Goal: Task Accomplishment & Management: Manage account settings

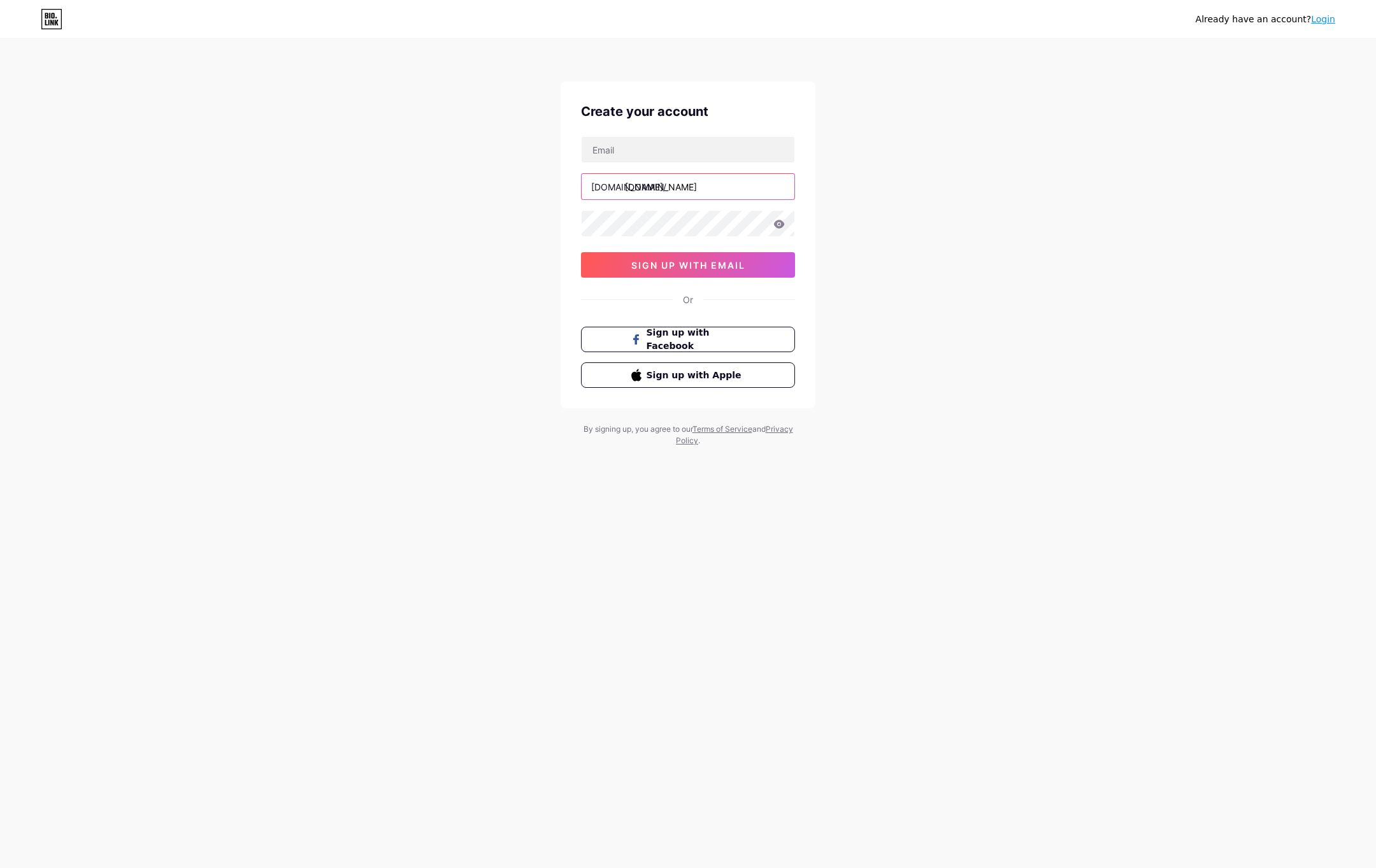
type input "[EMAIL_ADDRESS][DOMAIN_NAME]"
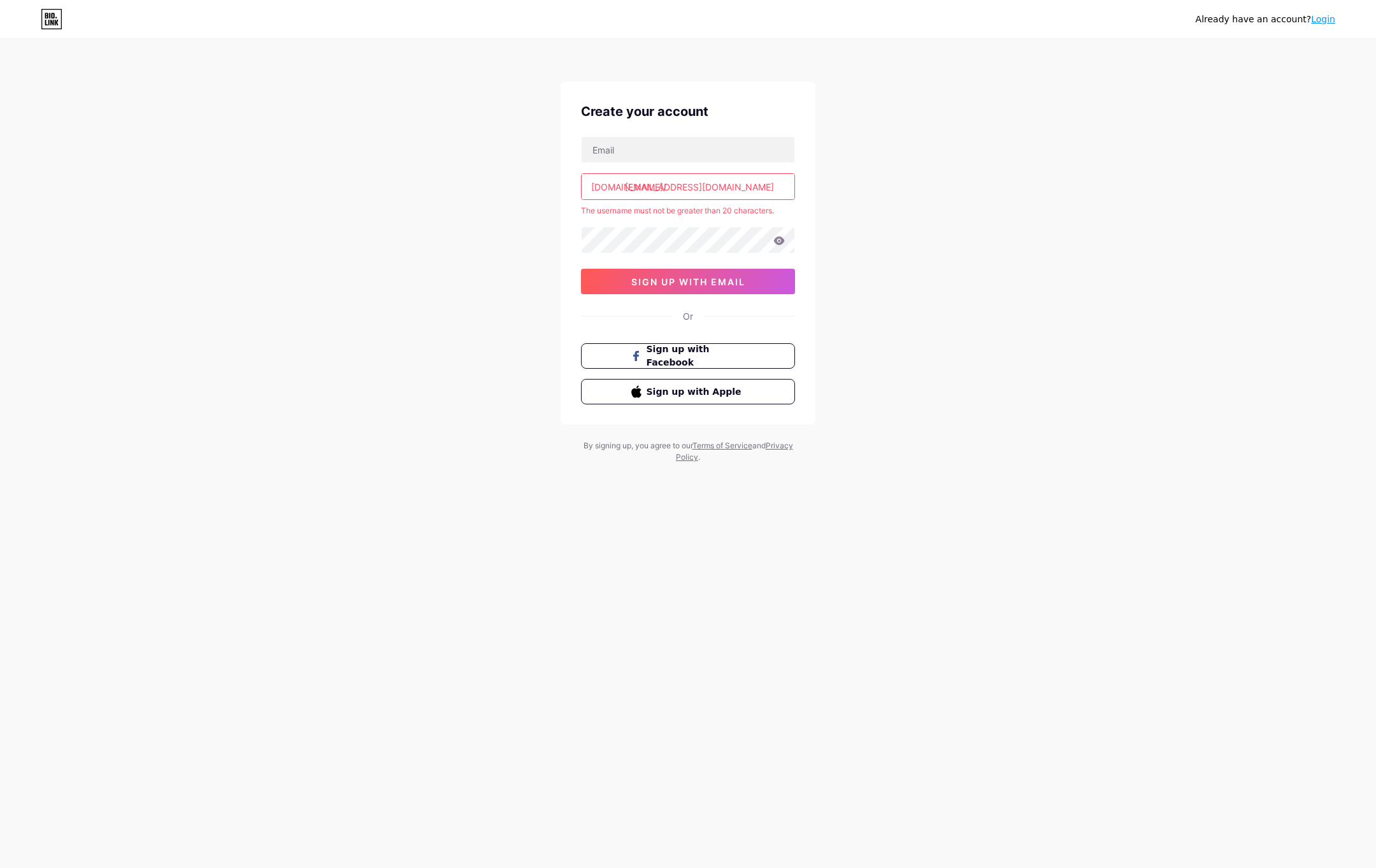
drag, startPoint x: 767, startPoint y: 190, endPoint x: 574, endPoint y: 193, distance: 193.0
click at [574, 193] on div "Create your account bio.link/ omoruyijeremiah3@gmail.com The username must not …" at bounding box center [688, 253] width 255 height 343
type input "jeread"
click at [607, 143] on input "text" at bounding box center [688, 150] width 213 height 25
type input "[EMAIL_ADDRESS][DOMAIN_NAME]"
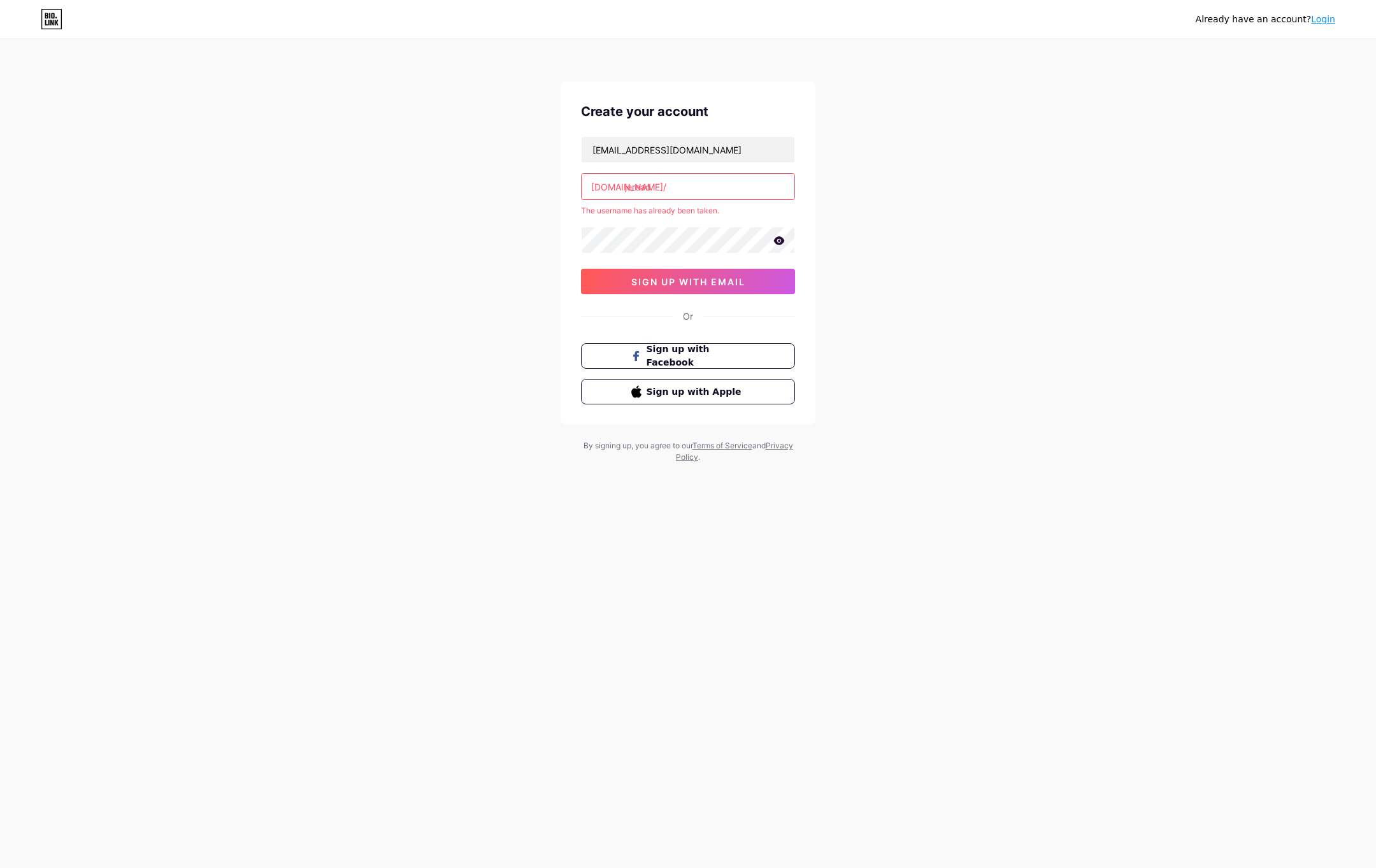
click at [701, 188] on input "jeread" at bounding box center [688, 187] width 213 height 25
click at [507, 193] on div "Already have an account? Login Create your account jereadgaming@gmail.com bio.l…" at bounding box center [688, 252] width 1376 height 504
click at [683, 187] on input "jeread" at bounding box center [688, 187] width 213 height 25
click at [917, 188] on div "Already have an account? Login Create your account jereadgaming@gmail.com bio.l…" at bounding box center [688, 252] width 1376 height 504
click at [738, 193] on input "[PERSON_NAME]" at bounding box center [688, 187] width 213 height 25
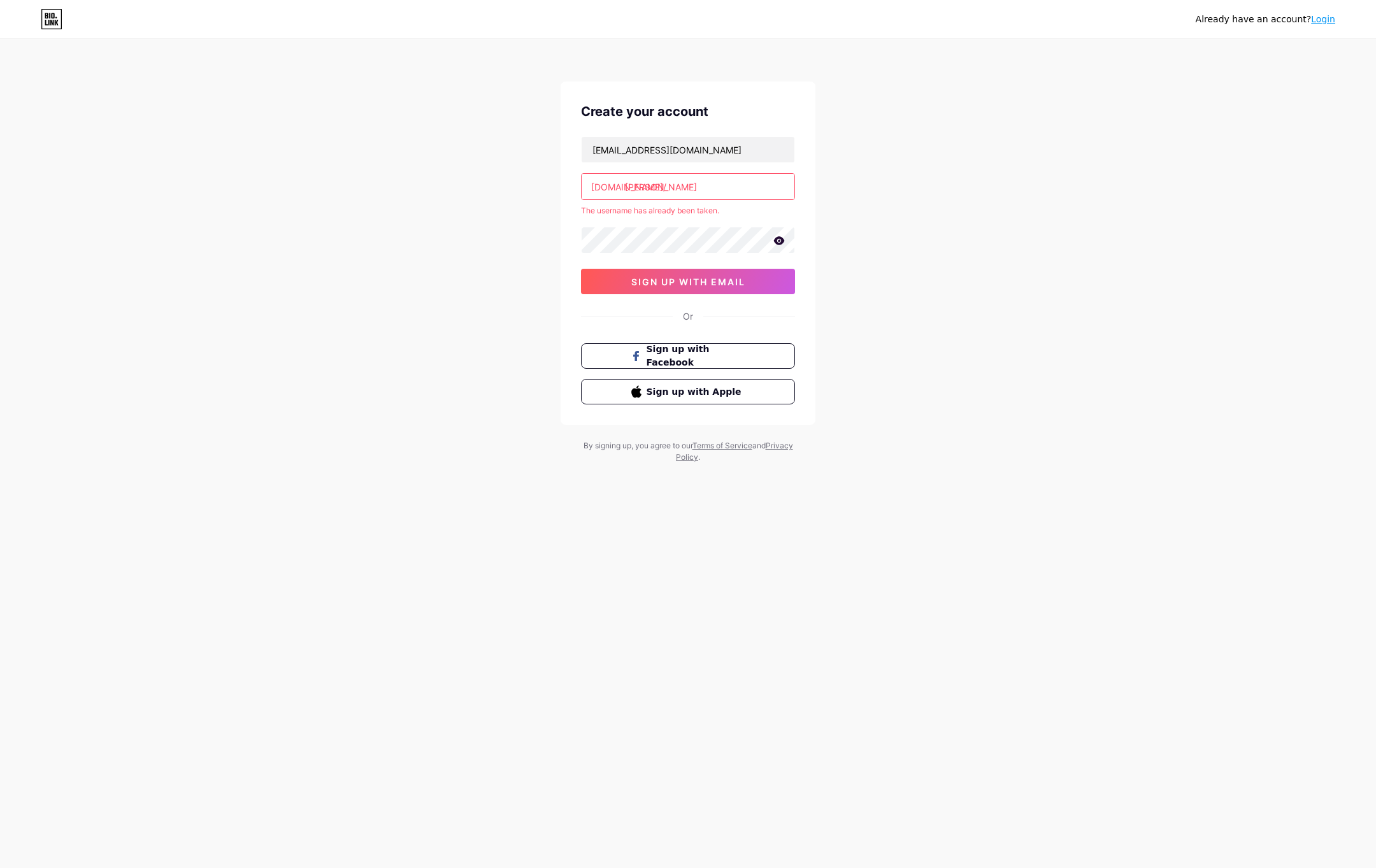
click at [898, 187] on div "Already have an account? Login Create your account jereadgaming@gmail.com bio.l…" at bounding box center [688, 252] width 1376 height 504
click at [723, 187] on input "[PERSON_NAME]" at bounding box center [688, 187] width 213 height 25
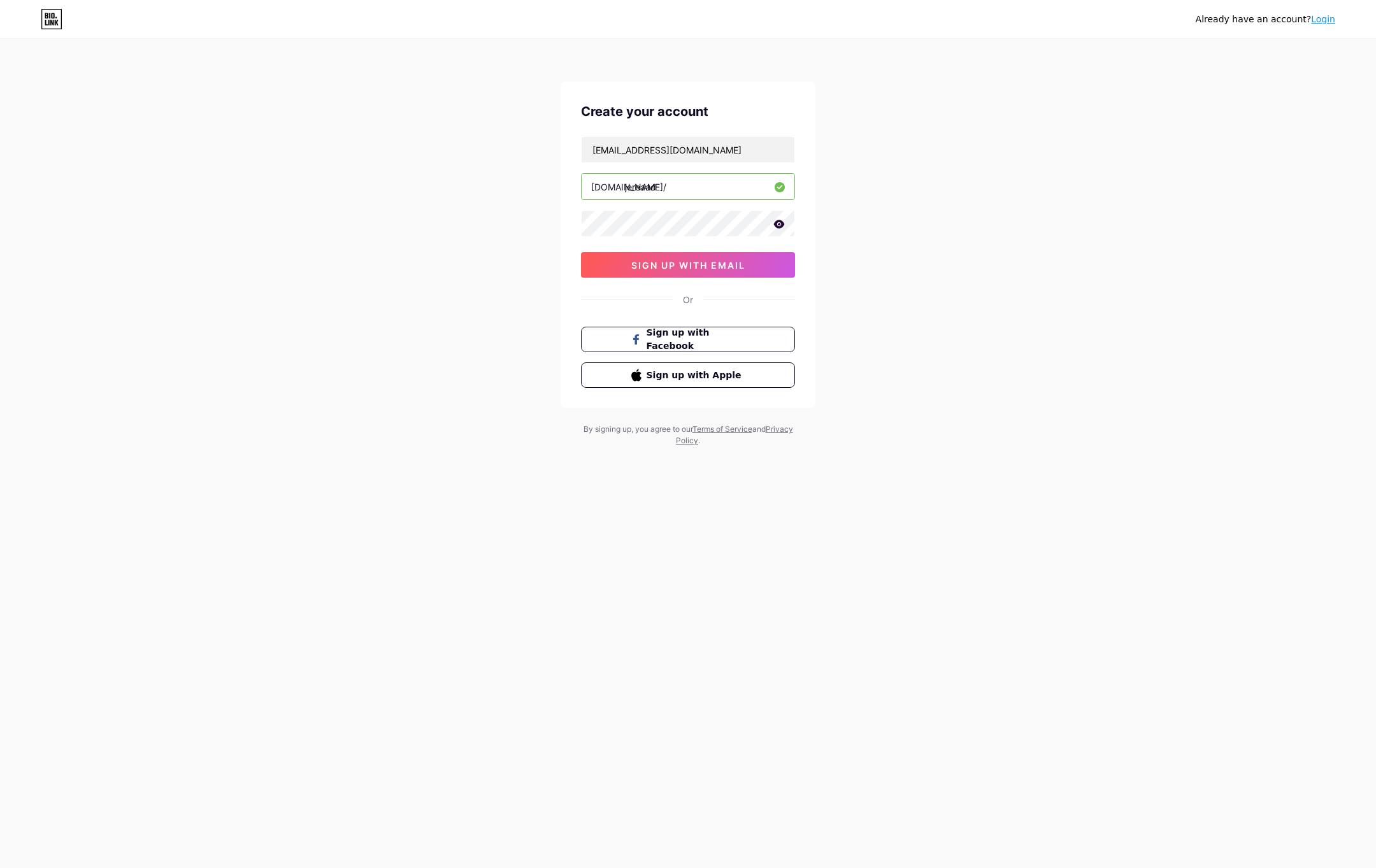
type input "jereaad"
click at [1051, 309] on div "Already have an account? Login Create your account jereadgaming@gmail.com bio.l…" at bounding box center [688, 244] width 1376 height 487
click at [709, 264] on span "sign up with email" at bounding box center [688, 265] width 114 height 11
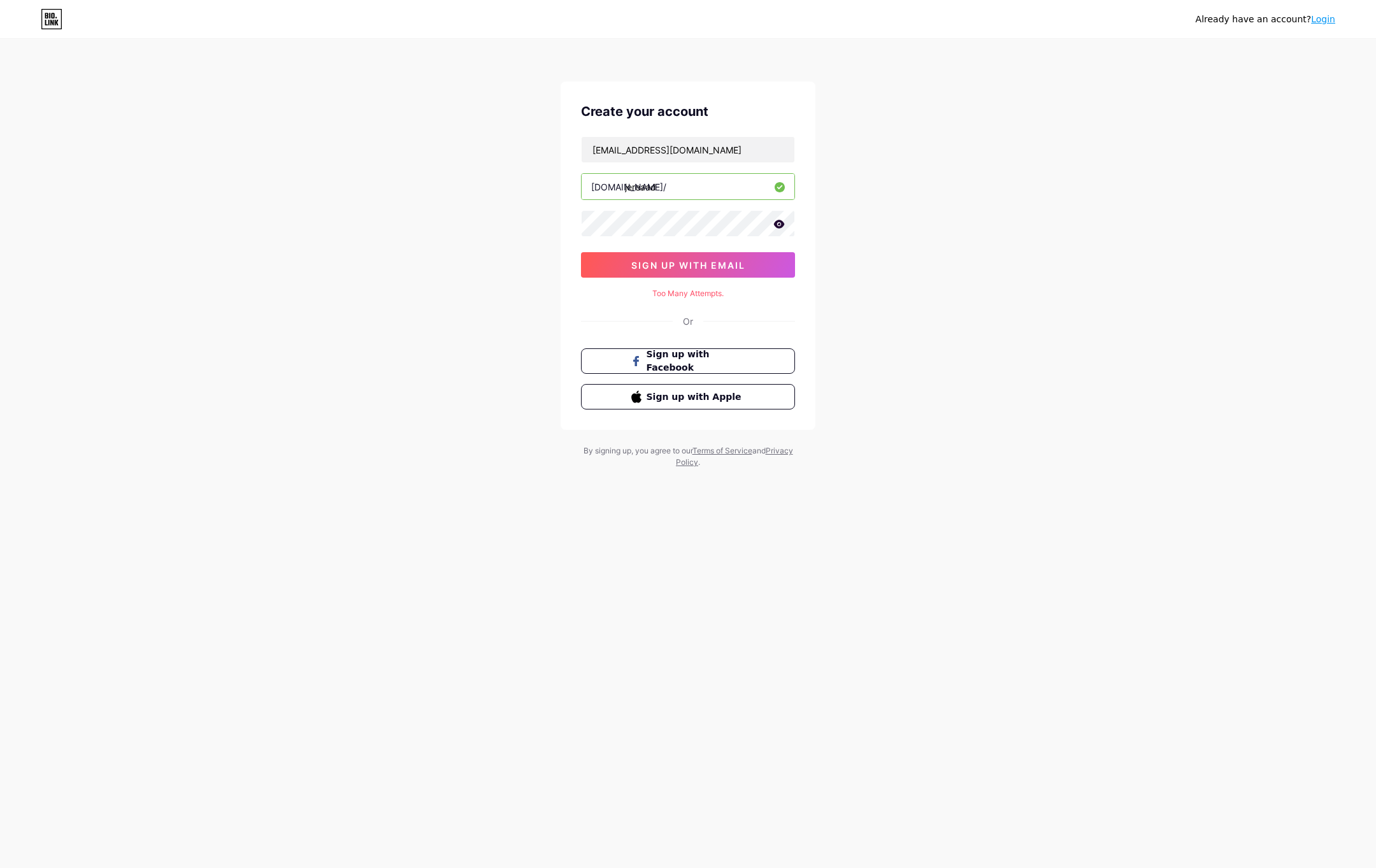
click at [779, 227] on icon at bounding box center [779, 224] width 11 height 8
click at [748, 267] on button "sign up with email" at bounding box center [688, 264] width 214 height 25
click at [725, 156] on input "[EMAIL_ADDRESS][DOMAIN_NAME]" at bounding box center [688, 150] width 213 height 25
click at [886, 177] on div "Already have an account? Login Create your account jereadgaming@gmail.com bio.l…" at bounding box center [688, 254] width 1376 height 509
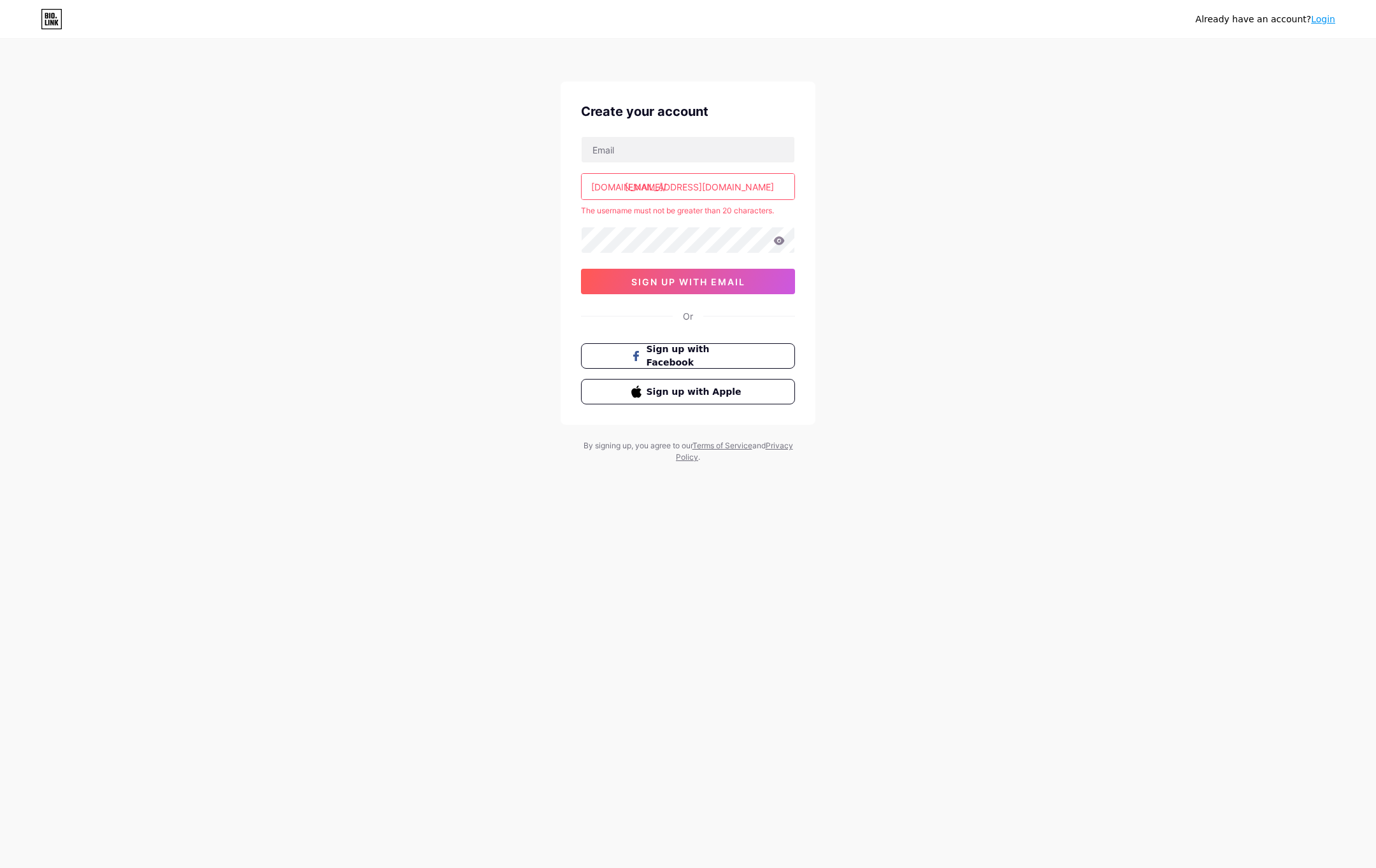
drag, startPoint x: 758, startPoint y: 182, endPoint x: 626, endPoint y: 184, distance: 132.0
click at [626, 184] on input "[EMAIL_ADDRESS][DOMAIN_NAME]" at bounding box center [688, 187] width 213 height 25
click at [312, 254] on div "Already have an account? Login Create your account bio.link/ jeremiah The usern…" at bounding box center [688, 252] width 1376 height 504
click at [648, 185] on input "jeremiah" at bounding box center [688, 187] width 213 height 25
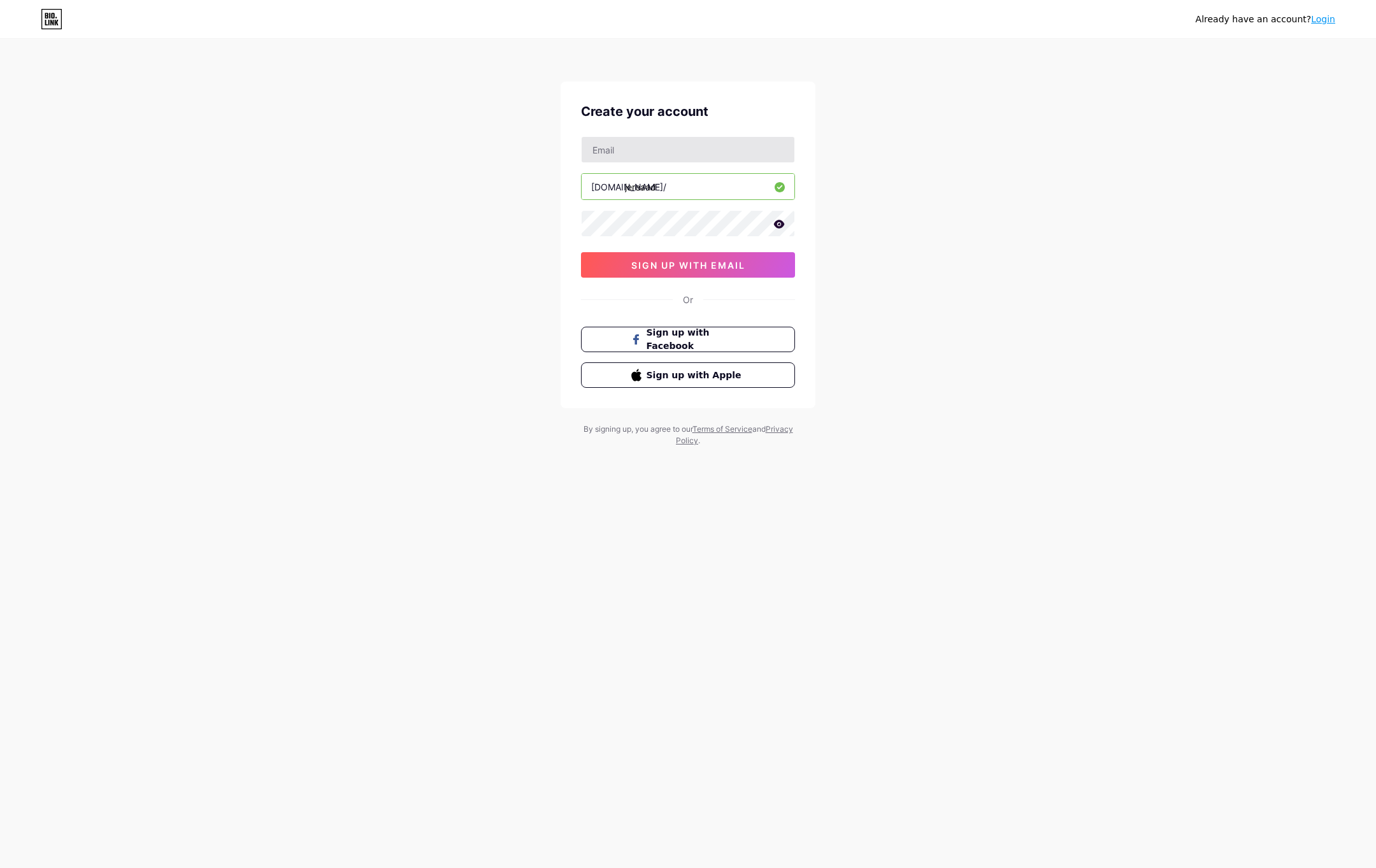
type input "jereaad"
click at [641, 151] on input "text" at bounding box center [688, 150] width 213 height 25
type input "[EMAIL_ADDRESS][DOMAIN_NAME]"
click at [780, 227] on icon at bounding box center [779, 224] width 11 height 8
click at [766, 262] on button "sign up with email" at bounding box center [688, 264] width 214 height 25
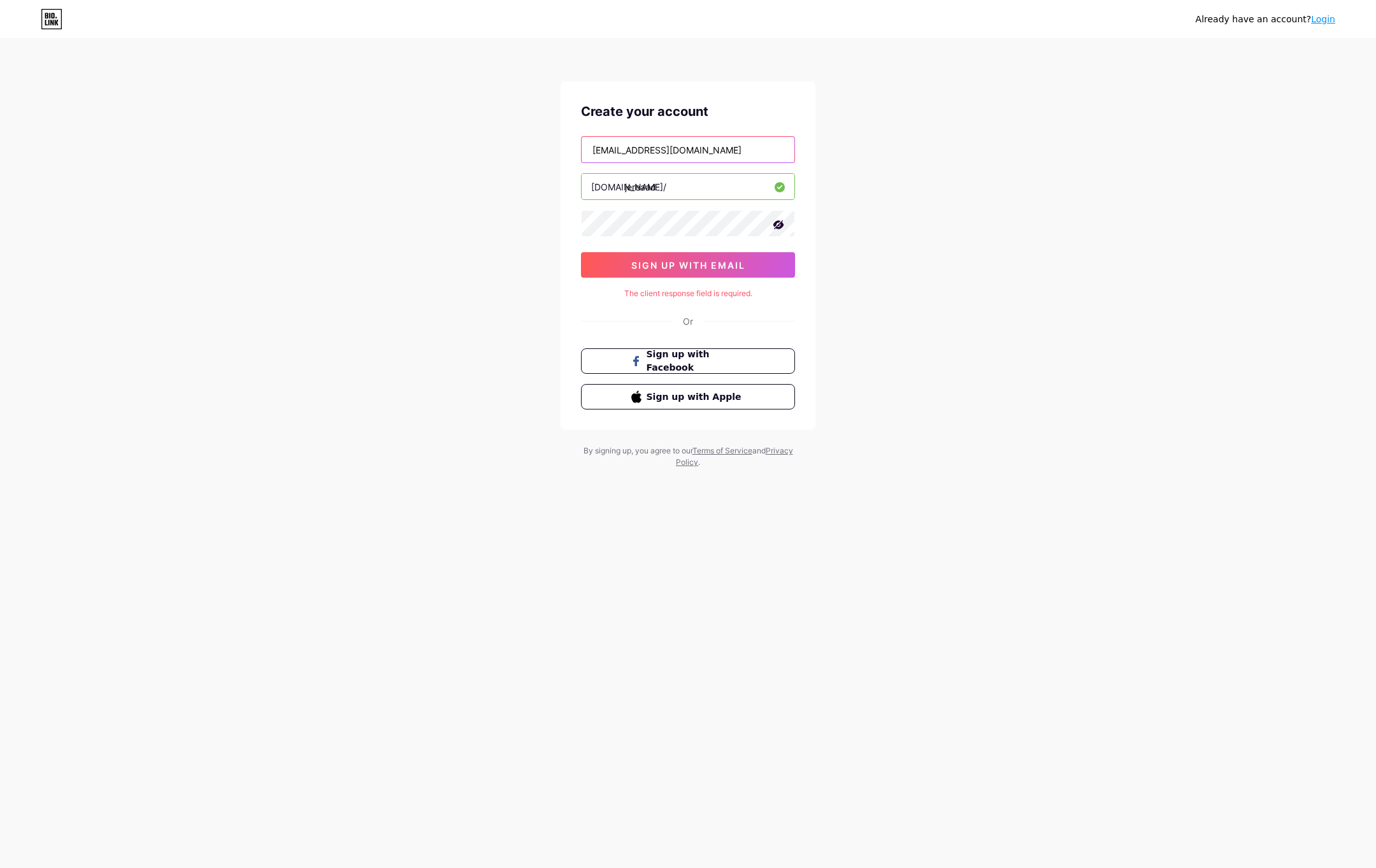
click at [728, 155] on input "[EMAIL_ADDRESS][DOMAIN_NAME]" at bounding box center [688, 150] width 213 height 25
click at [392, 340] on div "Already have an account? Login Create your account jereadgaming@gmail.com bio.l…" at bounding box center [688, 254] width 1376 height 509
click at [538, 279] on div "Already have an account? Login Create your account jereadgaming@gmail.com bio.l…" at bounding box center [688, 254] width 1376 height 509
click at [622, 281] on div "Create your account jereadgaming@gmail.com bio.link/ jereaad sign up with email…" at bounding box center [688, 256] width 255 height 348
click at [618, 274] on button "sign up with email" at bounding box center [688, 264] width 214 height 25
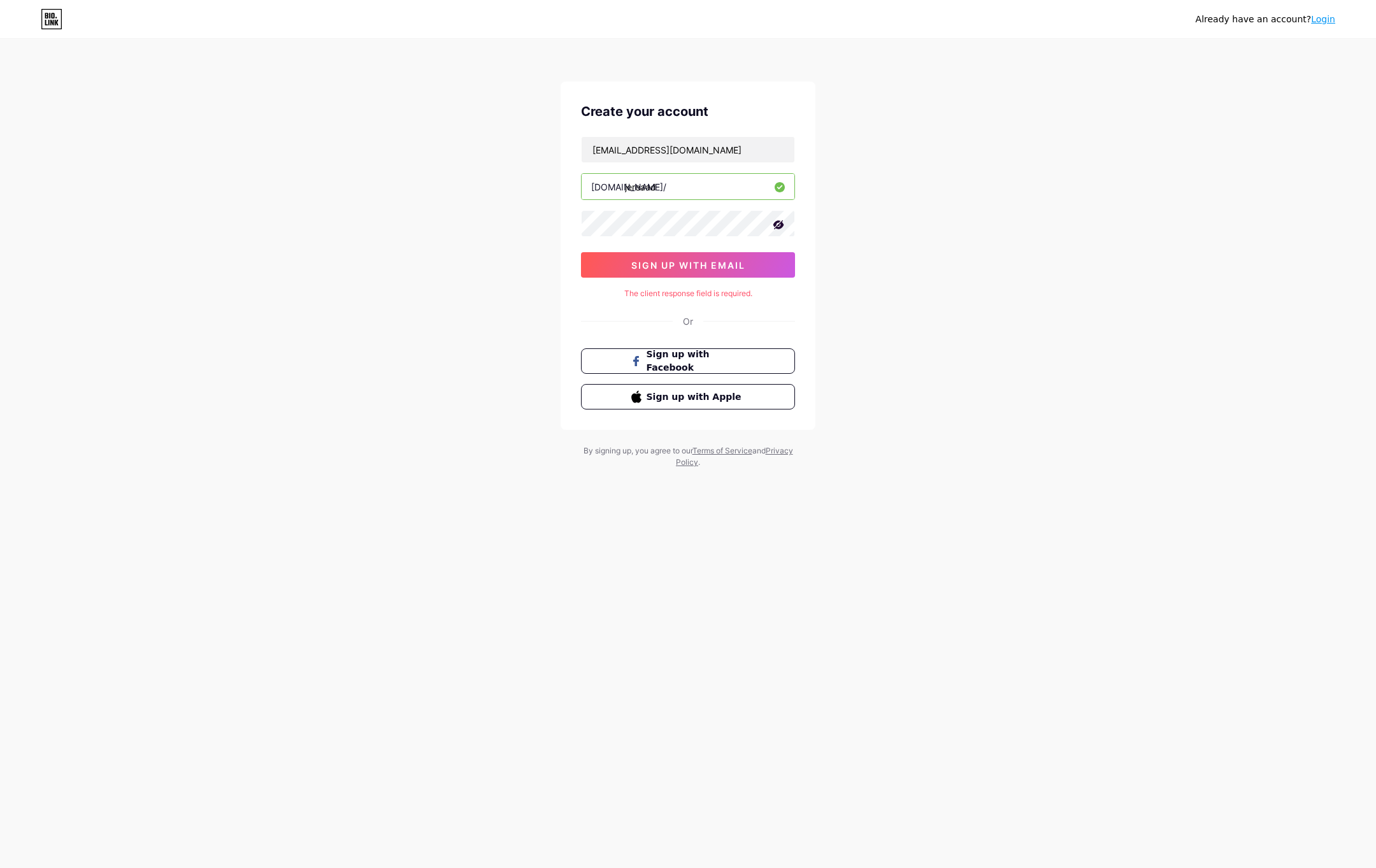
click at [62, 35] on div "Already have an account? Login" at bounding box center [688, 19] width 1376 height 39
click at [51, 20] on icon at bounding box center [52, 19] width 22 height 20
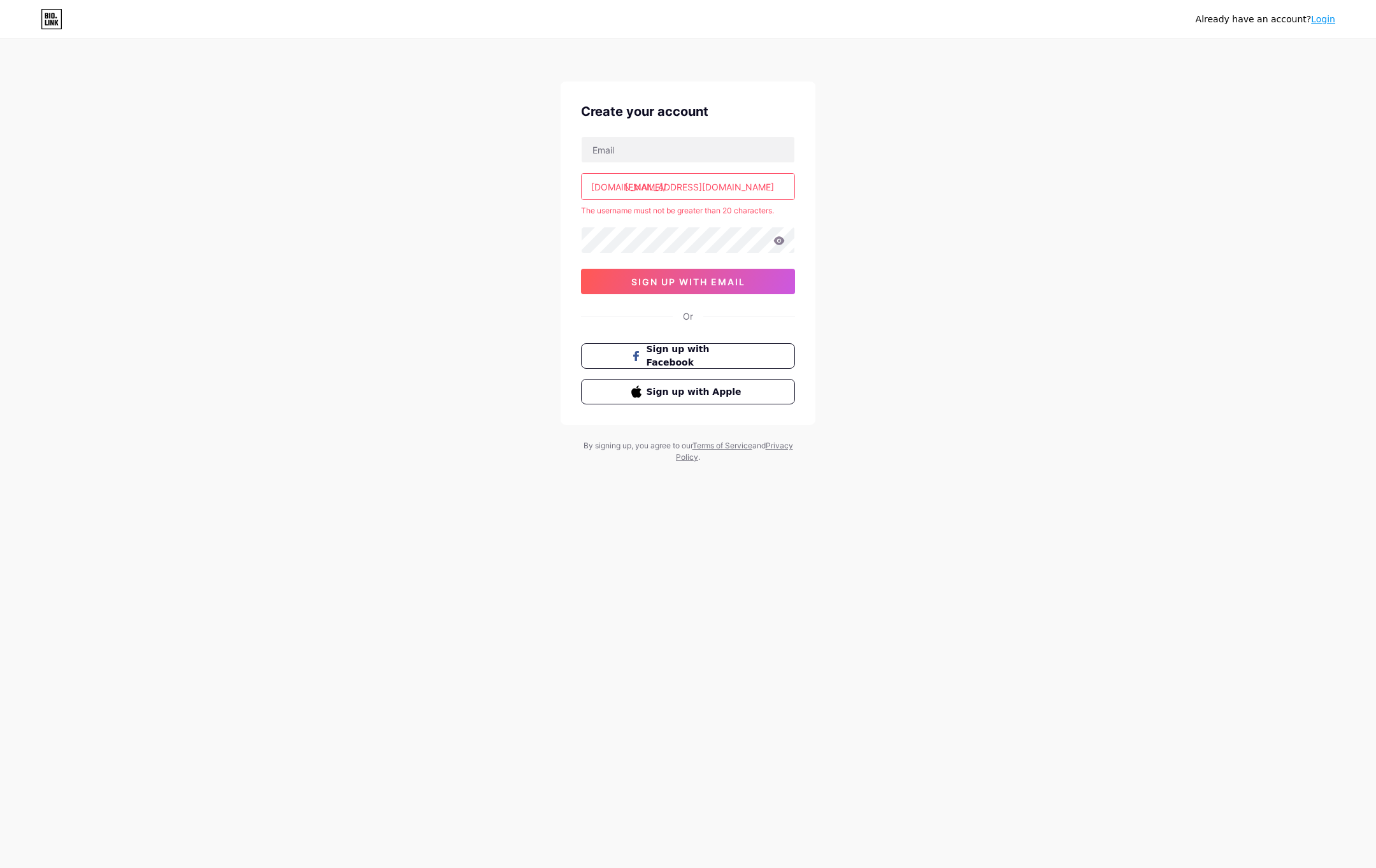
drag, startPoint x: 754, startPoint y: 187, endPoint x: 627, endPoint y: 188, distance: 127.0
click at [627, 188] on input "[EMAIL_ADDRESS][DOMAIN_NAME]" at bounding box center [688, 187] width 213 height 25
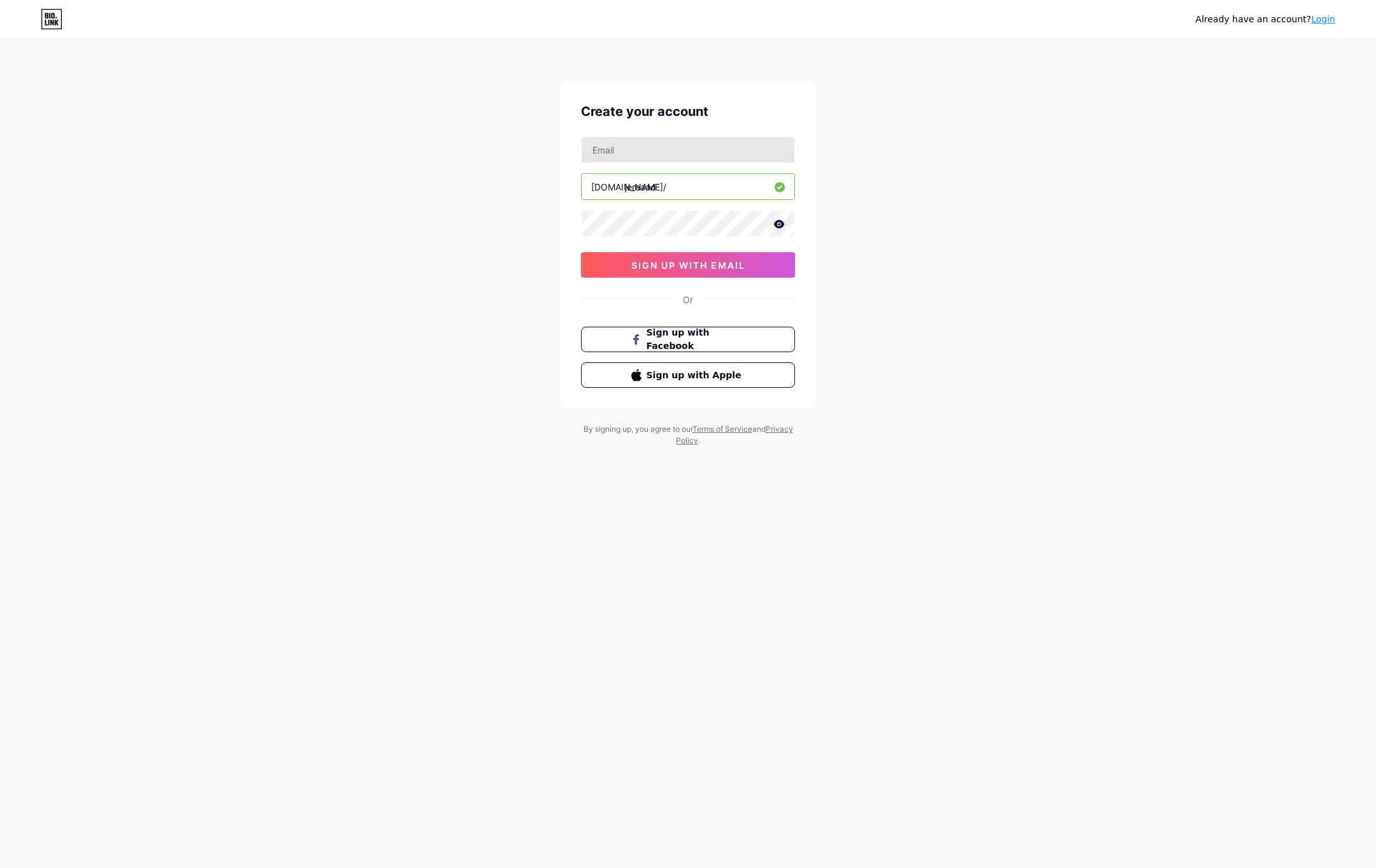
type input "jereaad"
click at [765, 151] on input "text" at bounding box center [688, 150] width 213 height 25
type input "[EMAIL_ADDRESS][DOMAIN_NAME]"
click at [695, 269] on span "sign up with email" at bounding box center [688, 265] width 114 height 11
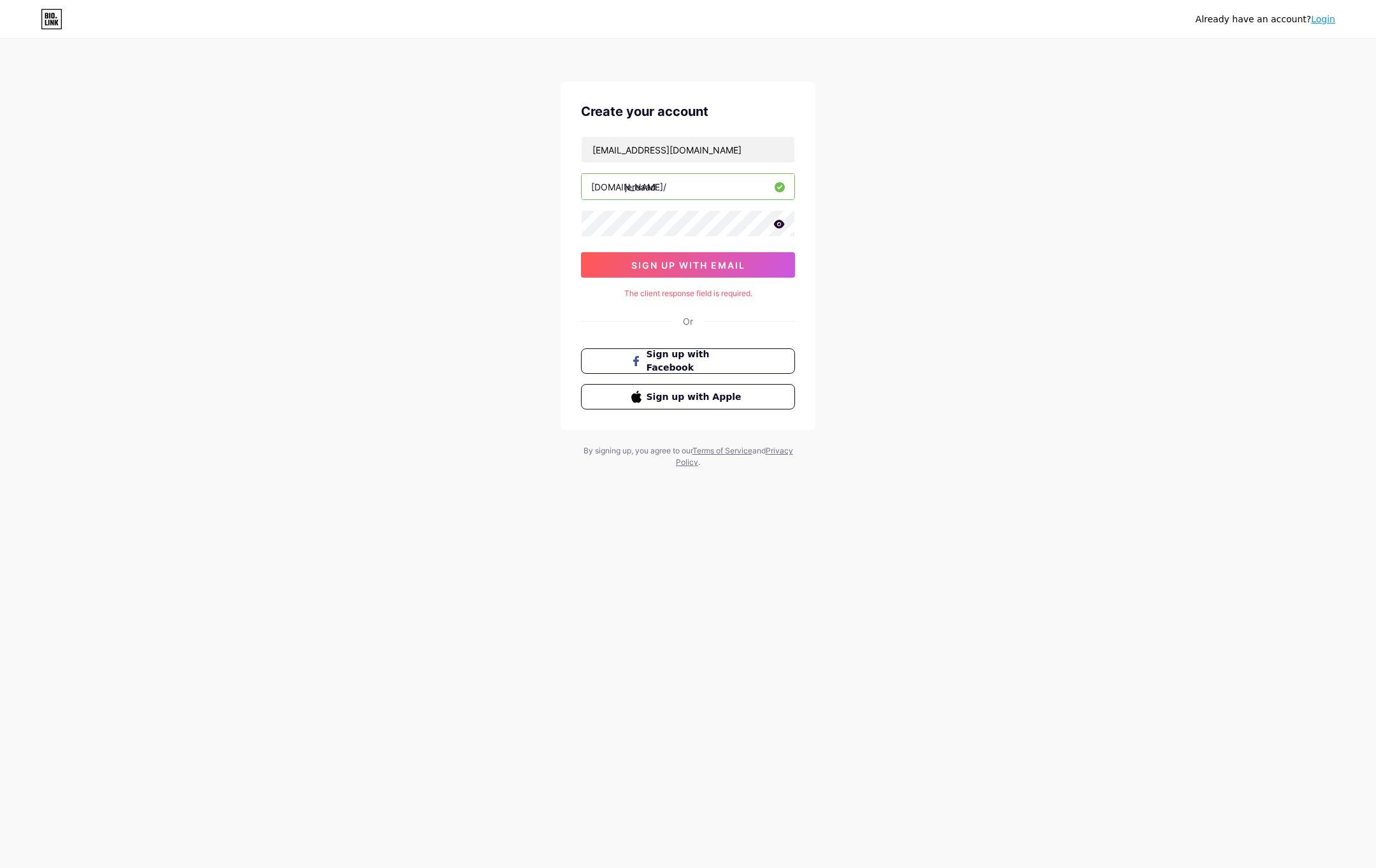
click at [1326, 21] on link "Login" at bounding box center [1323, 19] width 24 height 10
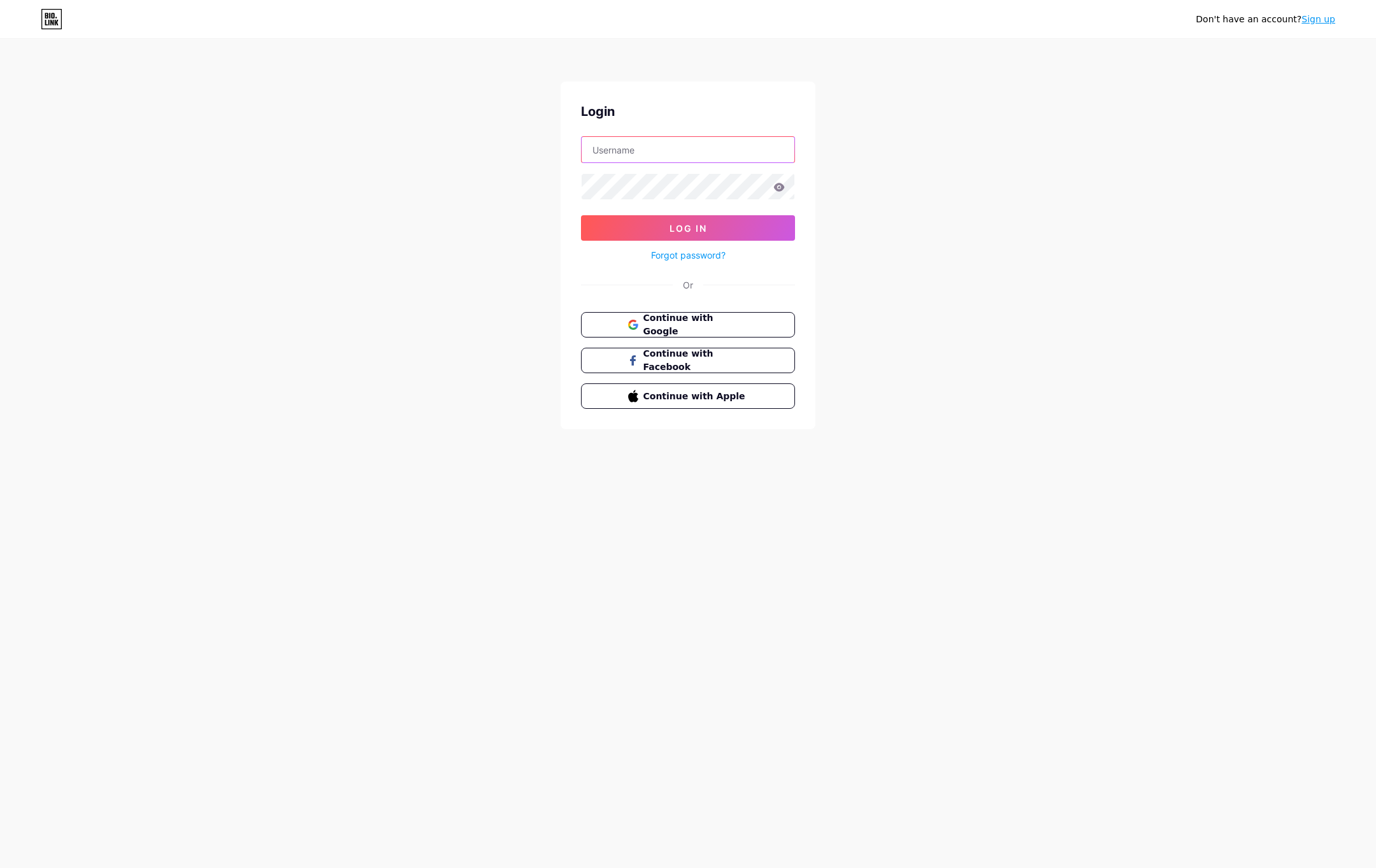
type input "[EMAIL_ADDRESS][DOMAIN_NAME]"
click at [744, 230] on button "Log In" at bounding box center [688, 227] width 214 height 25
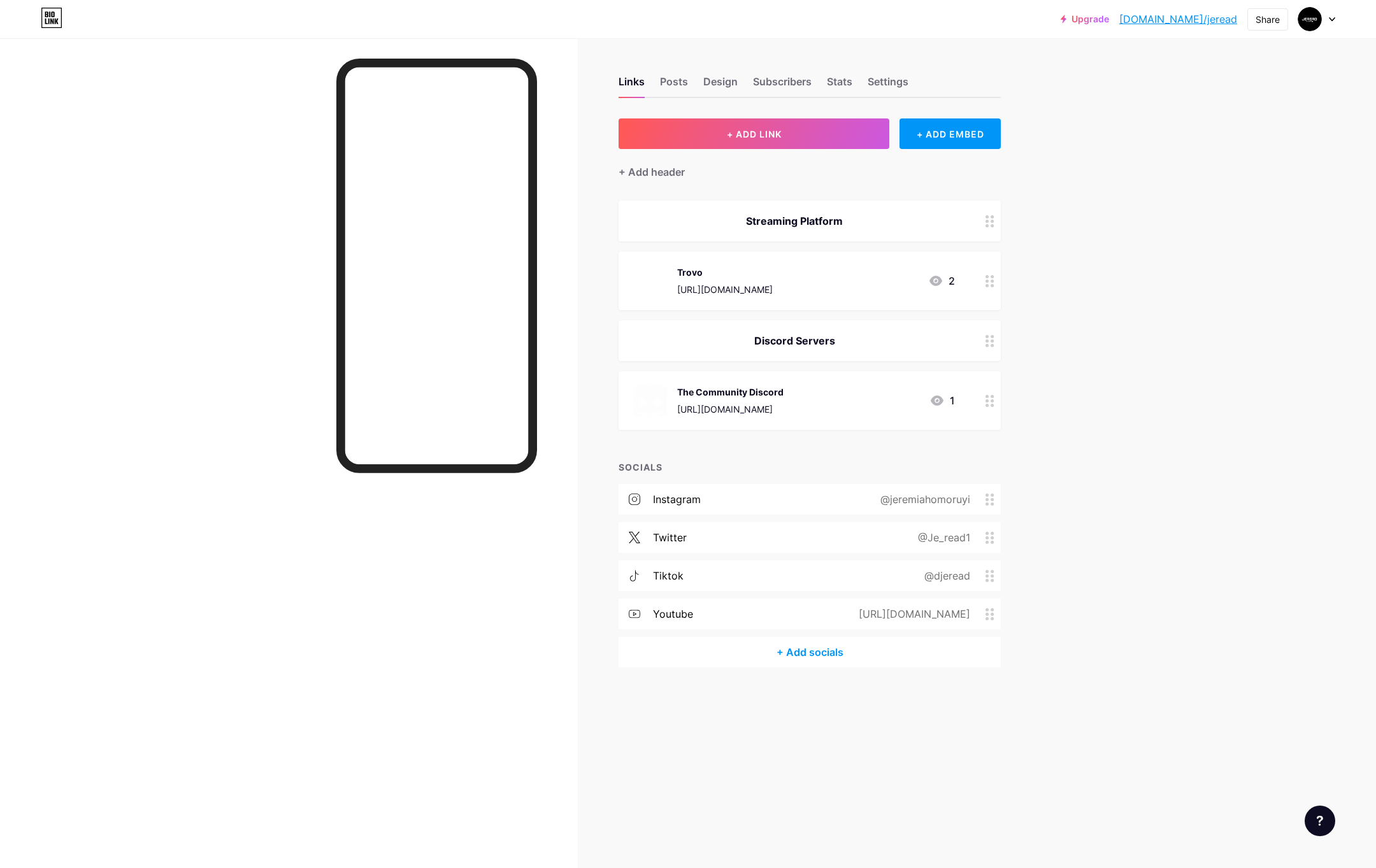
click at [992, 288] on div at bounding box center [990, 281] width 22 height 59
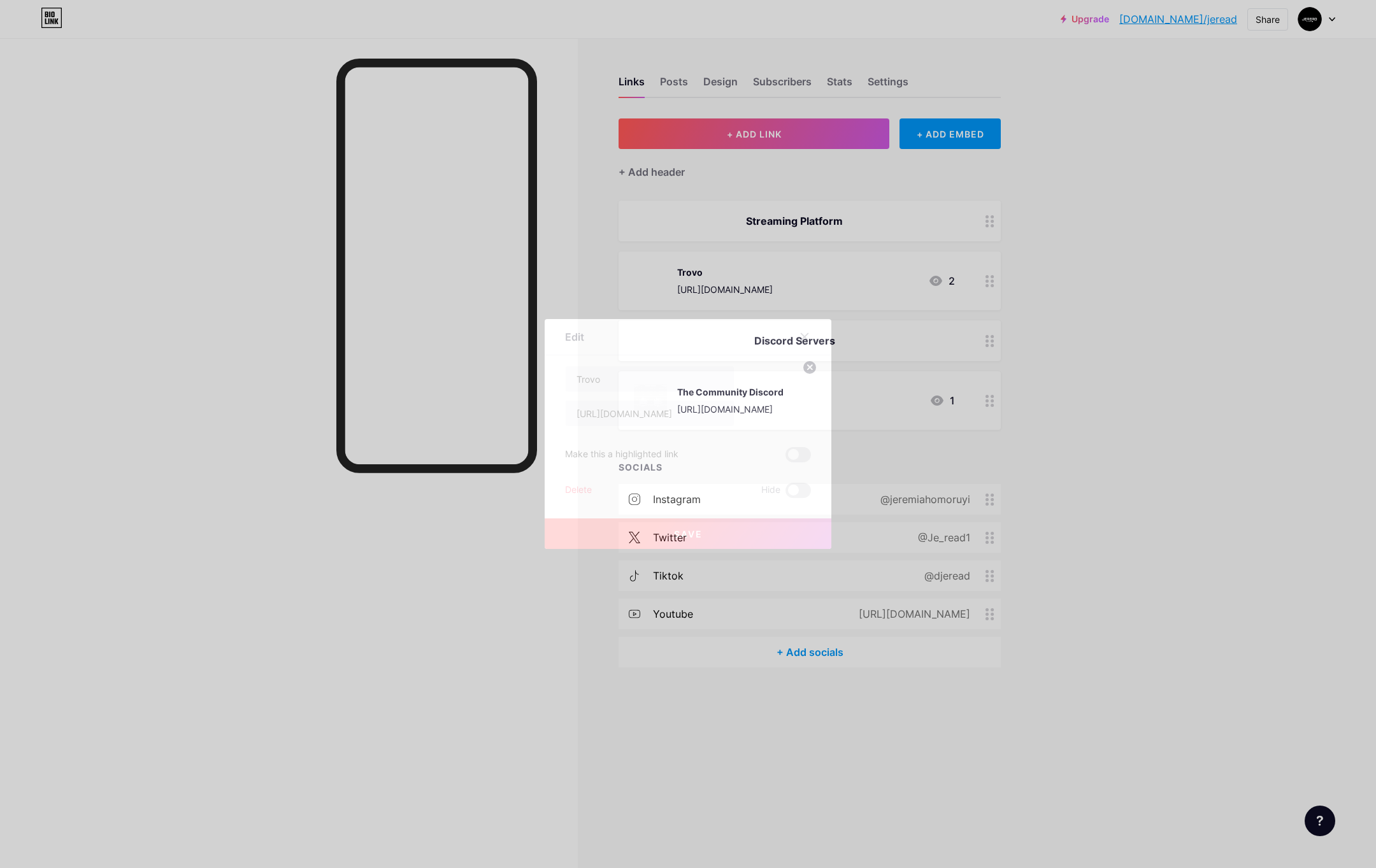
click at [570, 490] on div "Delete" at bounding box center [578, 490] width 27 height 15
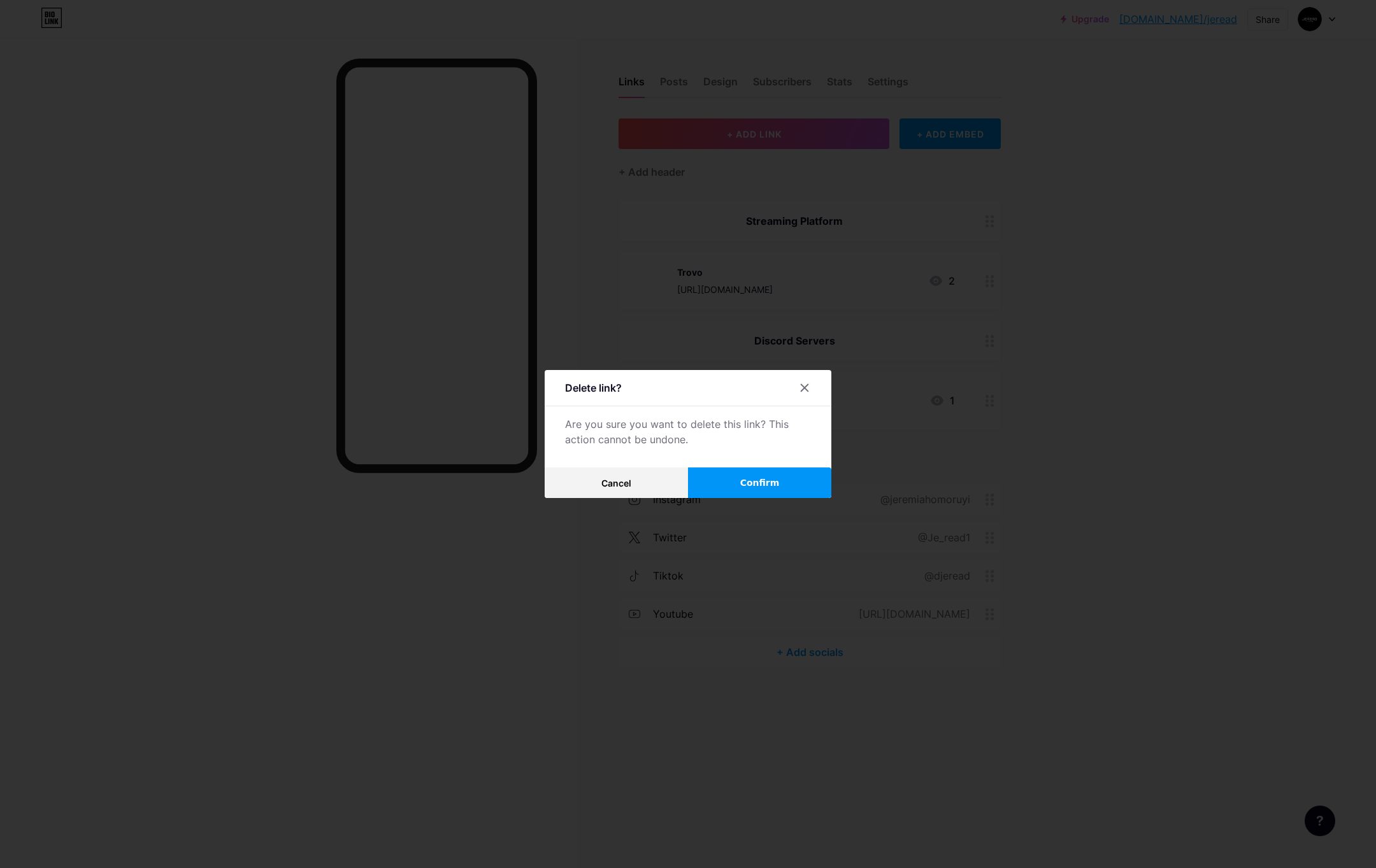
click at [722, 479] on button "Confirm" at bounding box center [760, 483] width 143 height 31
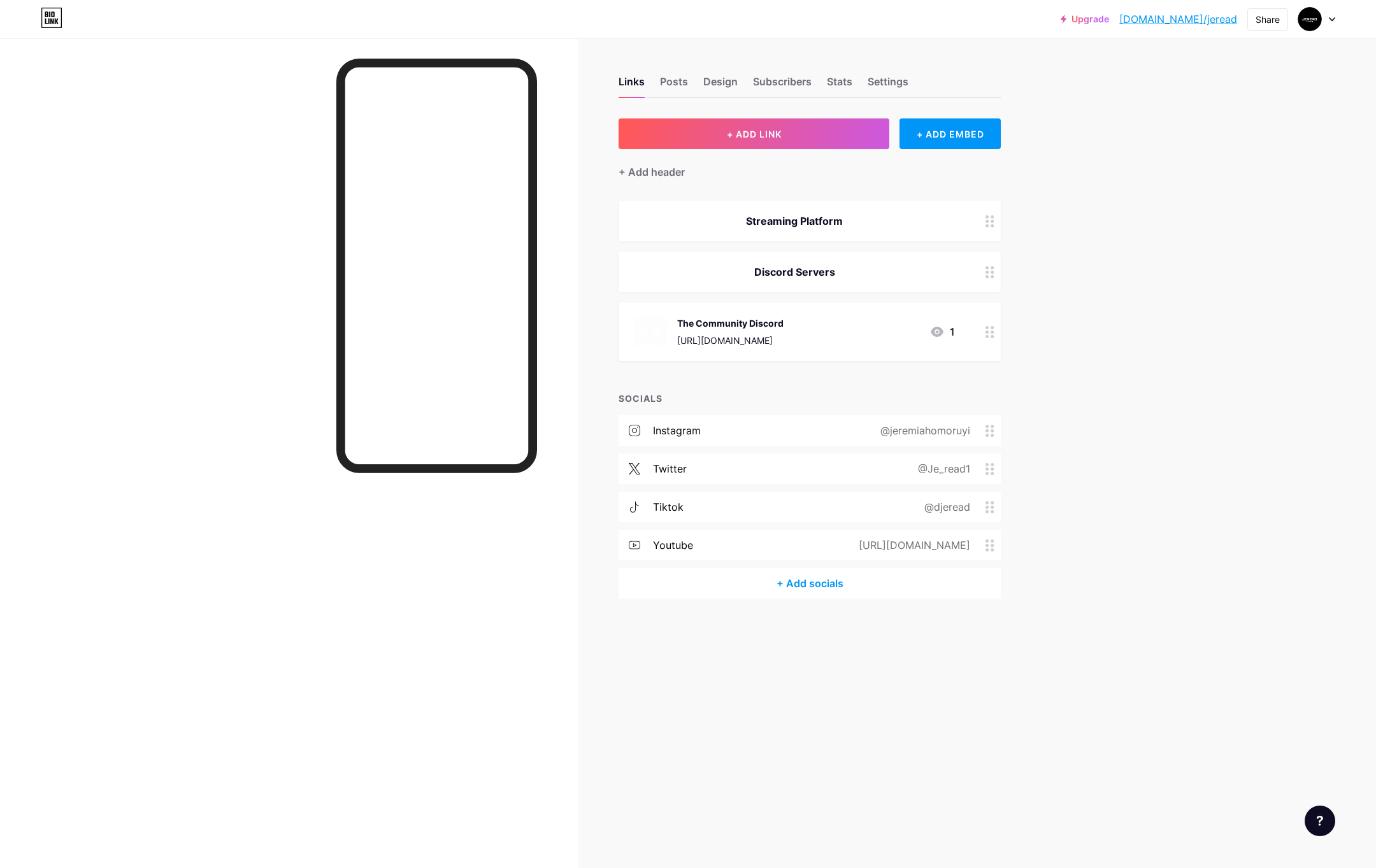
click at [883, 543] on div "[URL][DOMAIN_NAME]" at bounding box center [912, 546] width 147 height 15
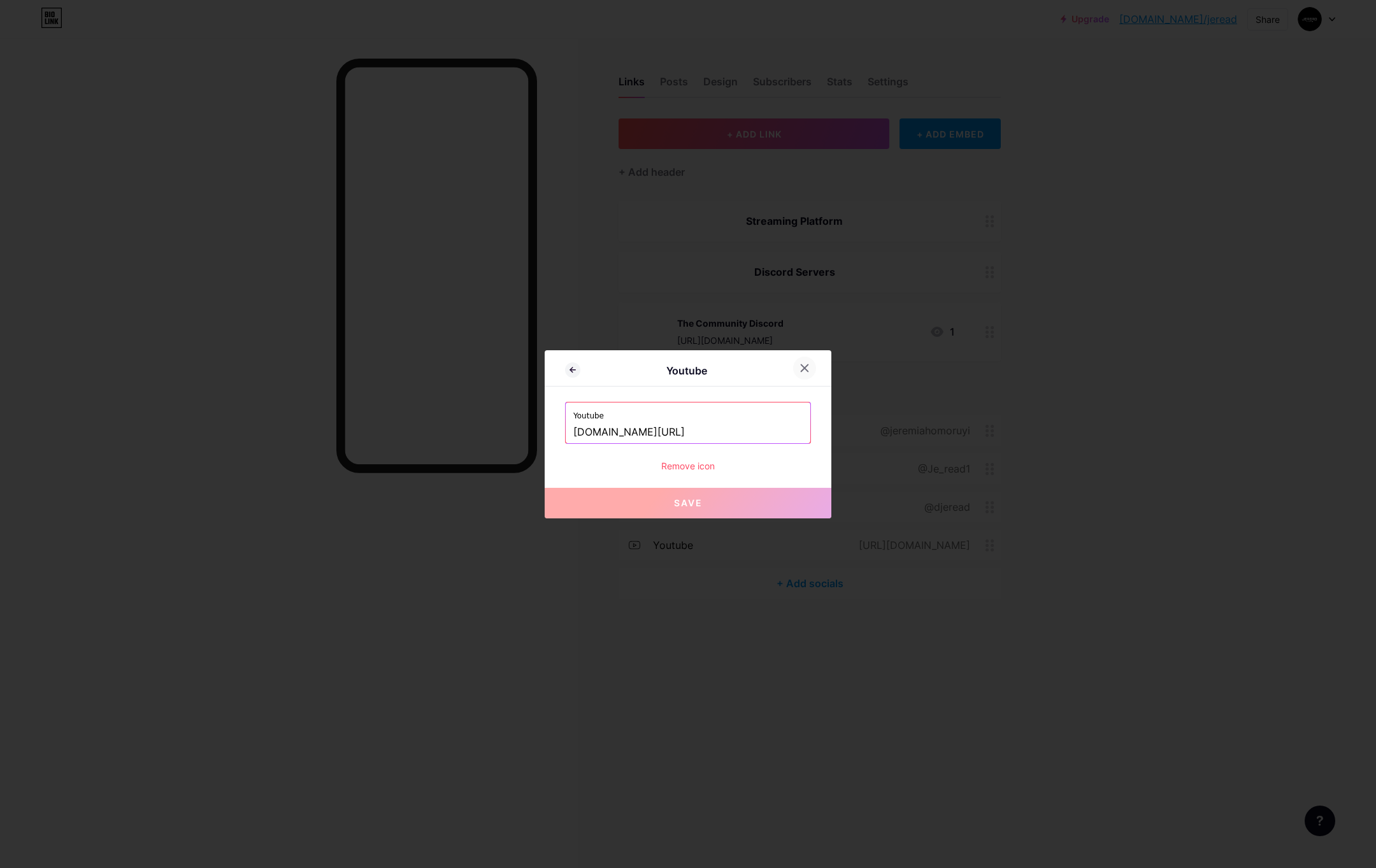
click at [802, 371] on icon at bounding box center [805, 368] width 7 height 7
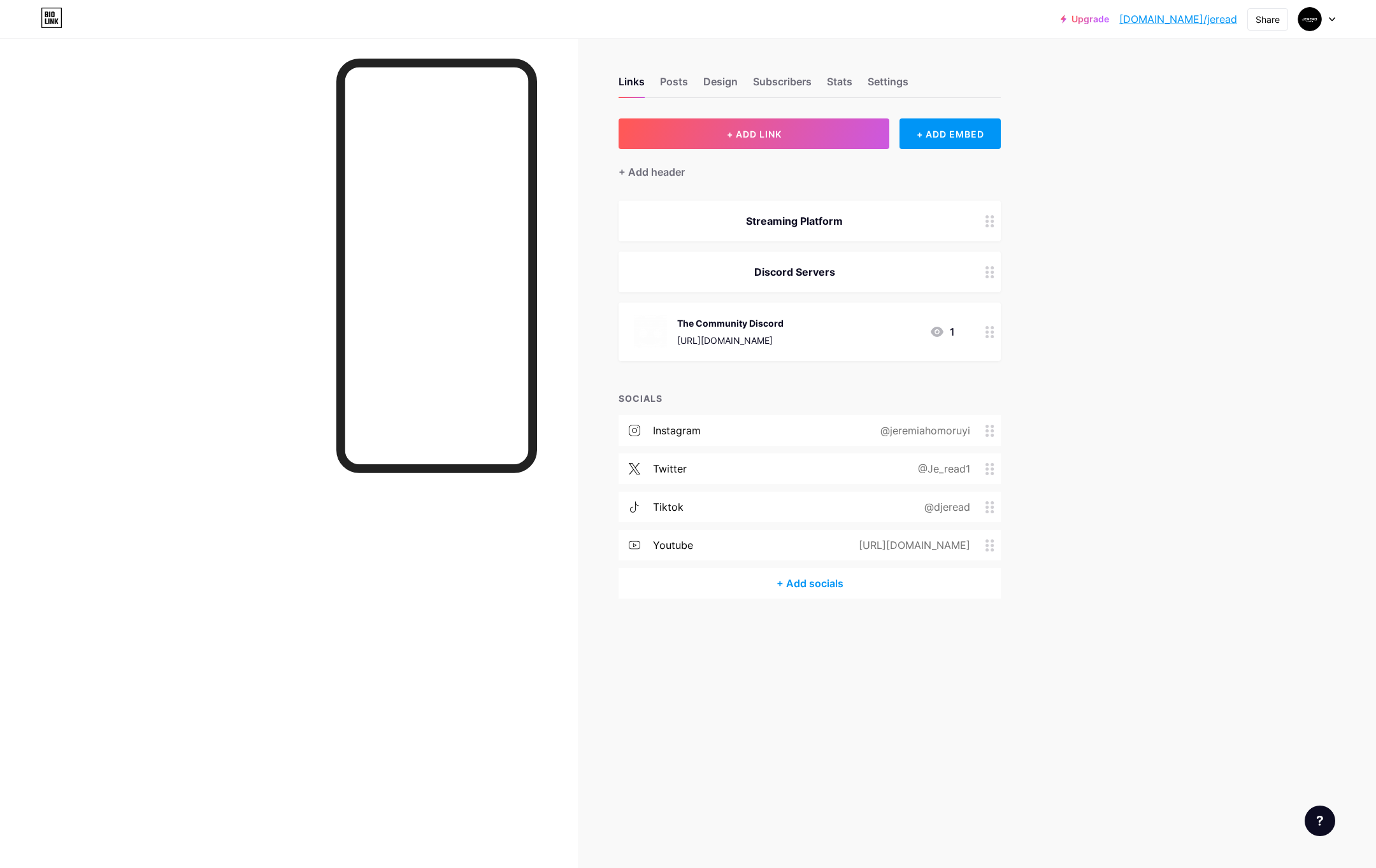
click at [783, 335] on div "[URL][DOMAIN_NAME]" at bounding box center [730, 340] width 106 height 13
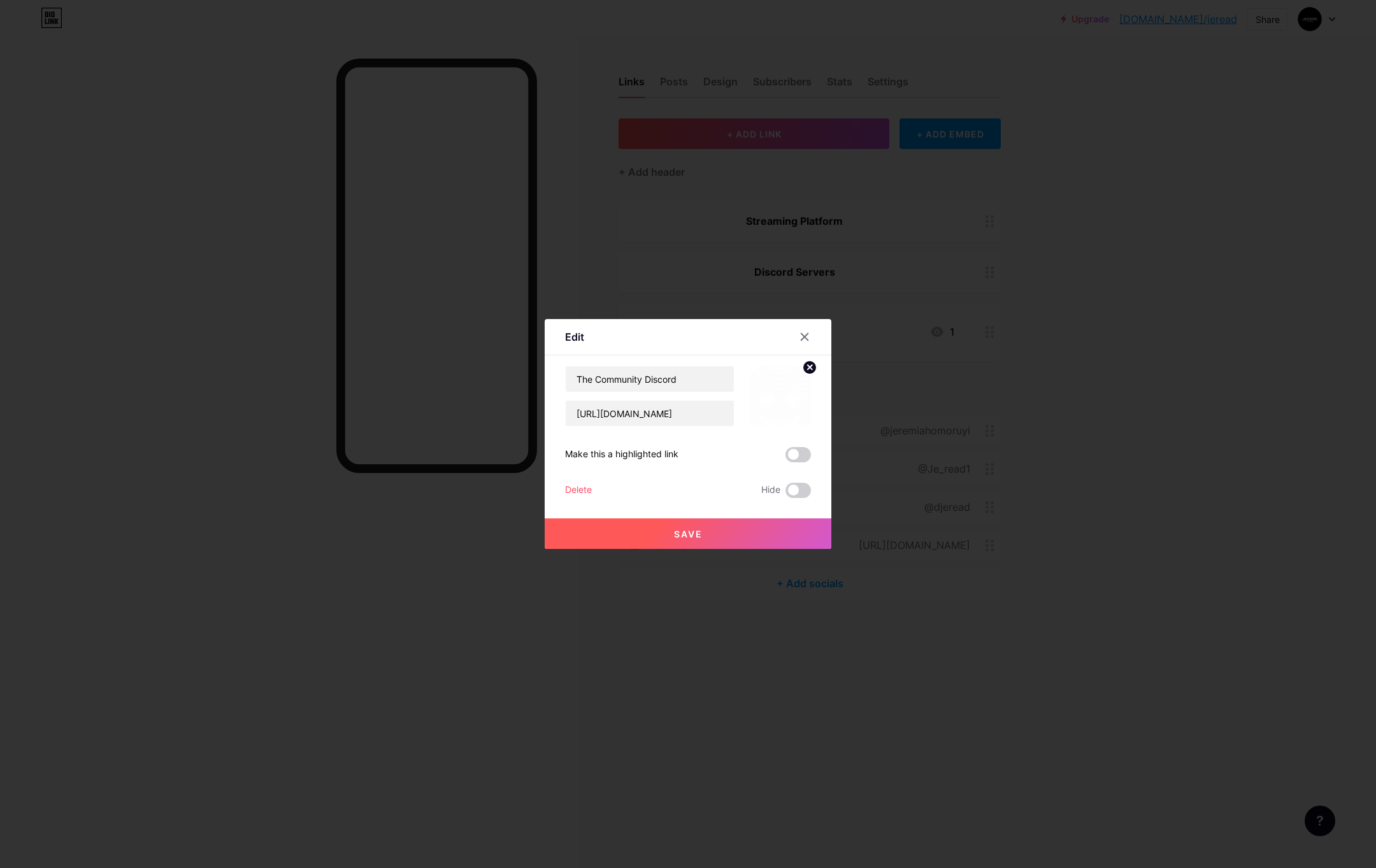
click at [802, 342] on div at bounding box center [805, 337] width 23 height 23
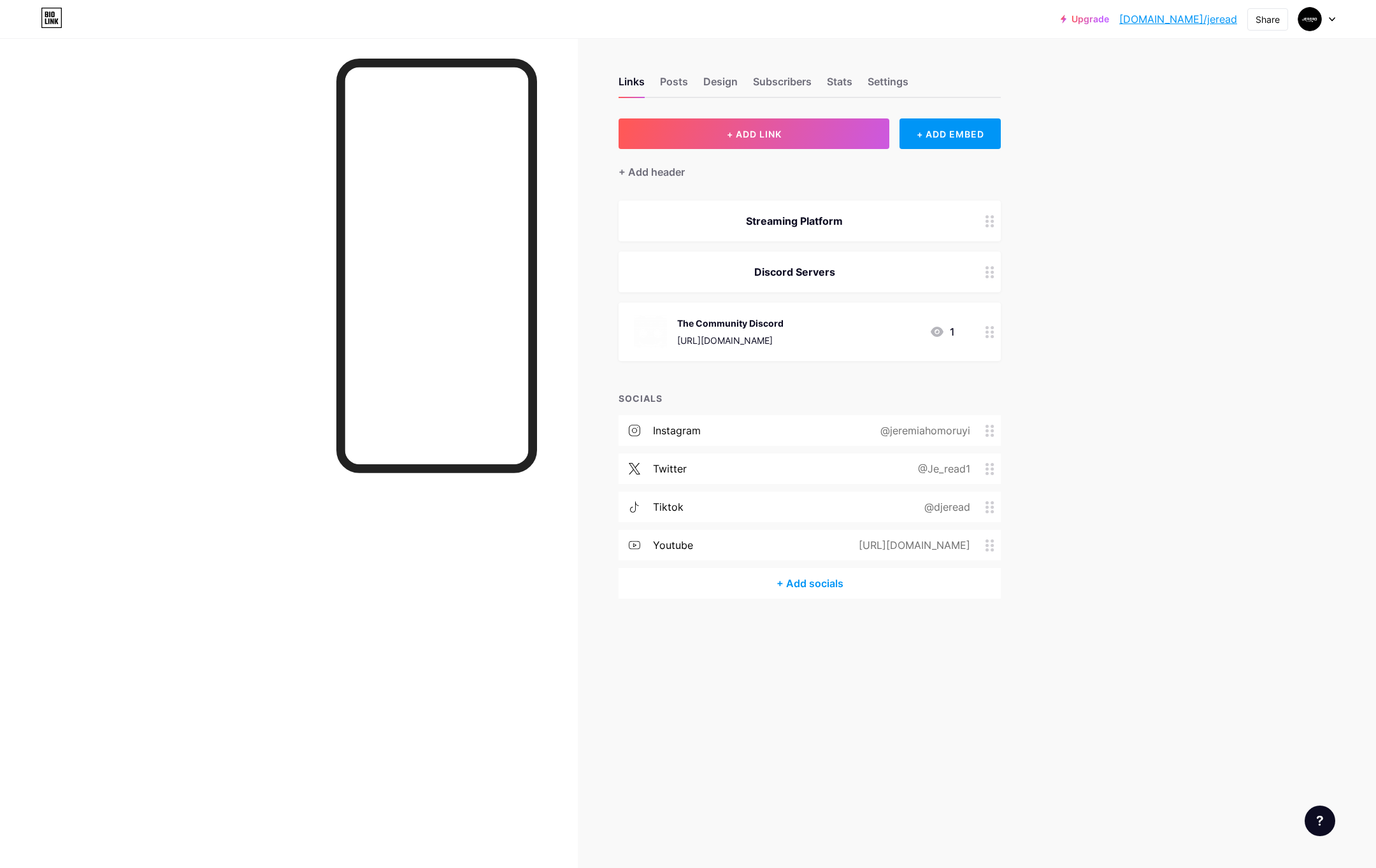
drag, startPoint x: 769, startPoint y: 318, endPoint x: 742, endPoint y: 328, distance: 28.8
click at [742, 328] on div "The Community Discord" at bounding box center [730, 323] width 106 height 13
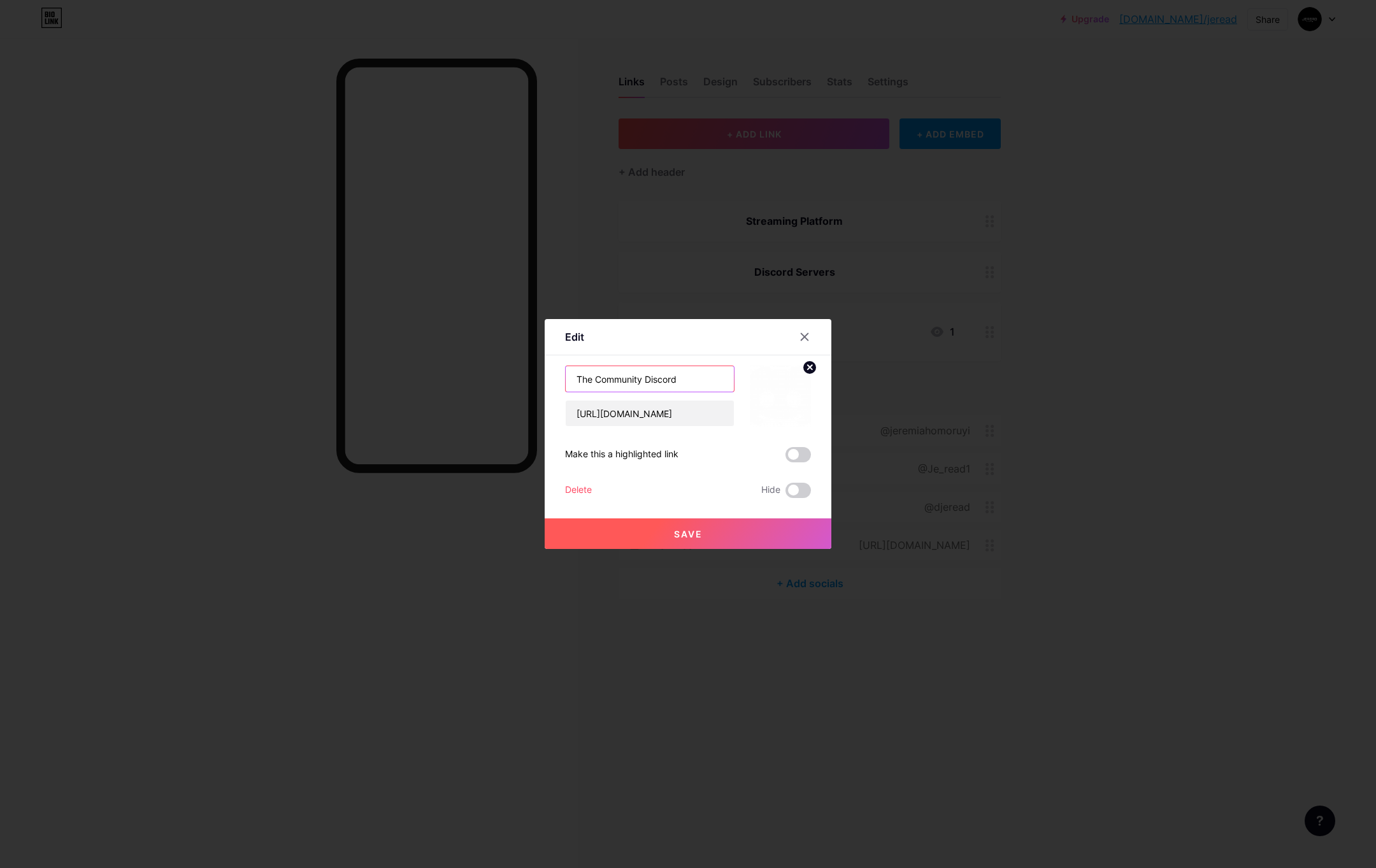
click at [671, 385] on input "The Community Discord" at bounding box center [650, 378] width 168 height 25
click at [685, 372] on input "The Community Discord" at bounding box center [650, 378] width 168 height 25
type input "RealTime Discord Server"
click at [708, 402] on input "[URL][DOMAIN_NAME]" at bounding box center [650, 413] width 168 height 25
click at [652, 407] on input "text" at bounding box center [650, 413] width 168 height 25
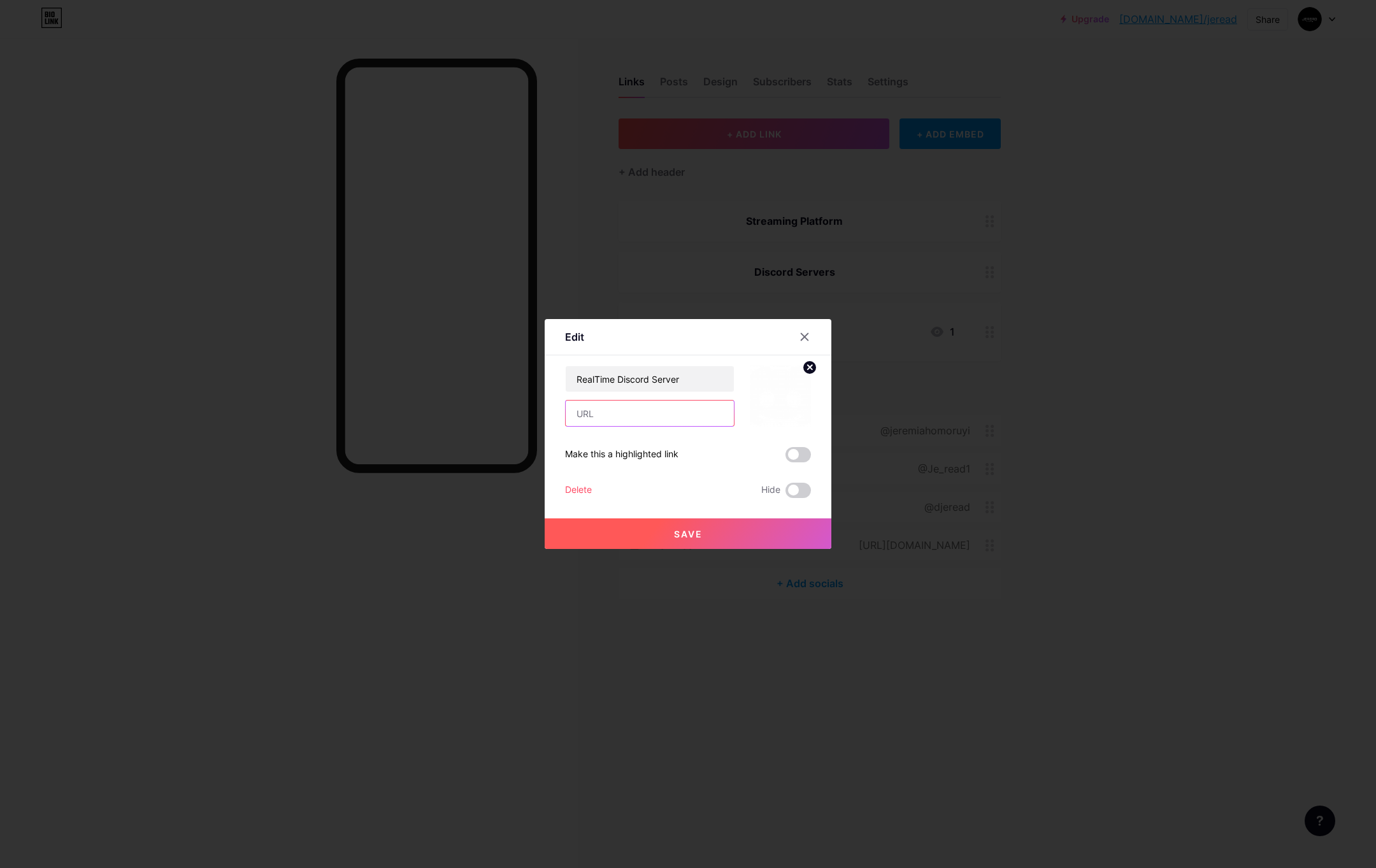
paste input "[URL][DOMAIN_NAME]"
type input "[URL][DOMAIN_NAME]"
click at [715, 539] on button "Save" at bounding box center [688, 534] width 287 height 31
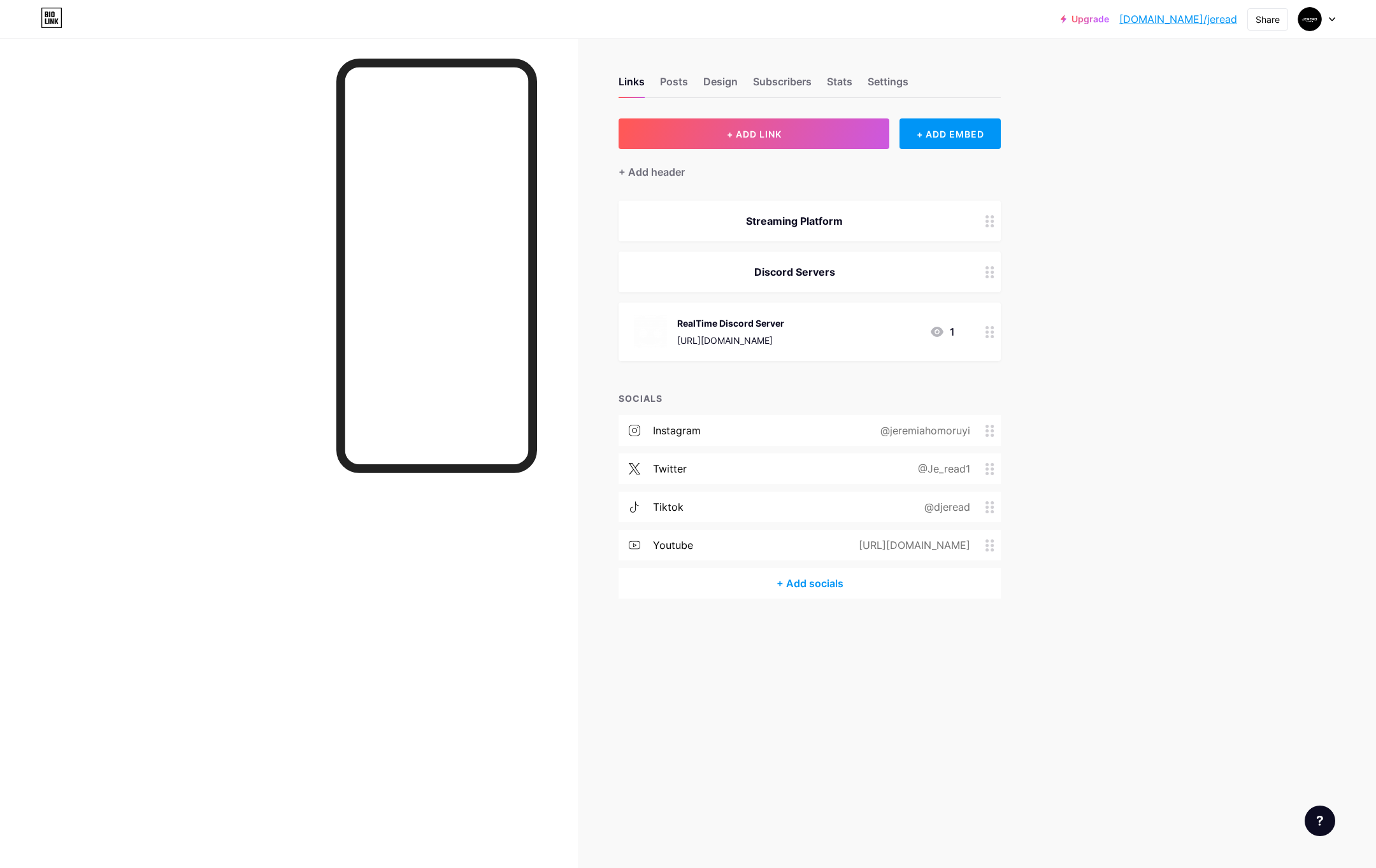
click at [916, 273] on div "Discord Servers" at bounding box center [794, 272] width 321 height 15
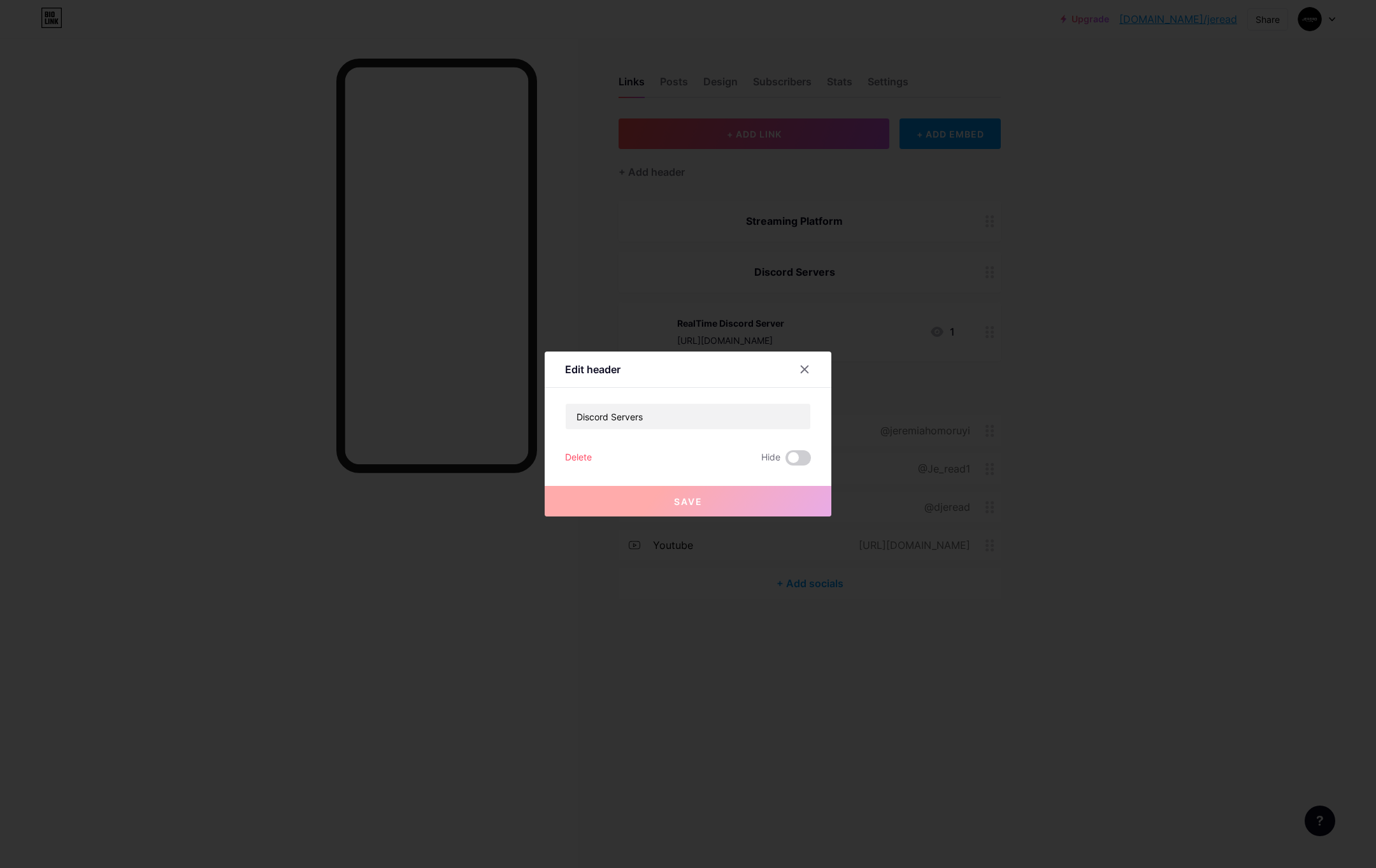
click at [586, 453] on div "Delete" at bounding box center [578, 458] width 27 height 15
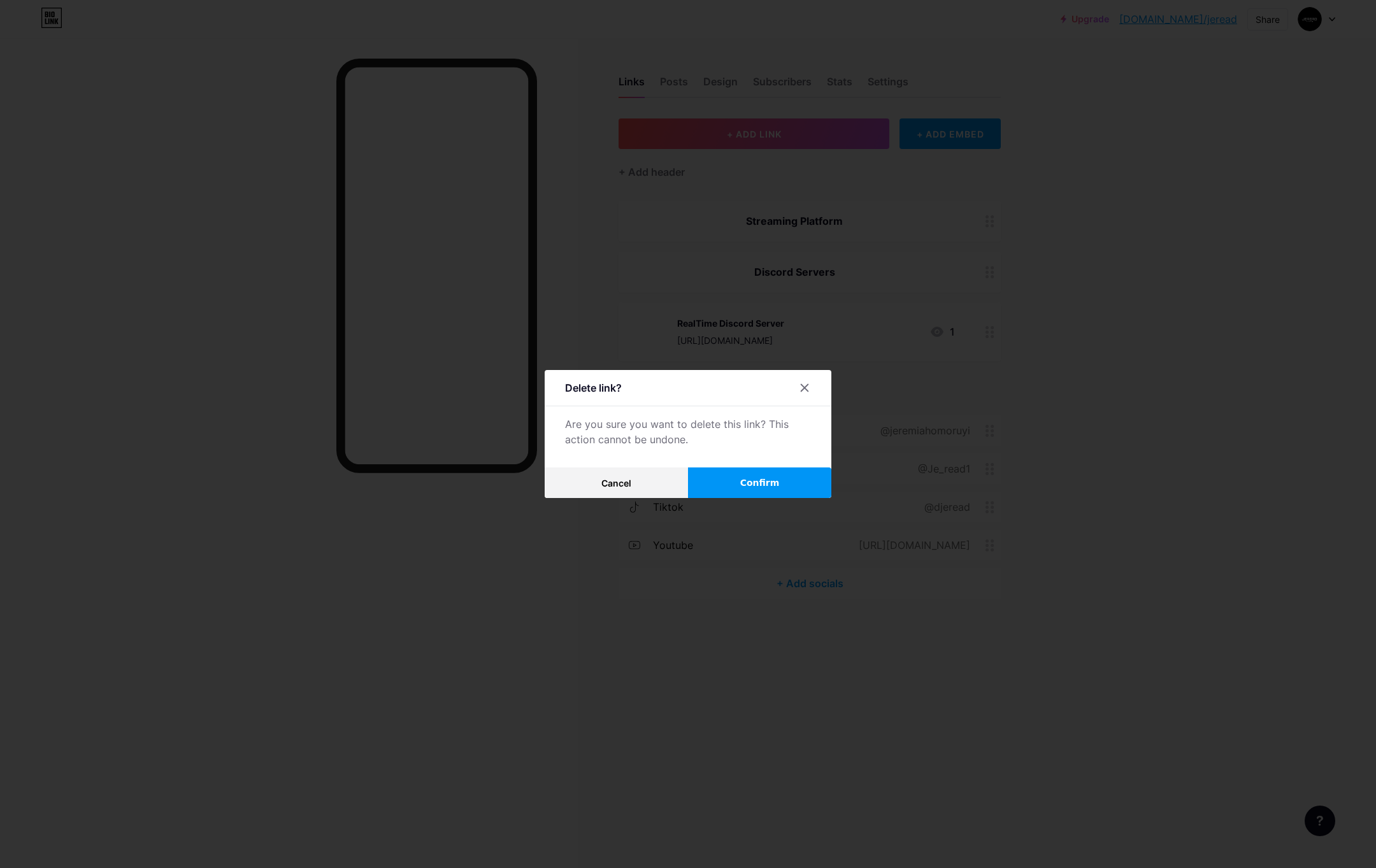
click at [772, 479] on span "Confirm" at bounding box center [759, 483] width 39 height 13
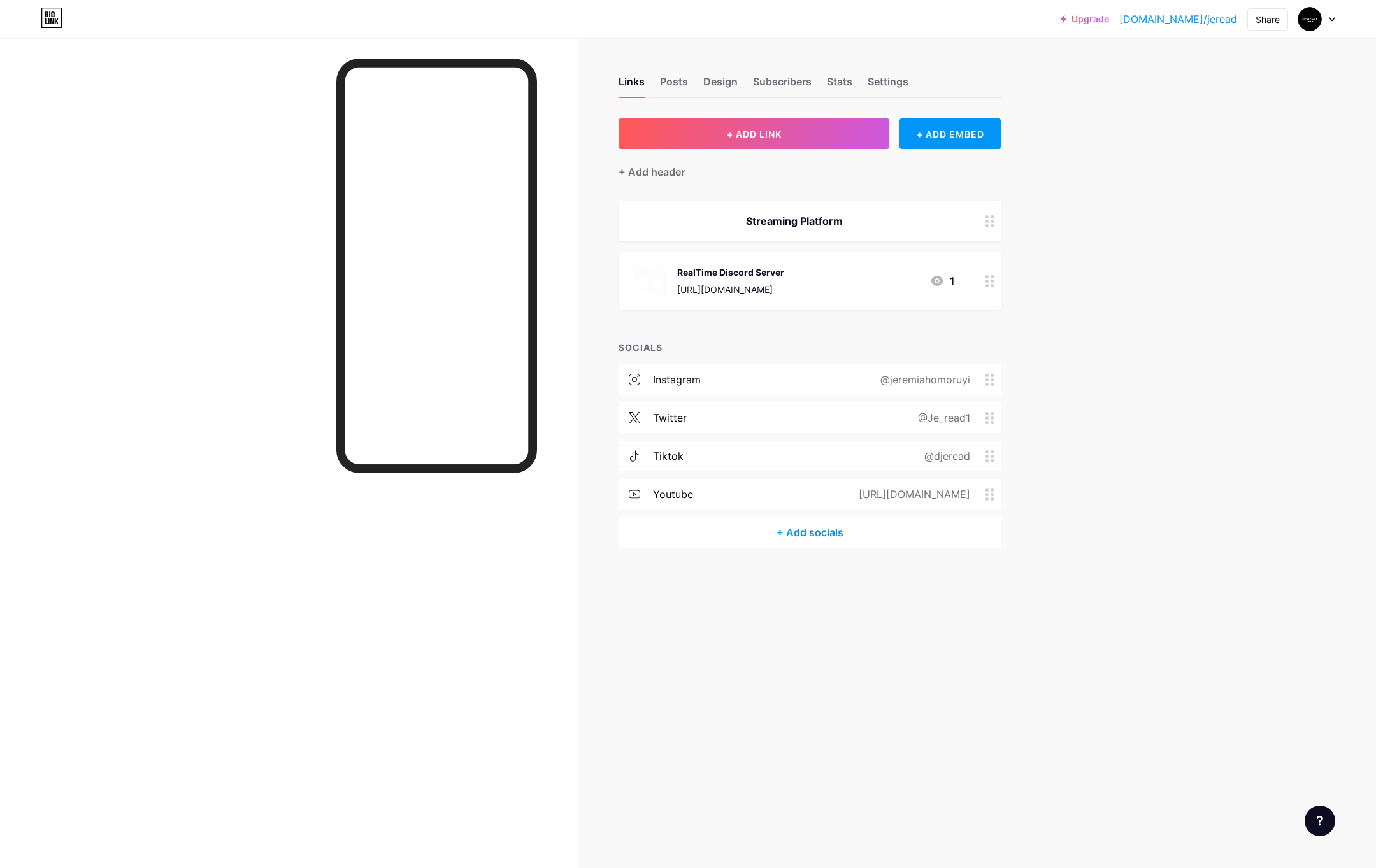
click at [990, 226] on icon at bounding box center [990, 221] width 9 height 12
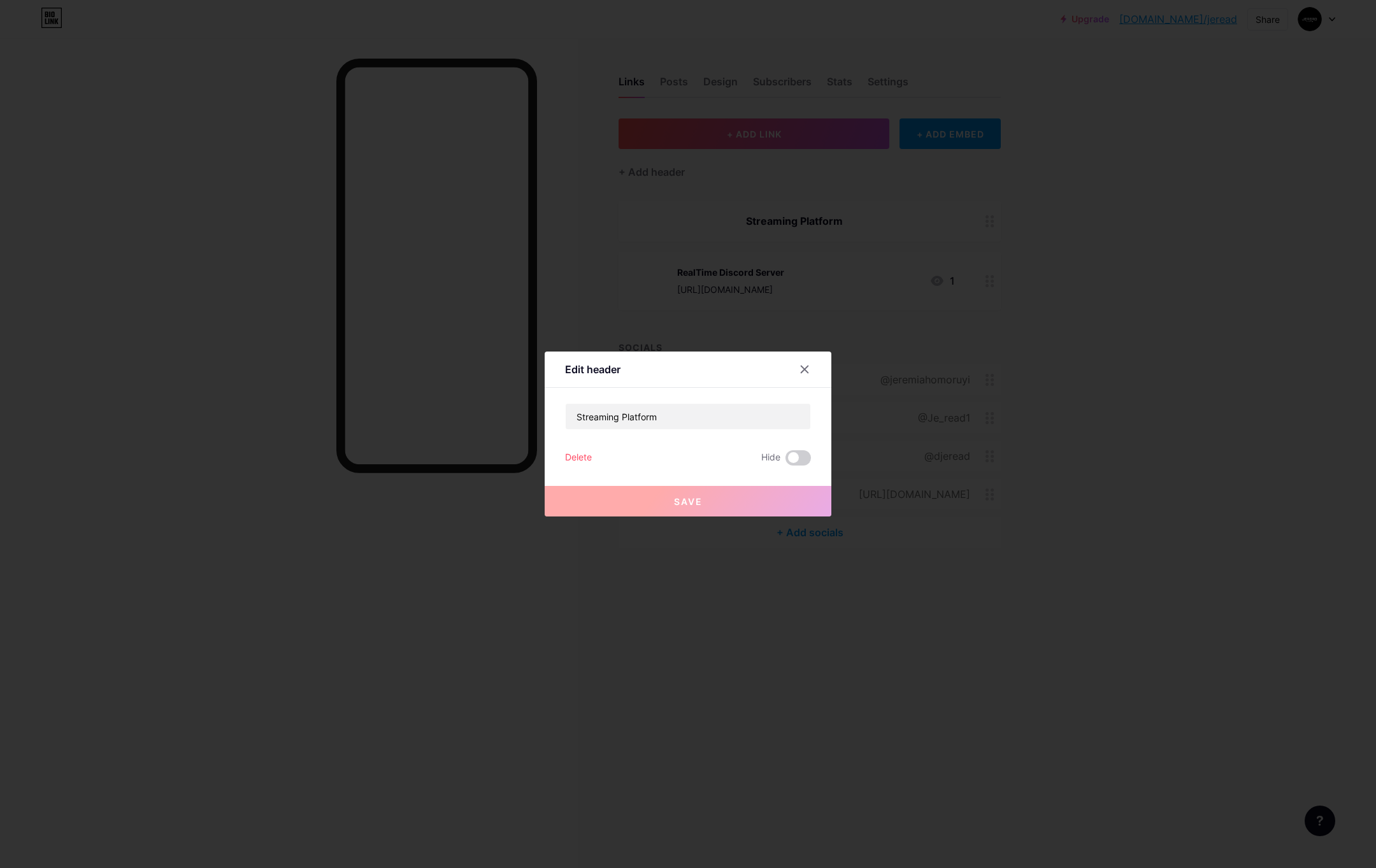
click at [584, 450] on div "Delete" at bounding box center [578, 458] width 27 height 15
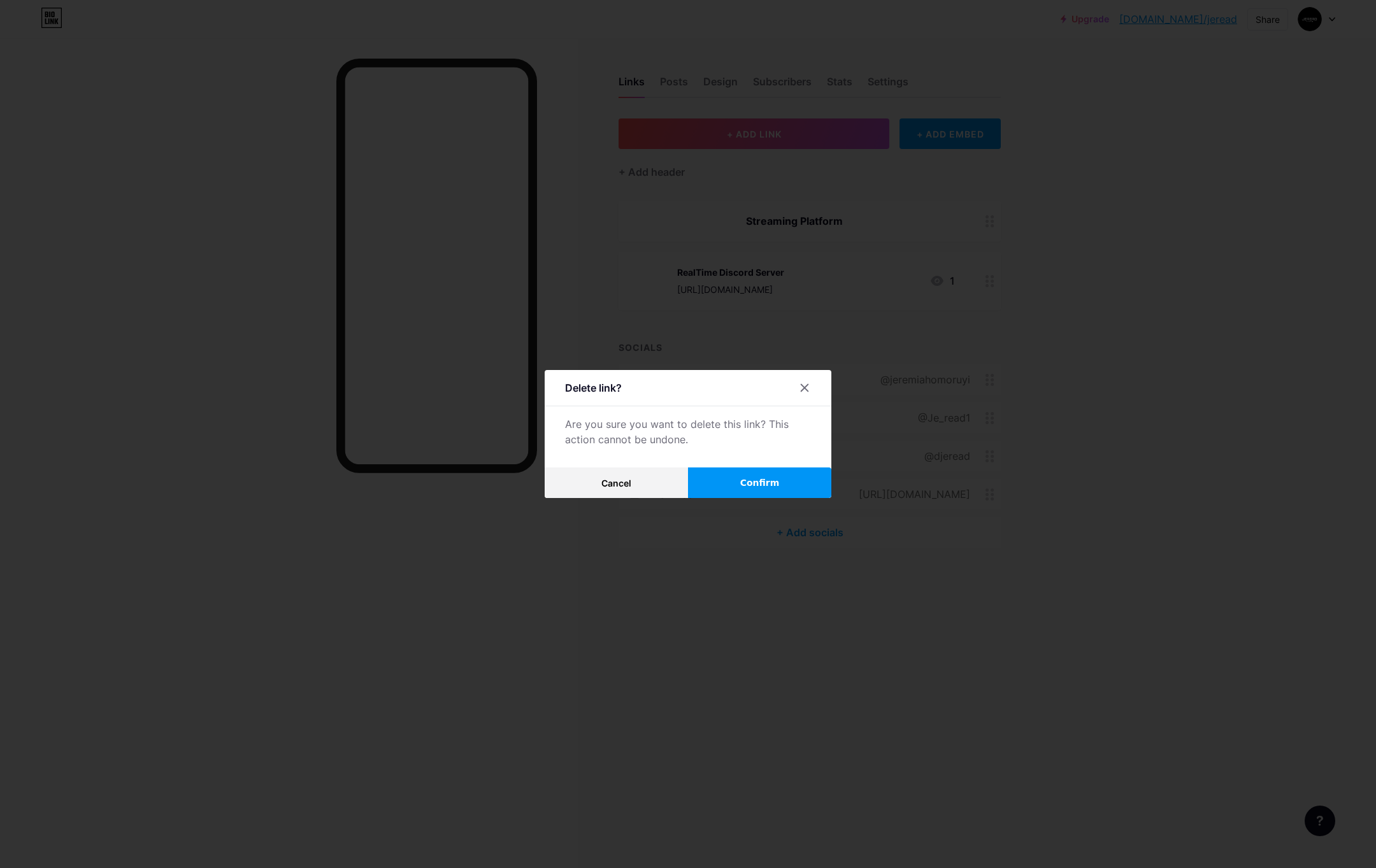
click at [715, 476] on button "Confirm" at bounding box center [760, 483] width 143 height 31
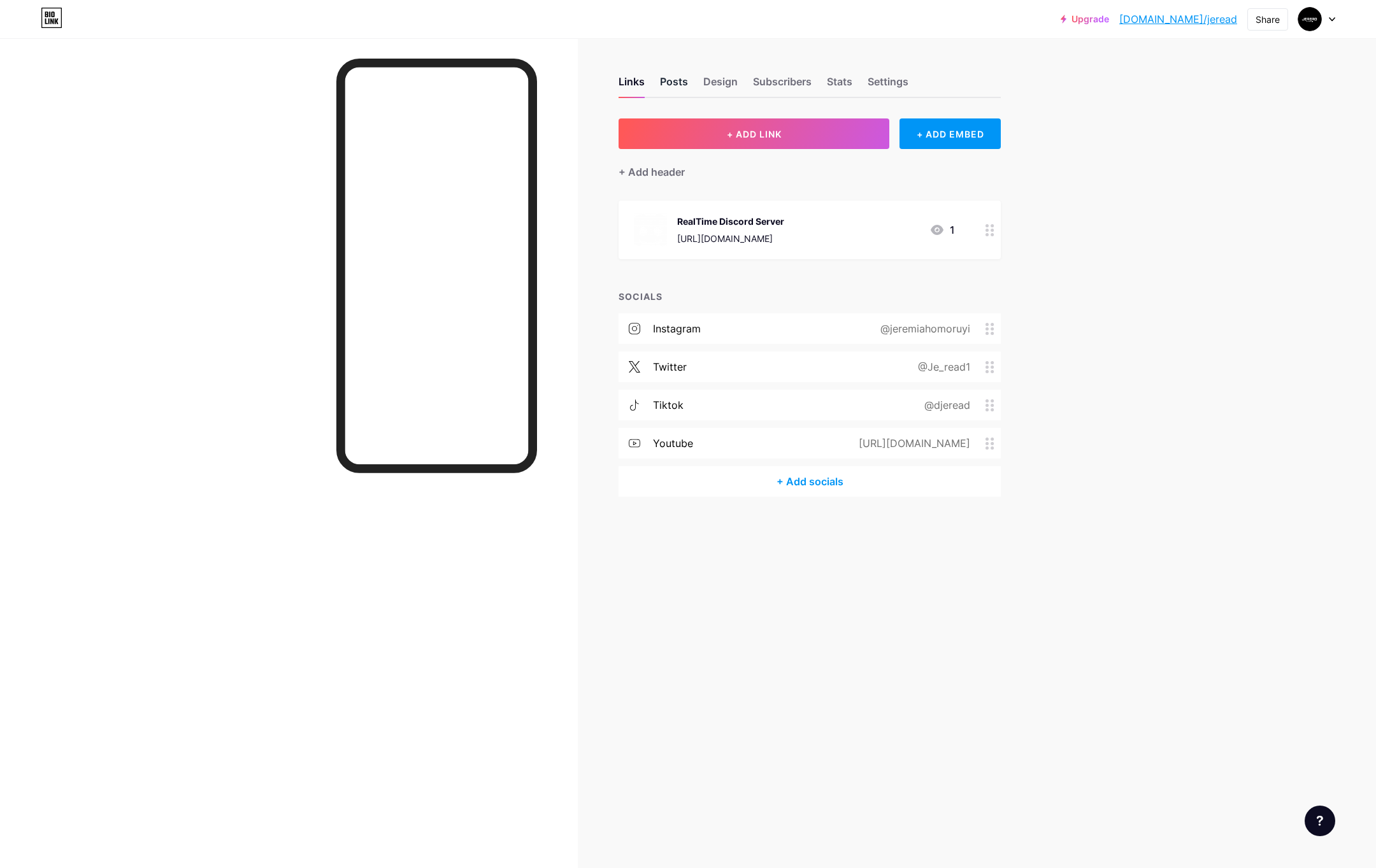
click at [670, 89] on div "Posts" at bounding box center [674, 86] width 28 height 23
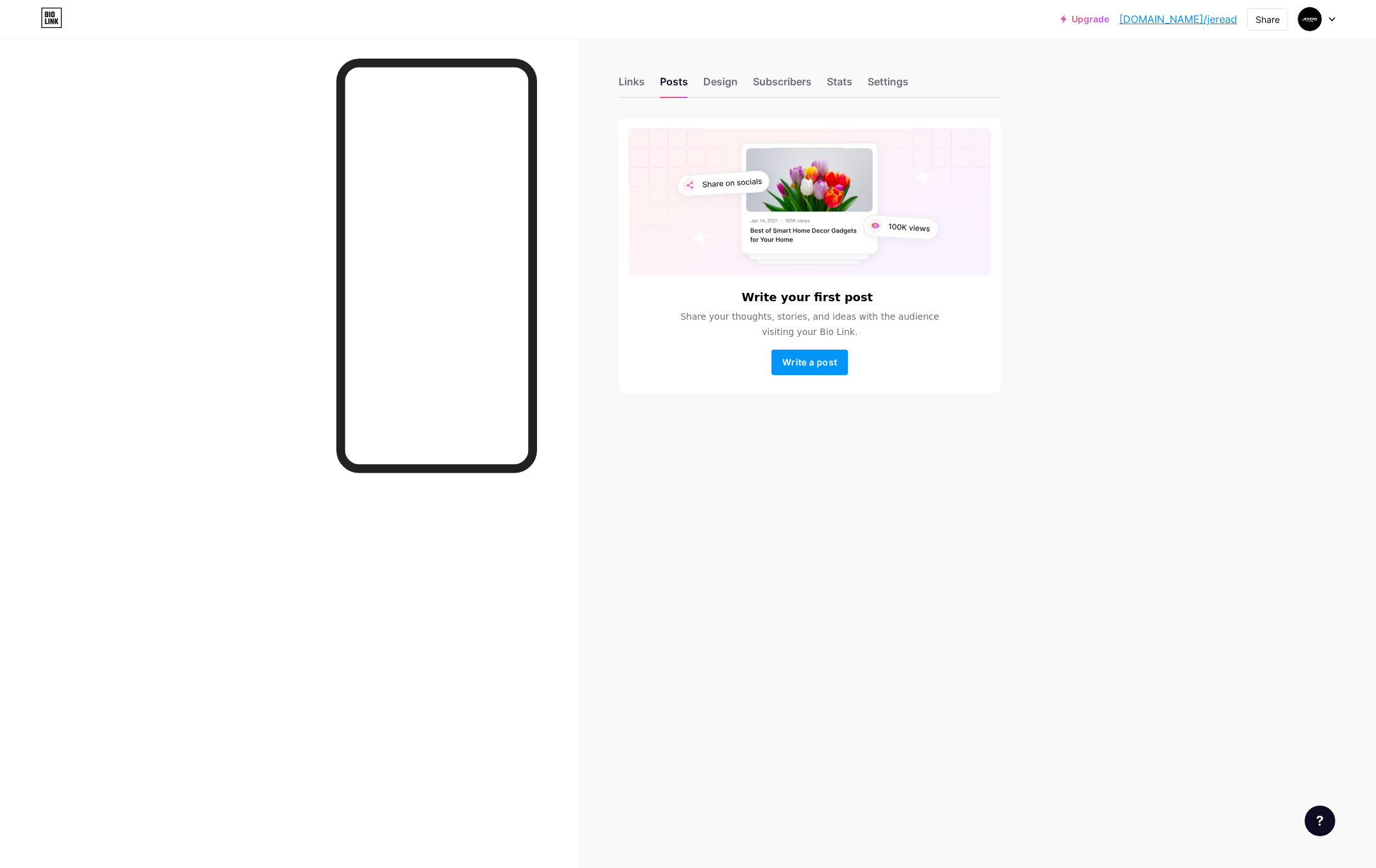
click at [725, 72] on div "Links Posts Design Subscribers Stats Settings" at bounding box center [809, 76] width 382 height 45
drag, startPoint x: 725, startPoint y: 72, endPoint x: 718, endPoint y: 79, distance: 9.9
click at [718, 79] on div "Design" at bounding box center [720, 86] width 35 height 23
click at [712, 83] on div "Design" at bounding box center [720, 86] width 35 height 23
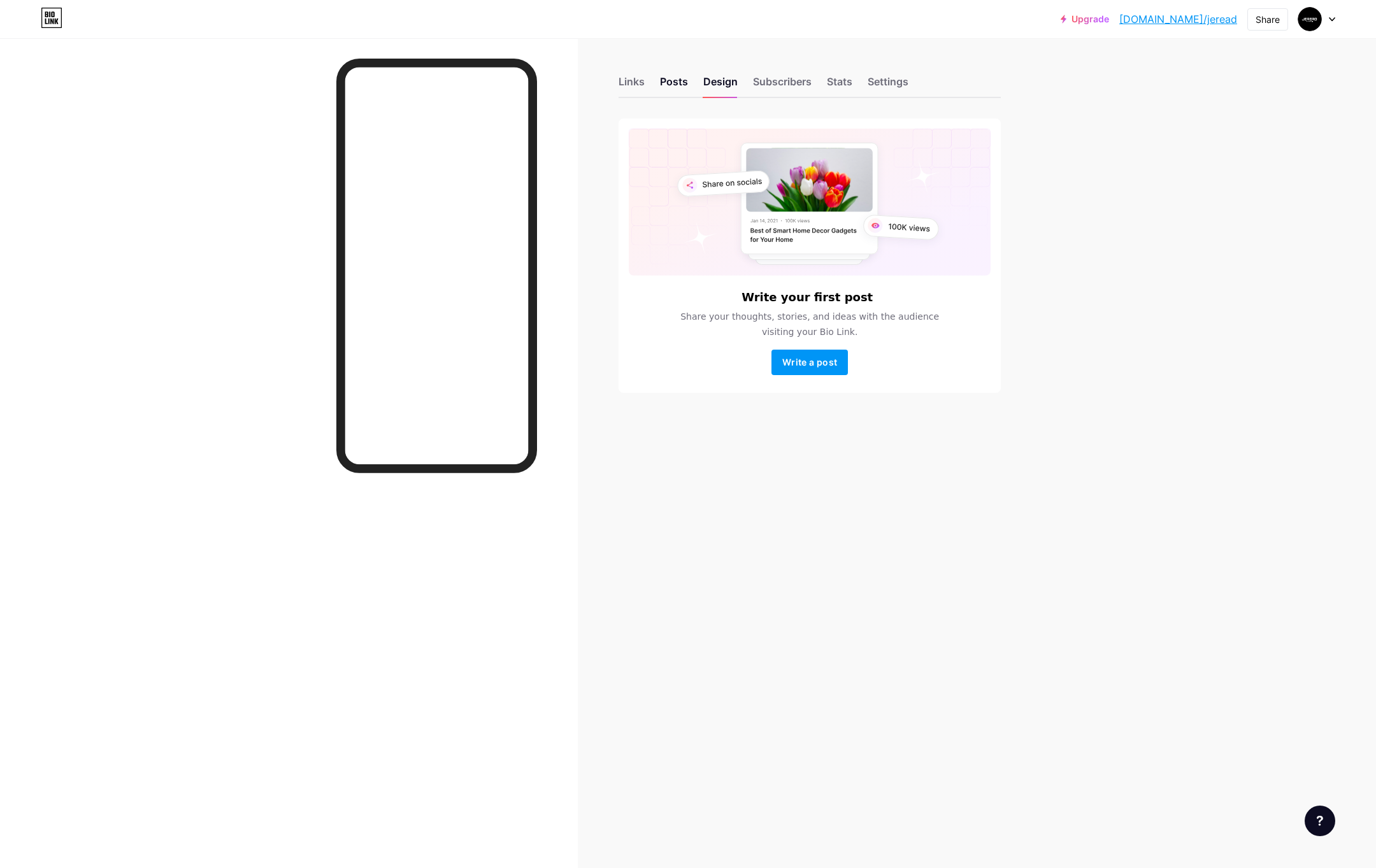
click at [690, 78] on div "Links Posts Design Subscribers Stats Settings" at bounding box center [809, 76] width 382 height 45
click at [685, 83] on div "Posts" at bounding box center [674, 86] width 28 height 23
click at [722, 82] on div "Design" at bounding box center [720, 86] width 35 height 23
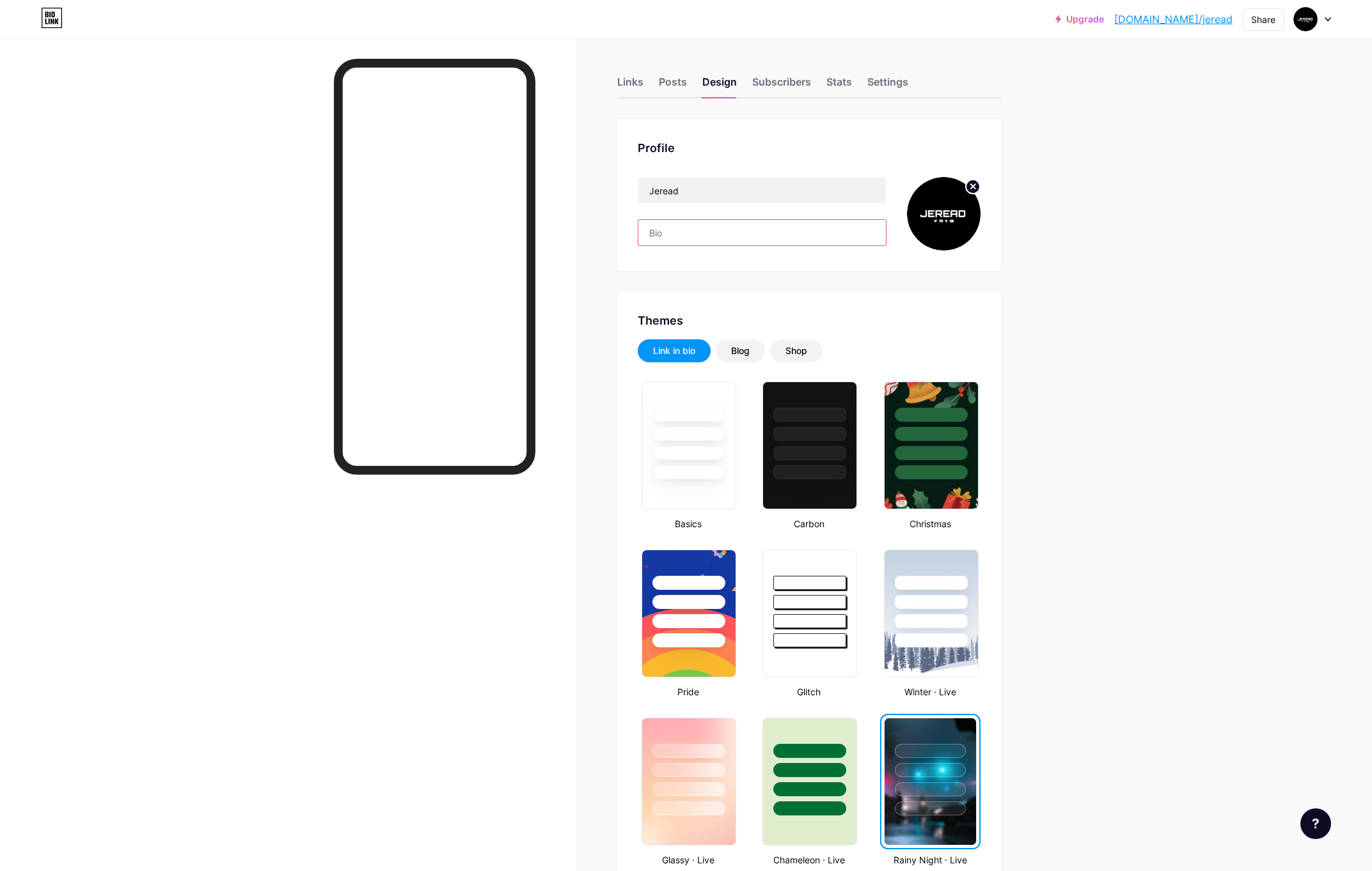
click at [730, 238] on input "text" at bounding box center [762, 232] width 248 height 26
click at [793, 442] on div at bounding box center [809, 431] width 96 height 101
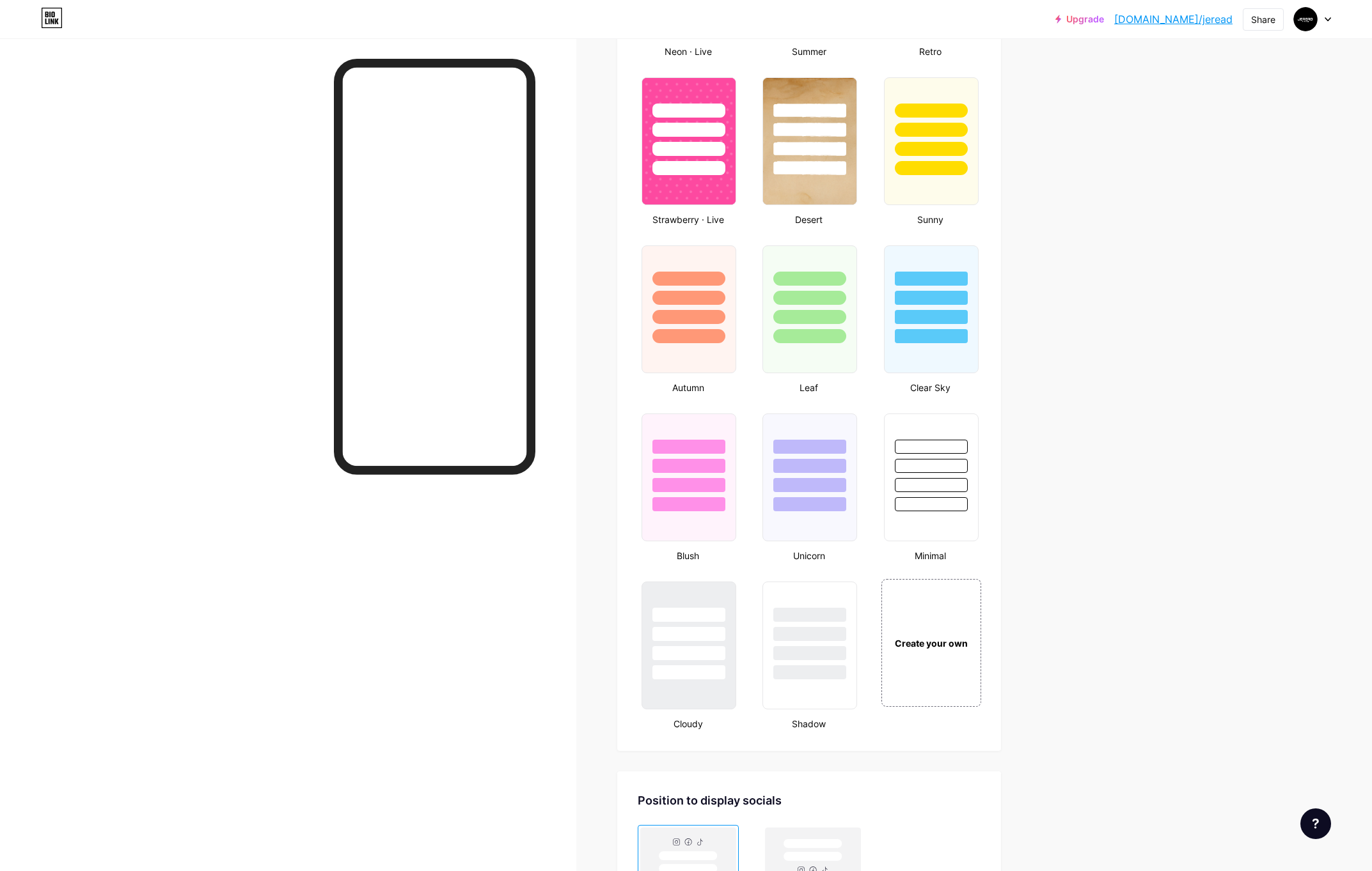
scroll to position [1219, 0]
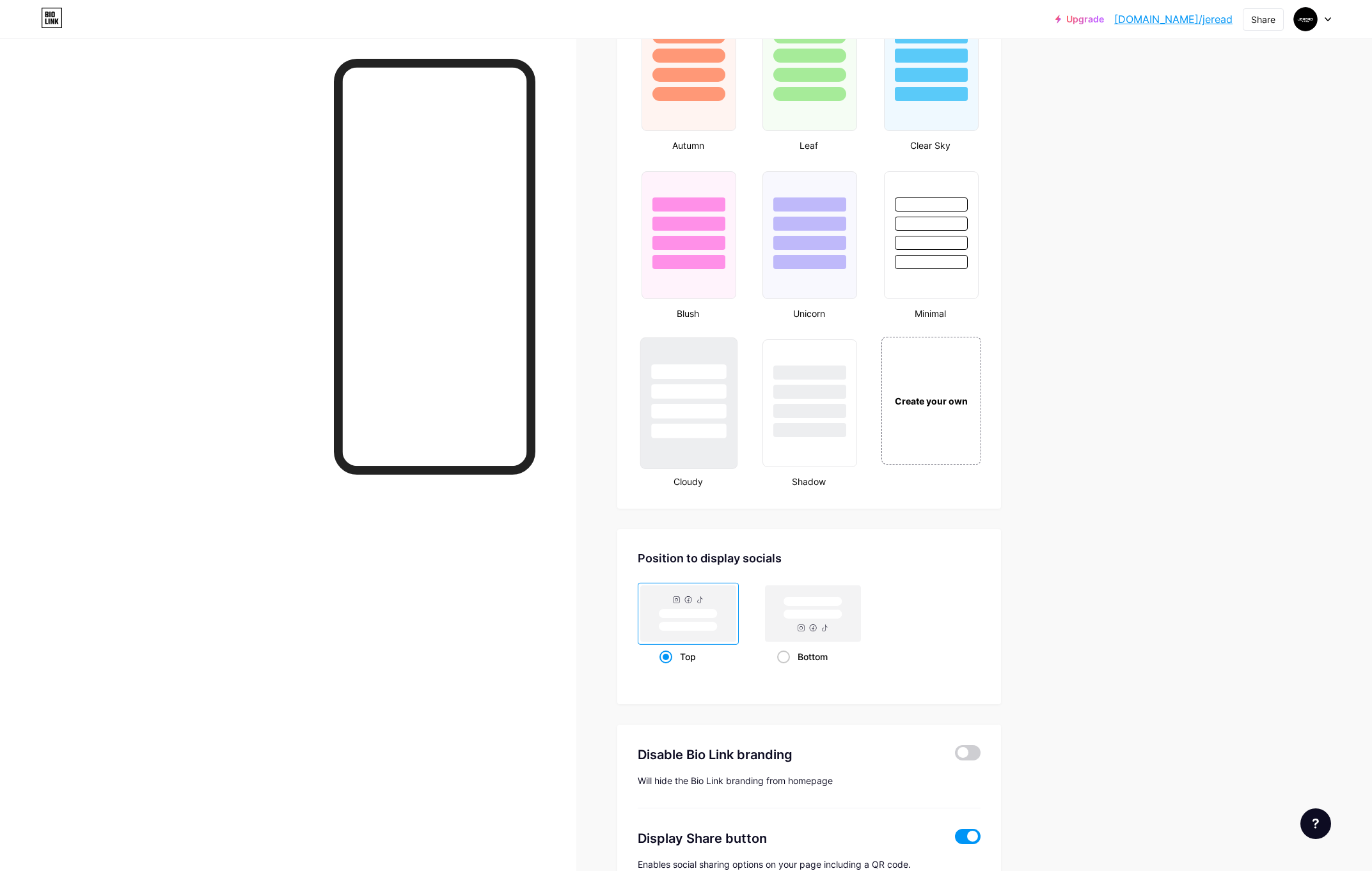
click at [717, 405] on div at bounding box center [688, 411] width 75 height 15
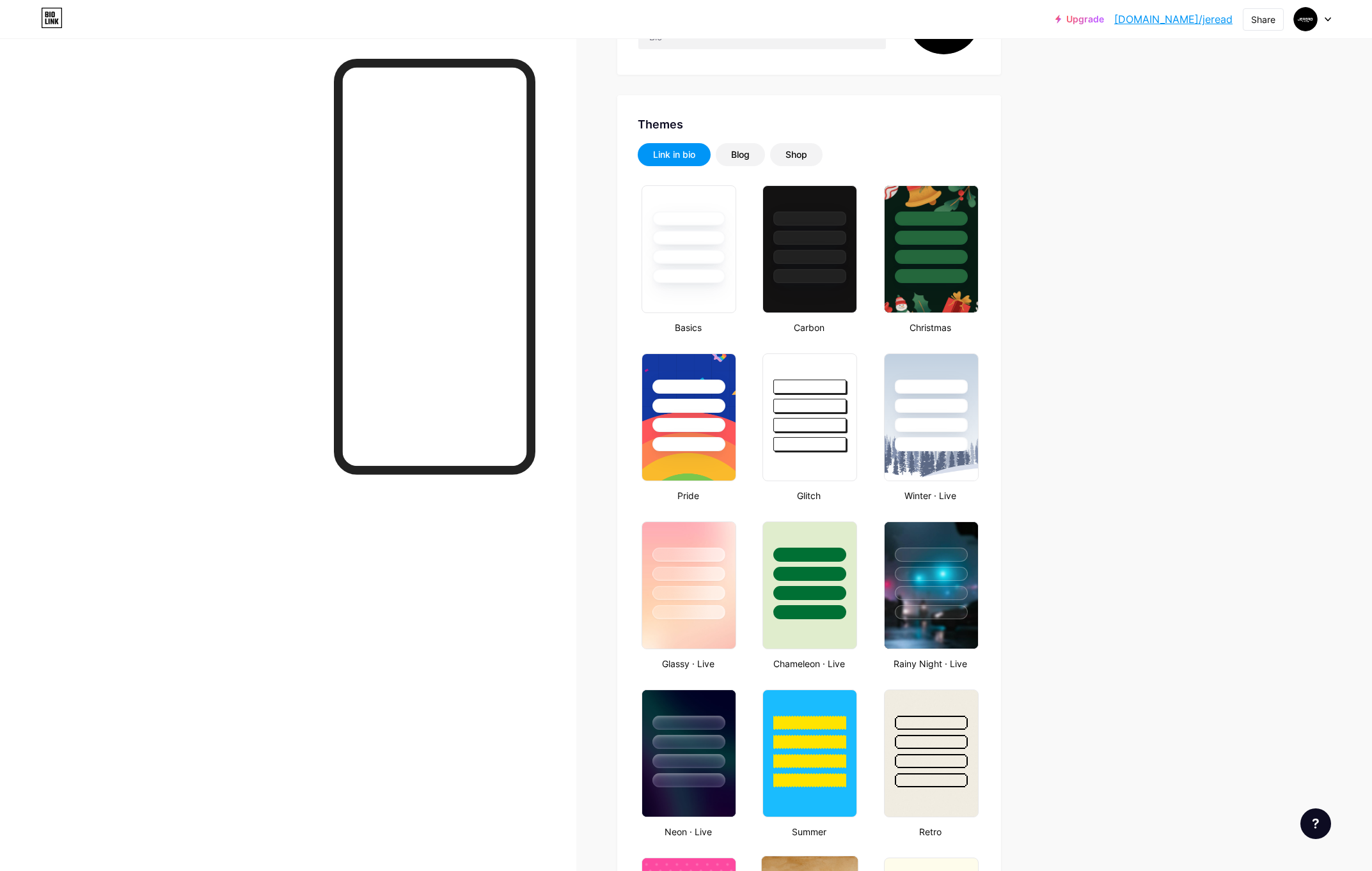
scroll to position [0, 0]
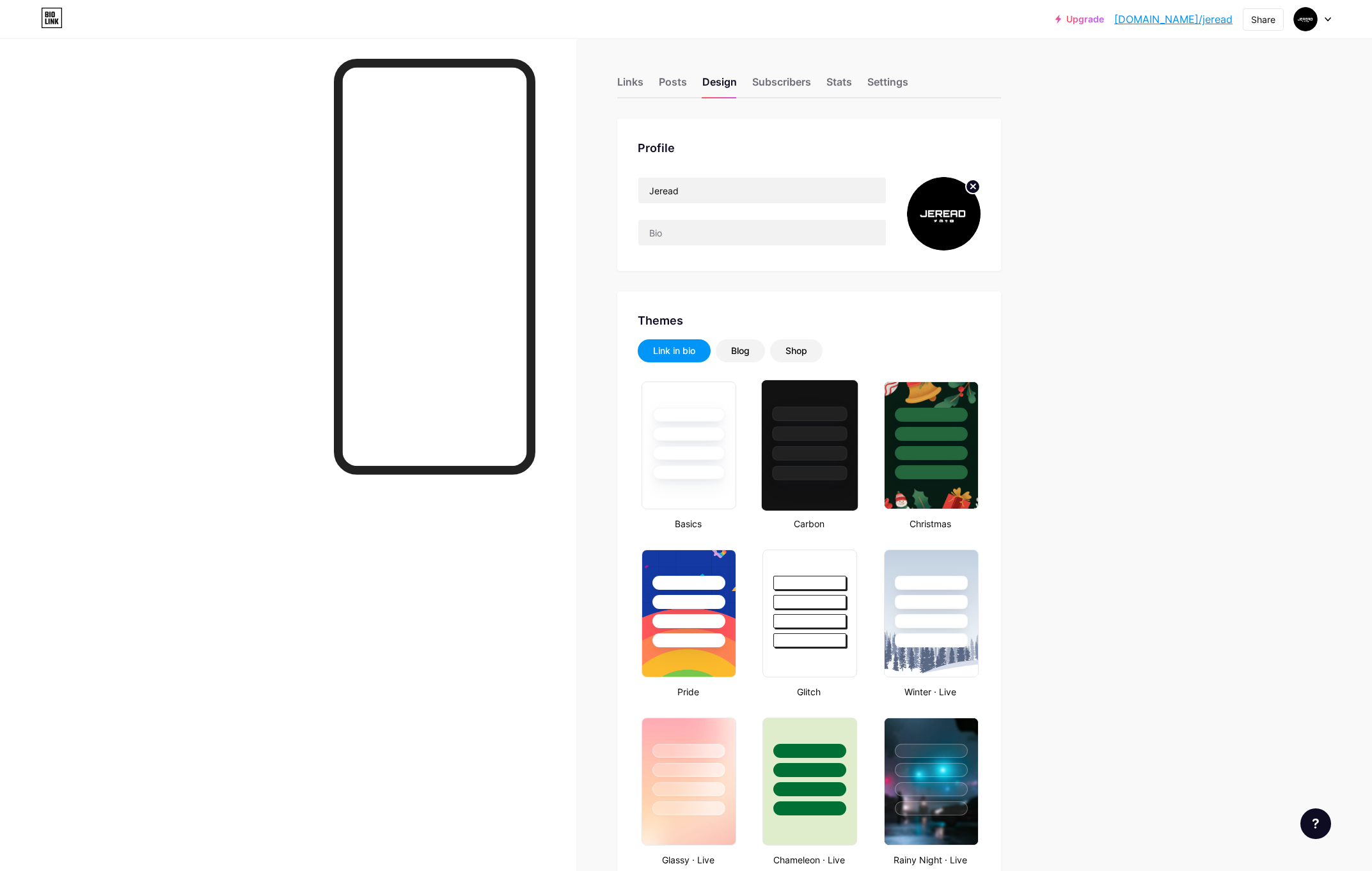
click at [788, 446] on div at bounding box center [809, 453] width 75 height 15
click at [795, 84] on div "Subscribers" at bounding box center [782, 86] width 59 height 23
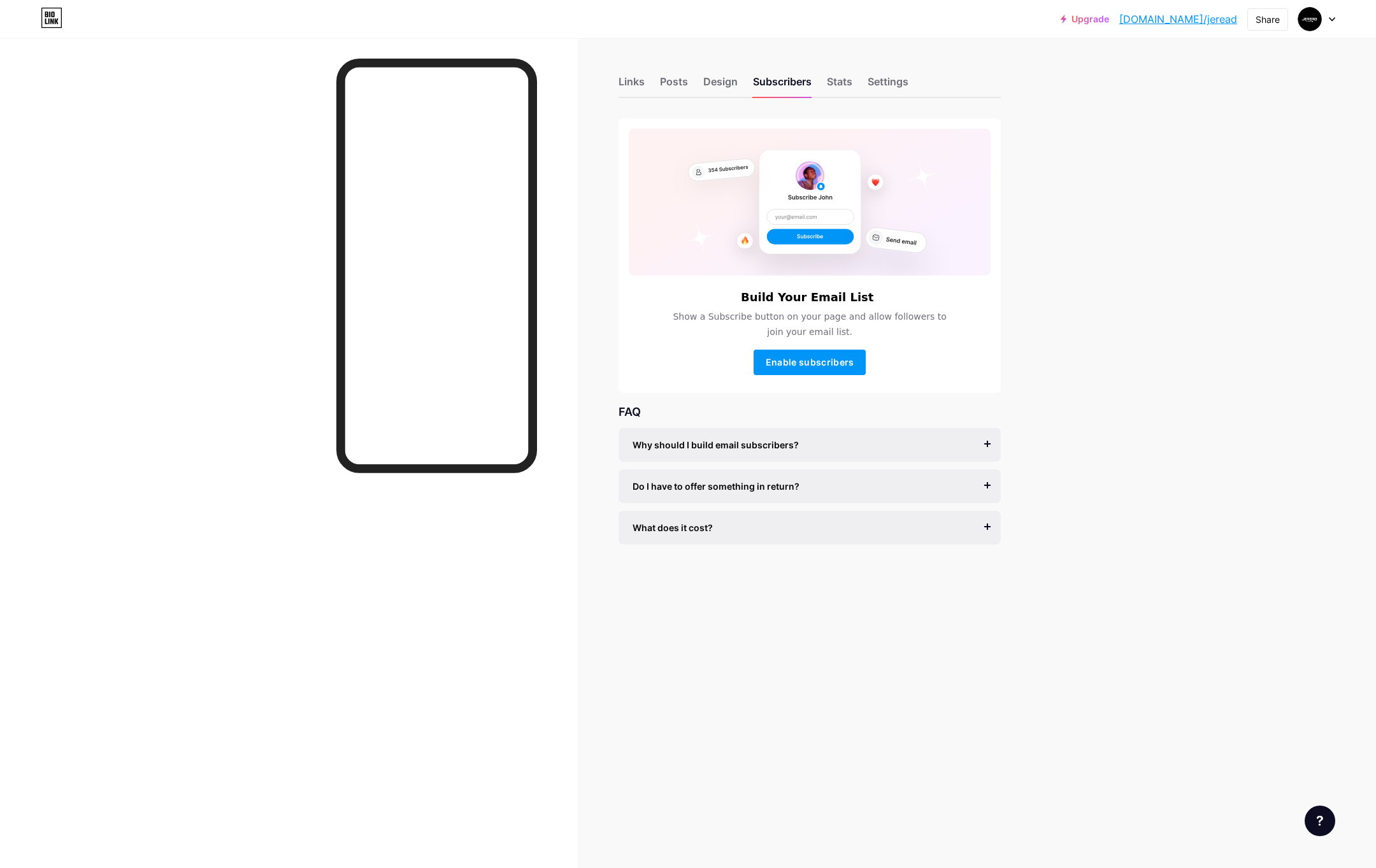
click at [861, 87] on div "Links Posts Design Subscribers Stats Settings" at bounding box center [809, 76] width 382 height 45
click at [846, 86] on div "Stats" at bounding box center [839, 86] width 25 height 23
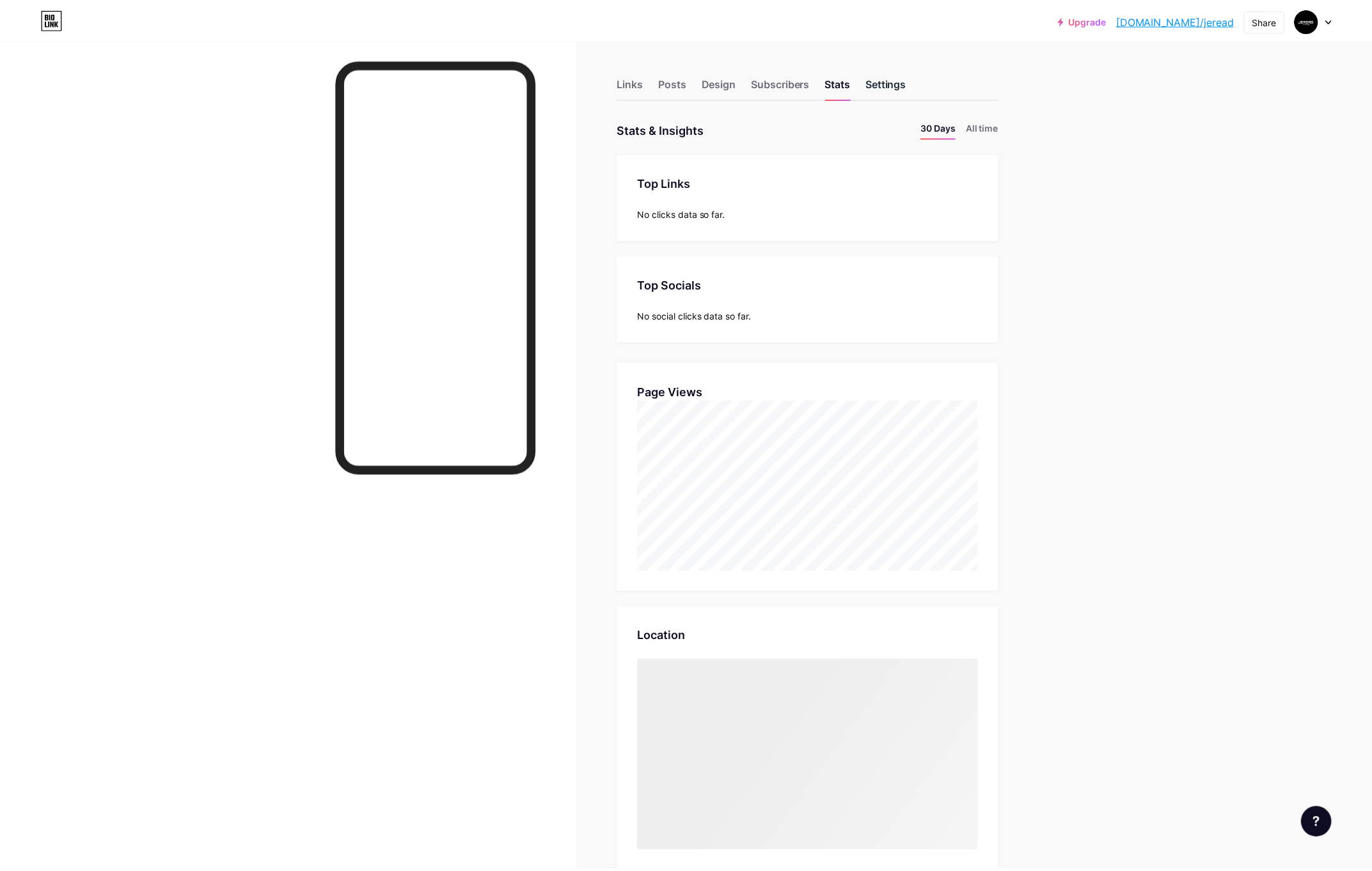
scroll to position [871, 1381]
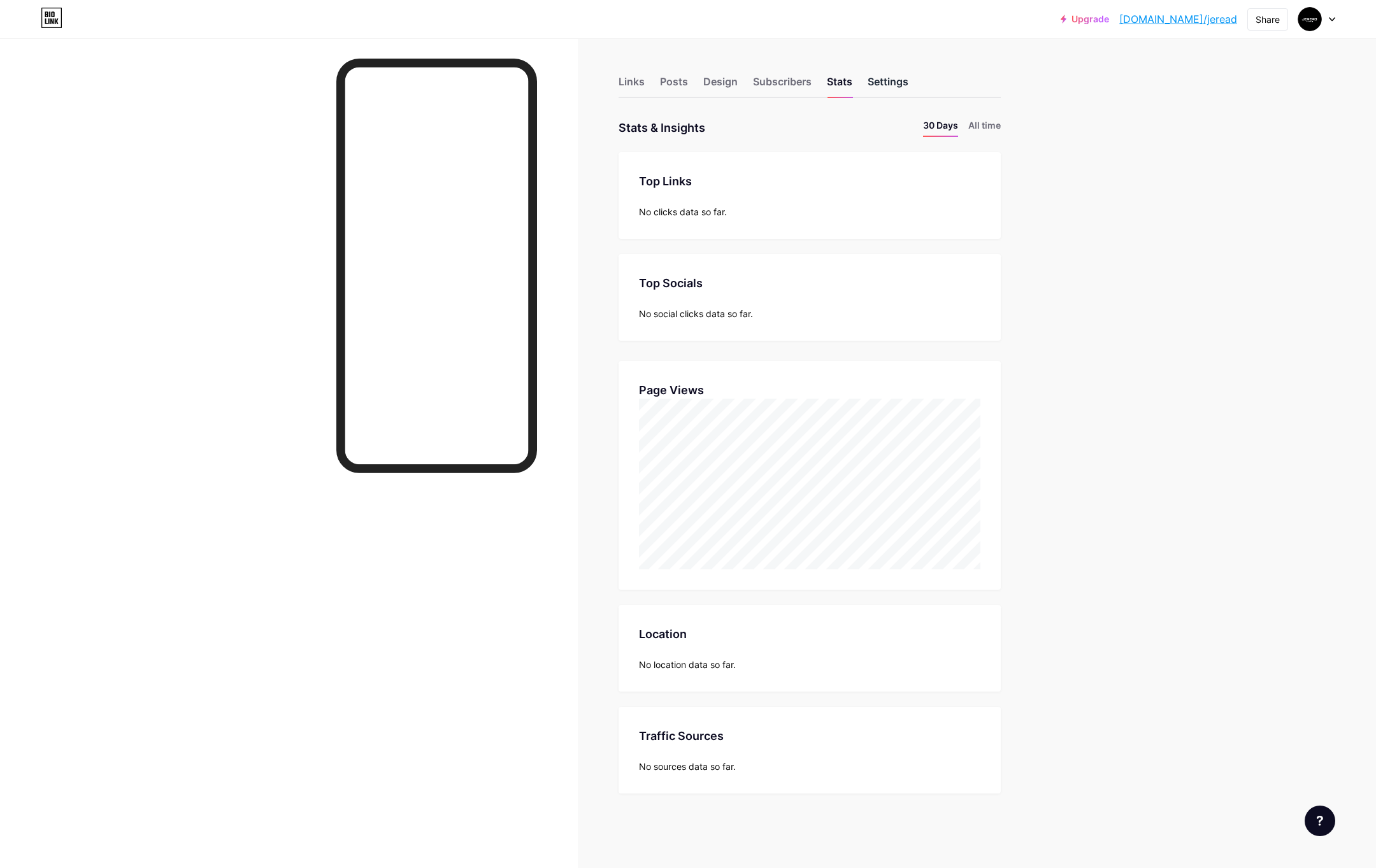
click at [883, 87] on div "Settings" at bounding box center [888, 86] width 41 height 23
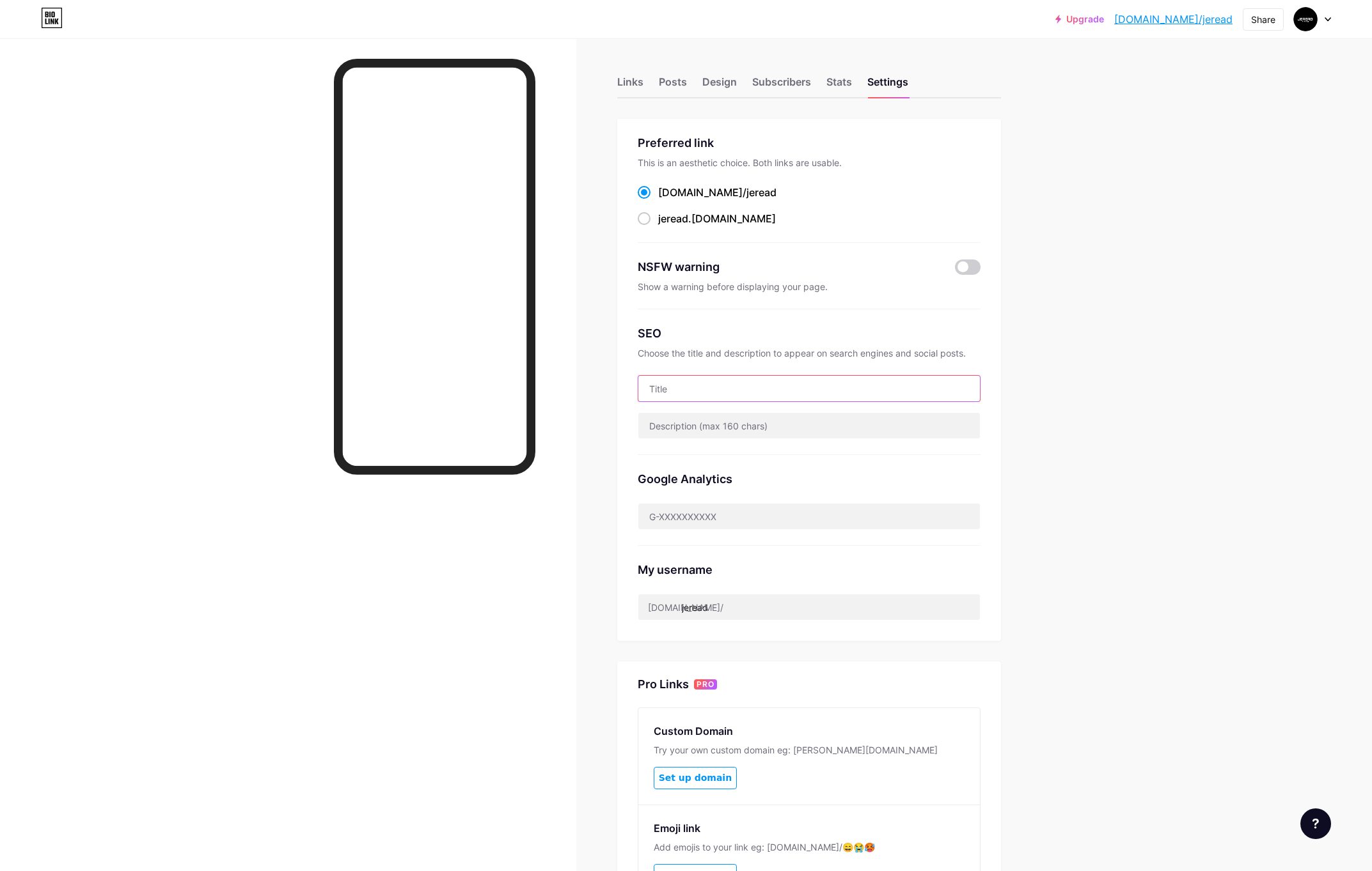
click at [680, 385] on input "text" at bounding box center [809, 388] width 341 height 26
click at [643, 77] on div "Links" at bounding box center [630, 86] width 26 height 23
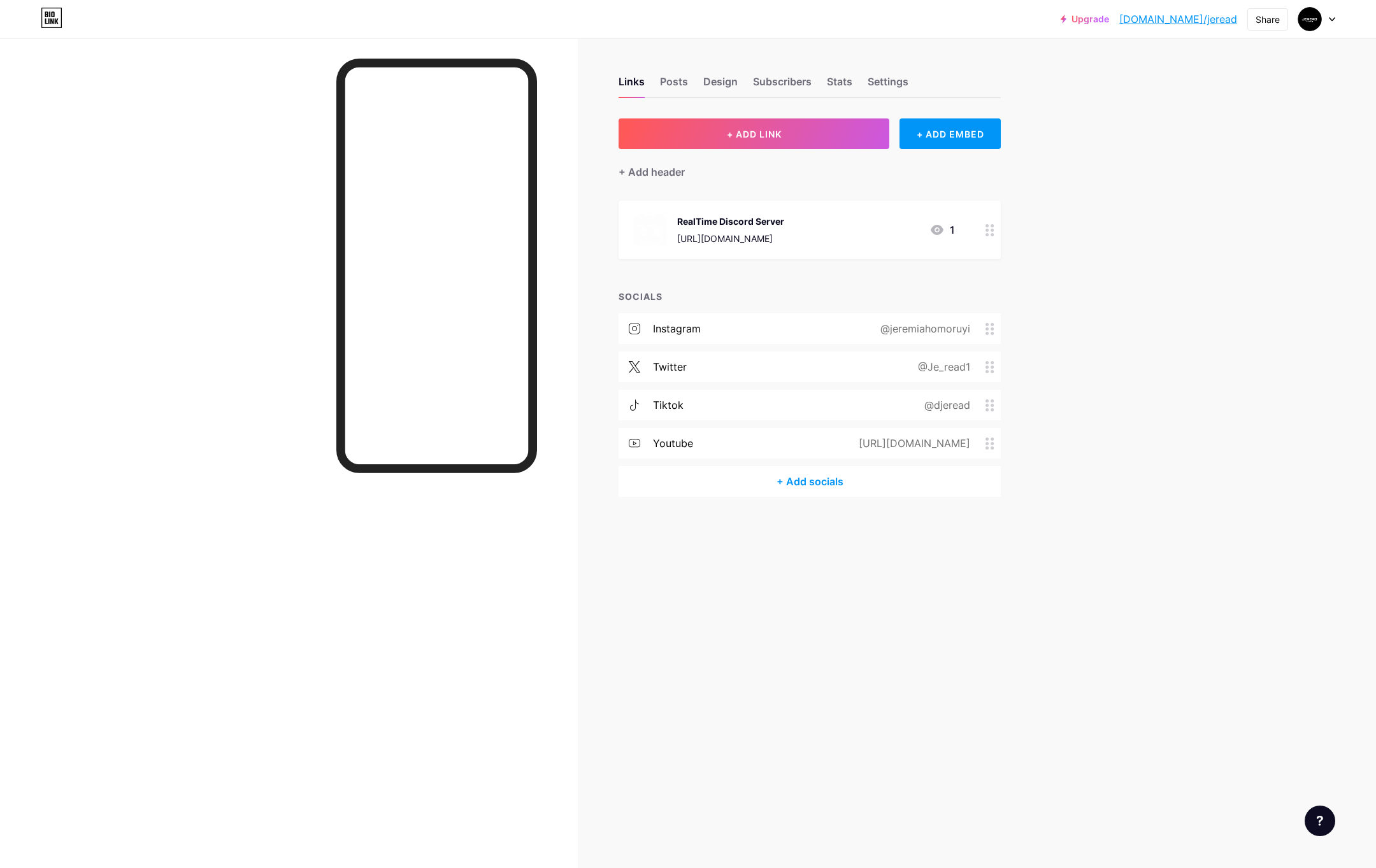
click at [1206, 21] on link "[DOMAIN_NAME]/jeread" at bounding box center [1178, 19] width 118 height 15
click at [837, 367] on div "twitter @Je_read1" at bounding box center [809, 367] width 382 height 31
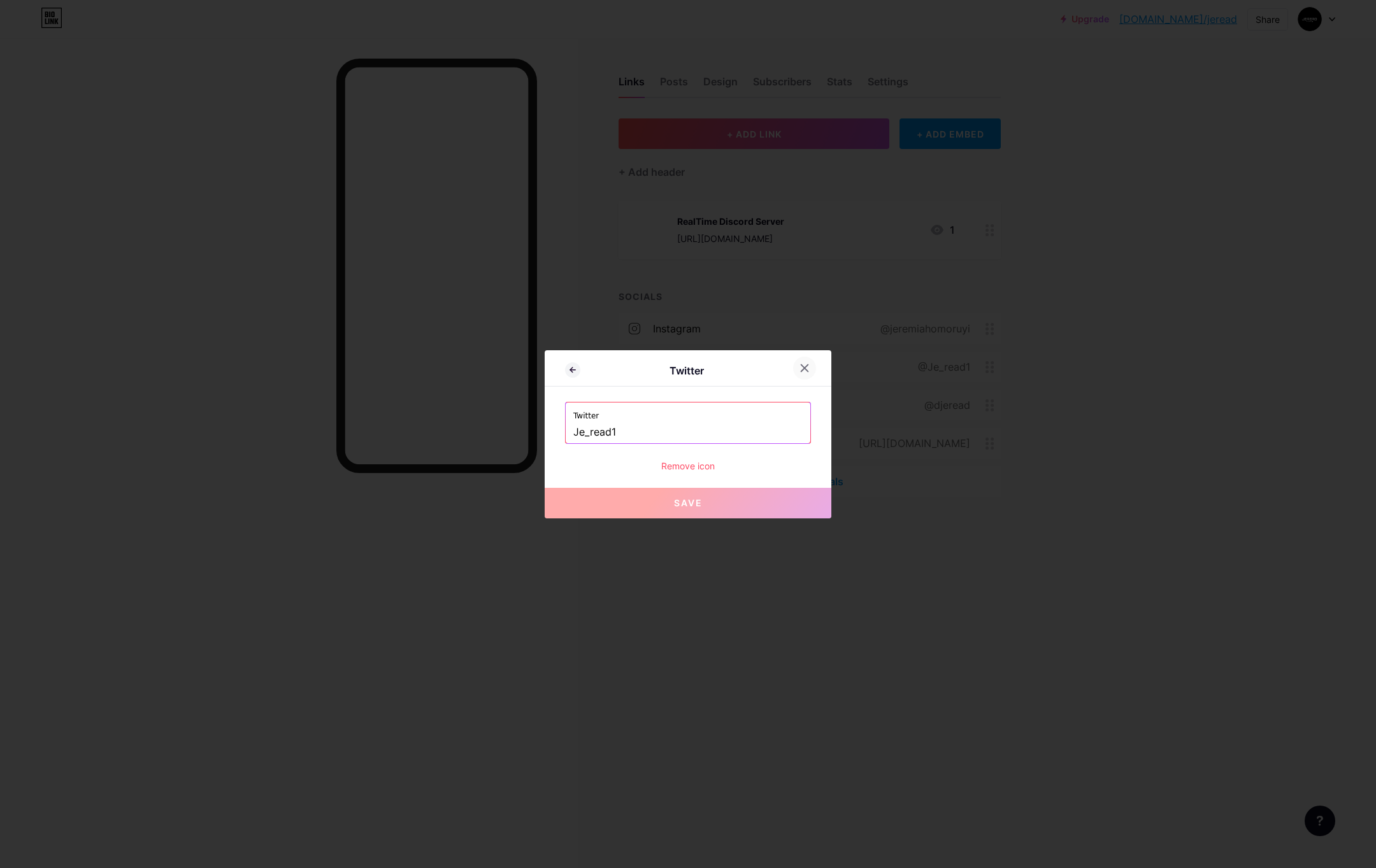
click at [807, 365] on icon at bounding box center [804, 368] width 10 height 10
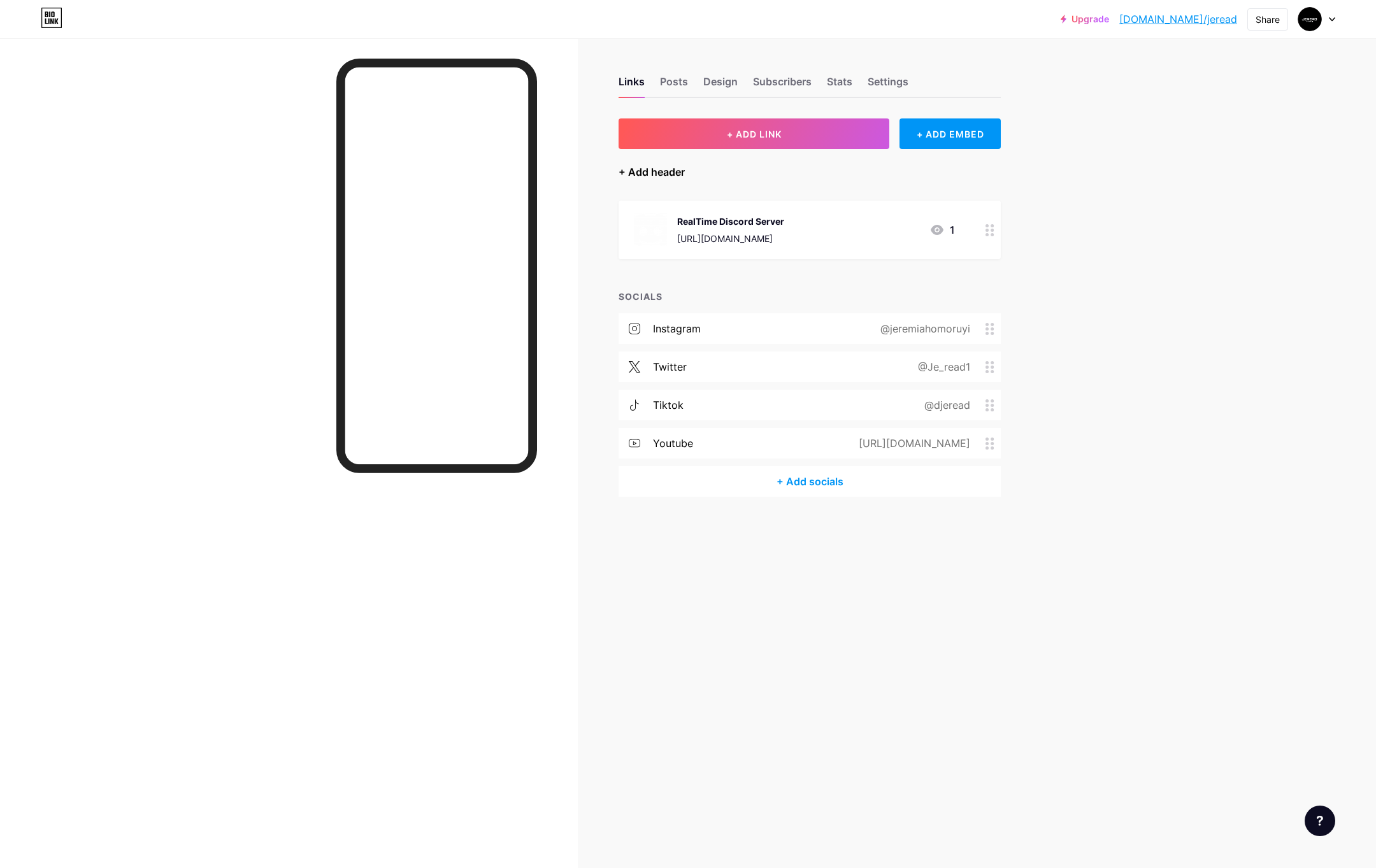
click at [662, 174] on div "+ Add header" at bounding box center [651, 172] width 66 height 15
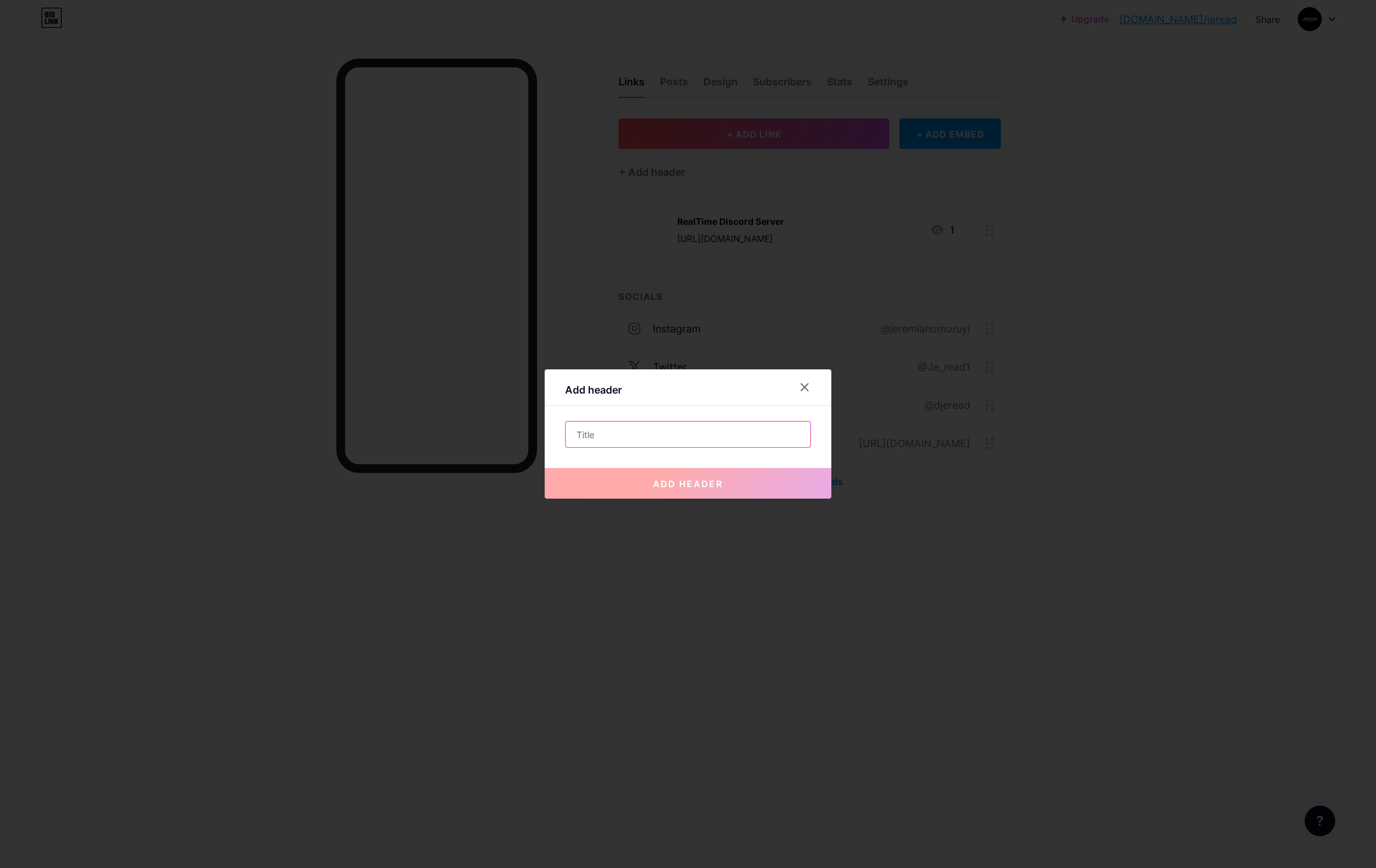
click at [661, 426] on input "text" at bounding box center [688, 434] width 244 height 25
type input "REALTIME"
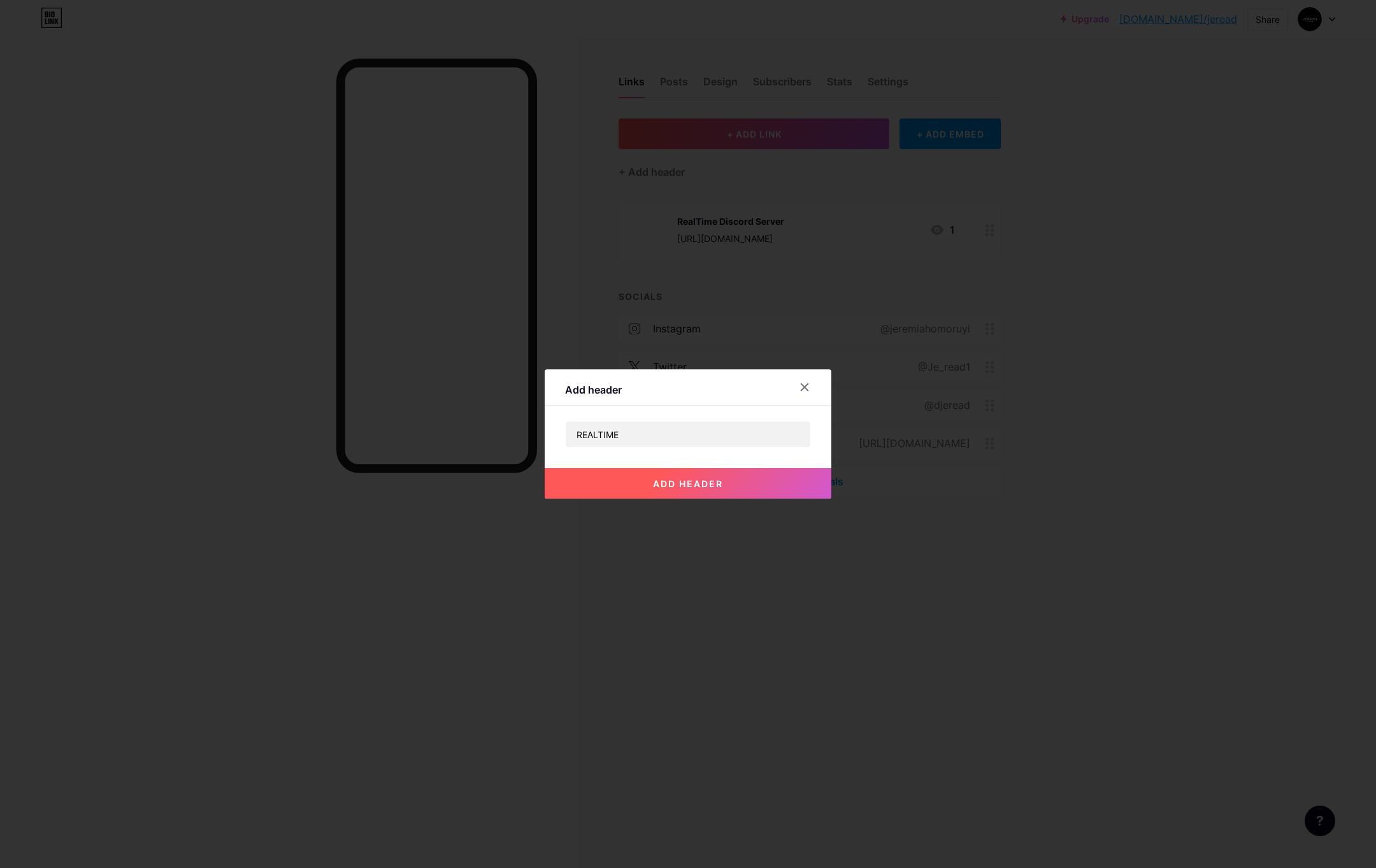
click at [714, 476] on button "add header" at bounding box center [688, 483] width 287 height 31
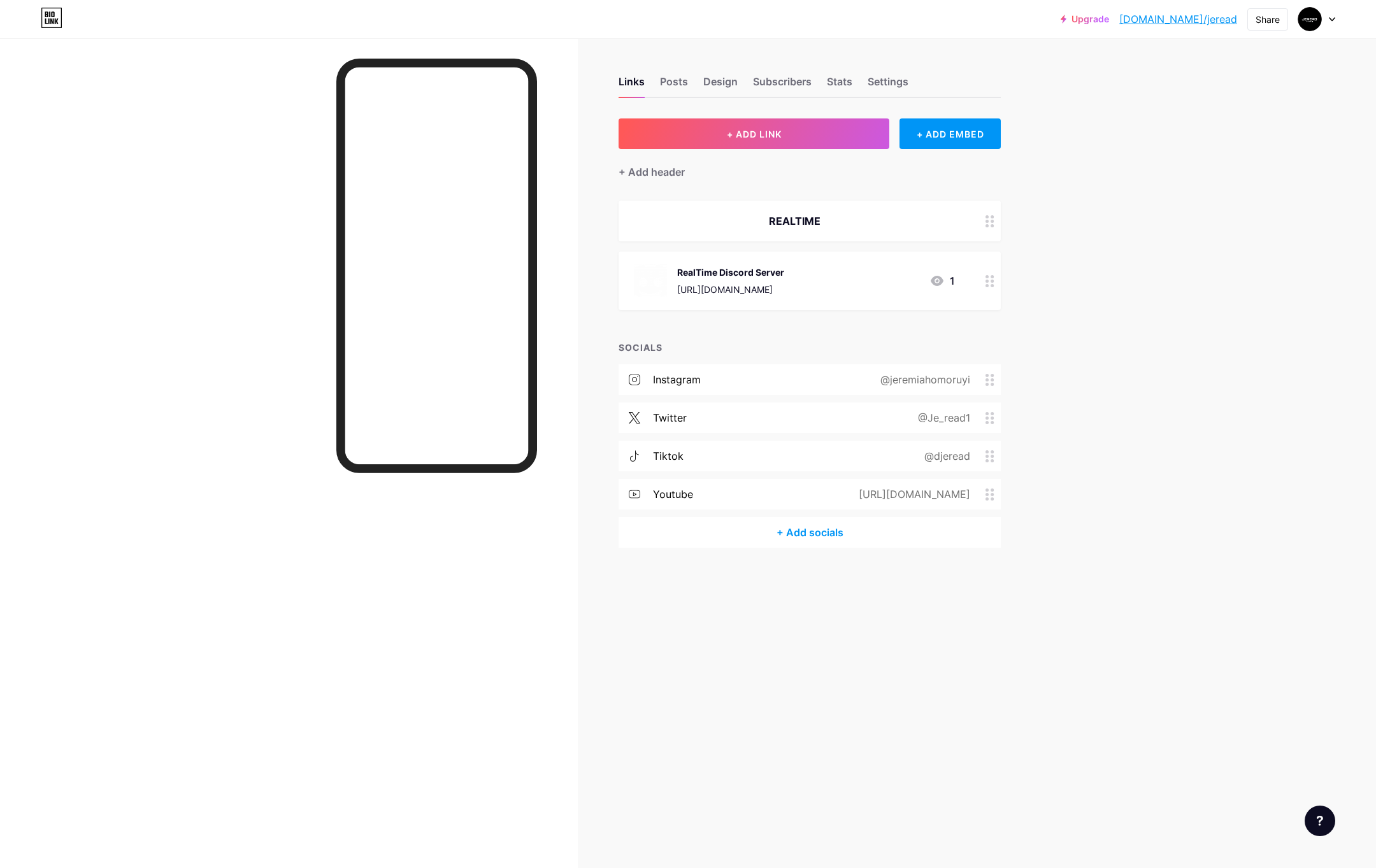
click at [835, 526] on div "+ Add socials" at bounding box center [809, 533] width 382 height 31
click at [684, 368] on div "Twitter Edit" at bounding box center [688, 378] width 246 height 27
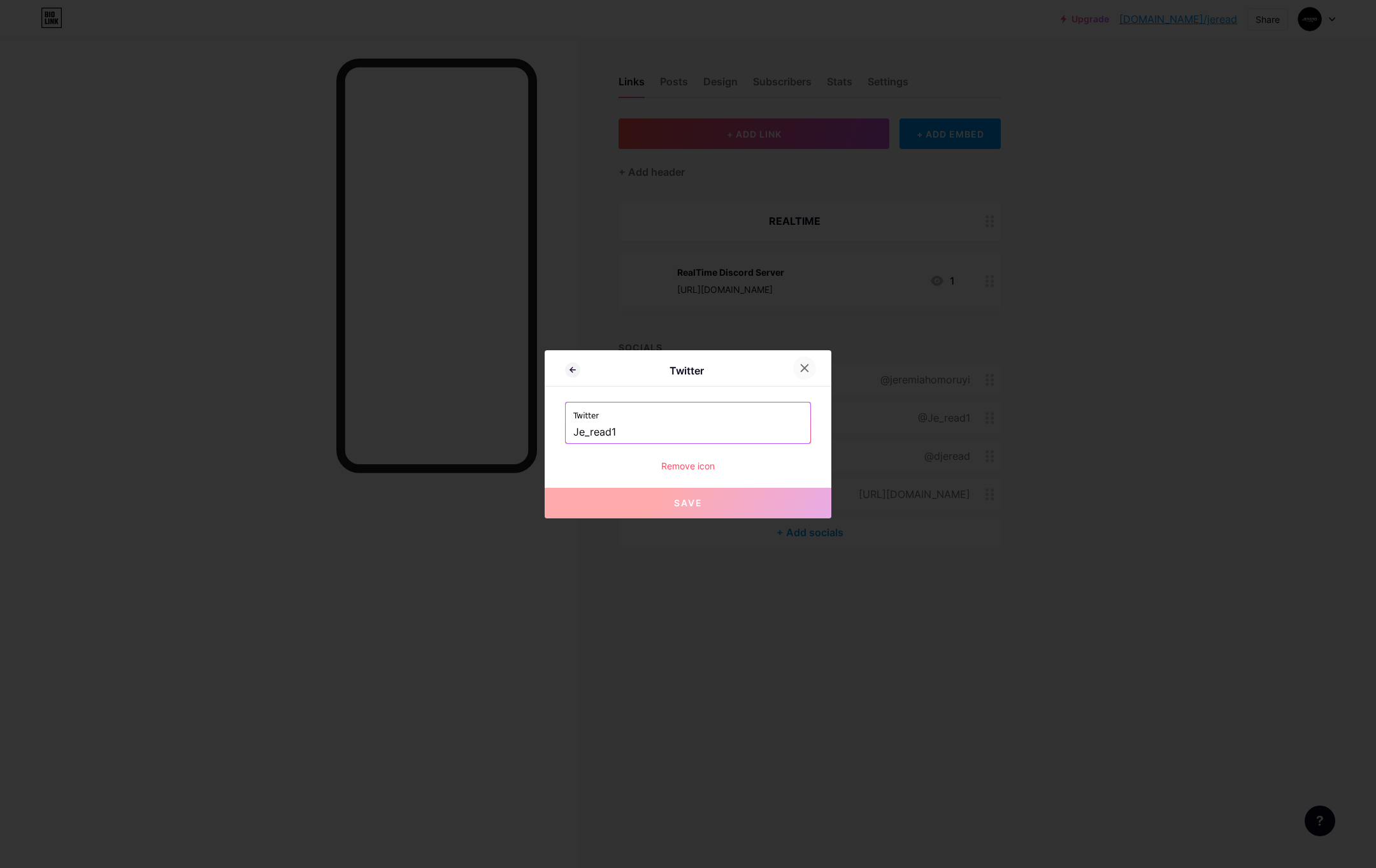
click at [804, 364] on icon at bounding box center [804, 368] width 10 height 10
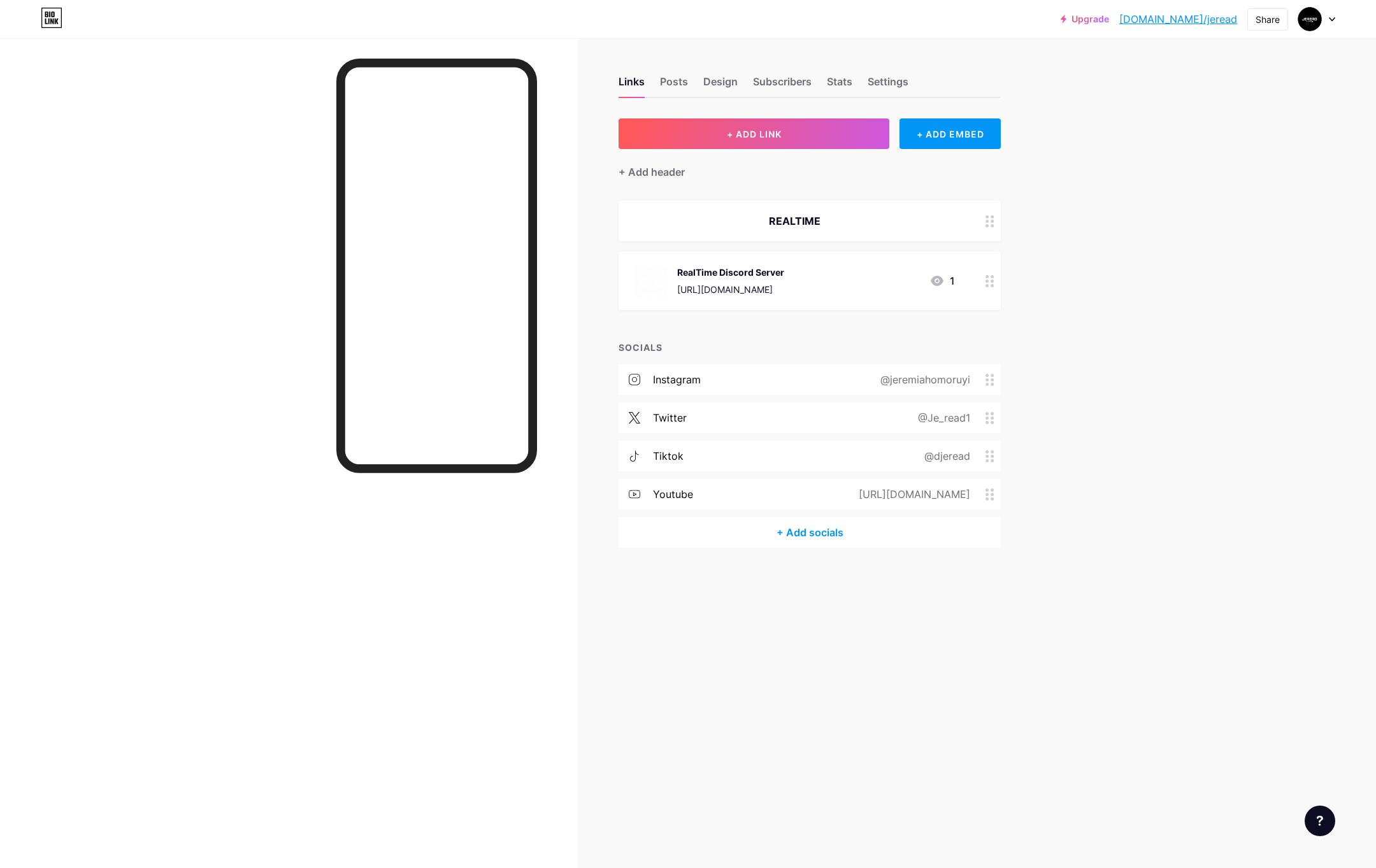
click at [792, 535] on div "+ Add socials" at bounding box center [809, 533] width 382 height 31
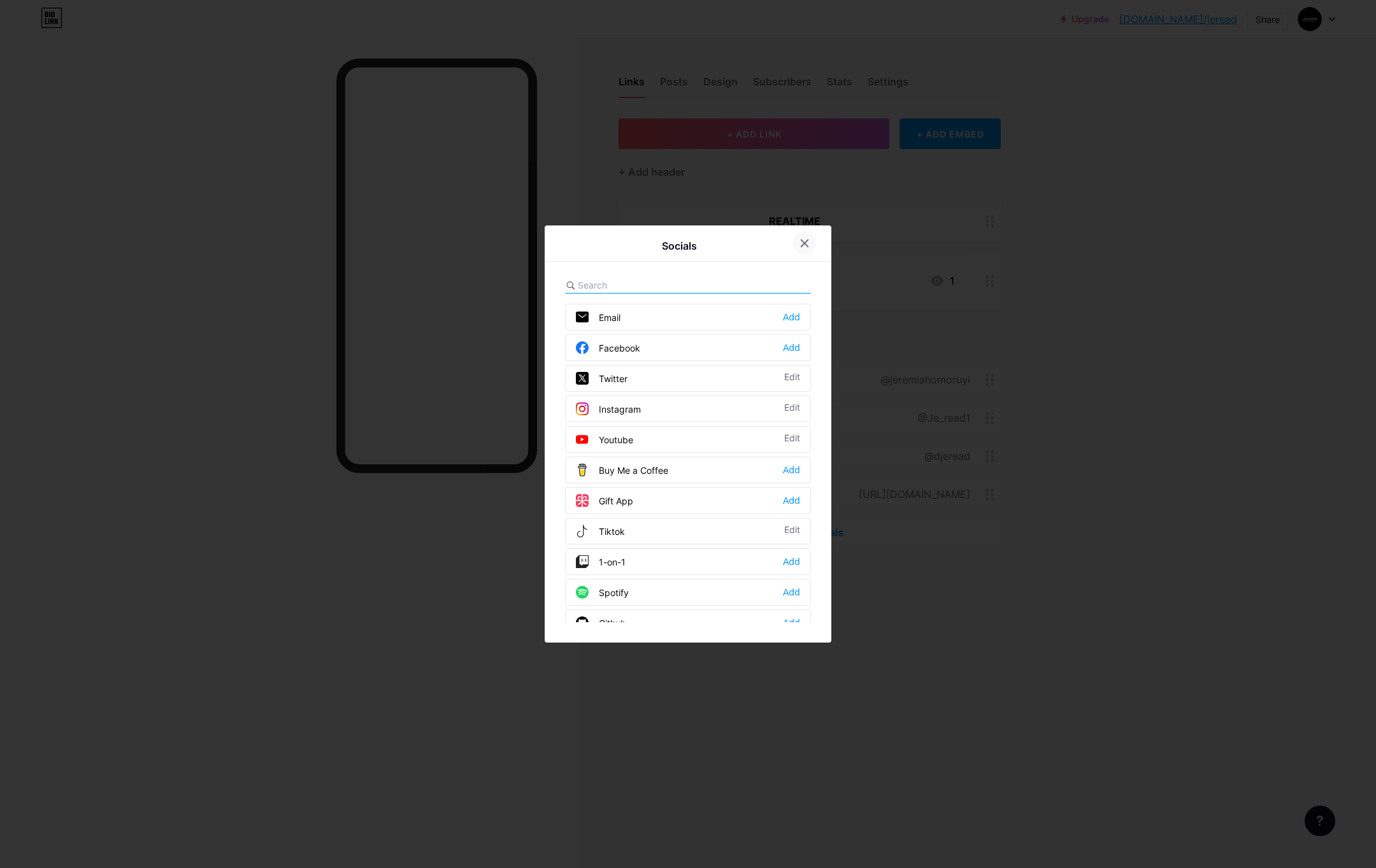
click at [800, 241] on icon at bounding box center [804, 243] width 10 height 10
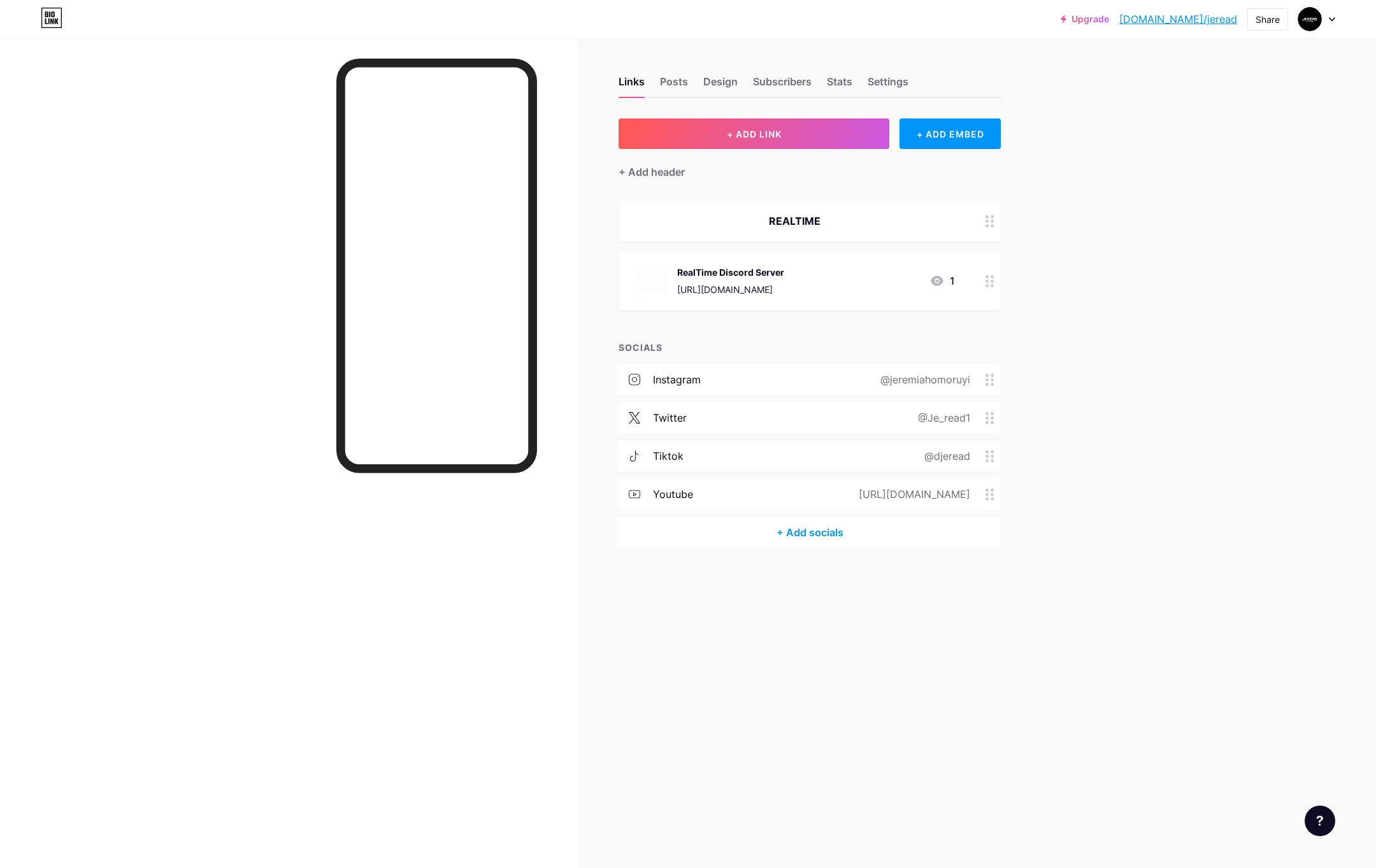
click at [896, 230] on div "REALTIME" at bounding box center [809, 220] width 382 height 41
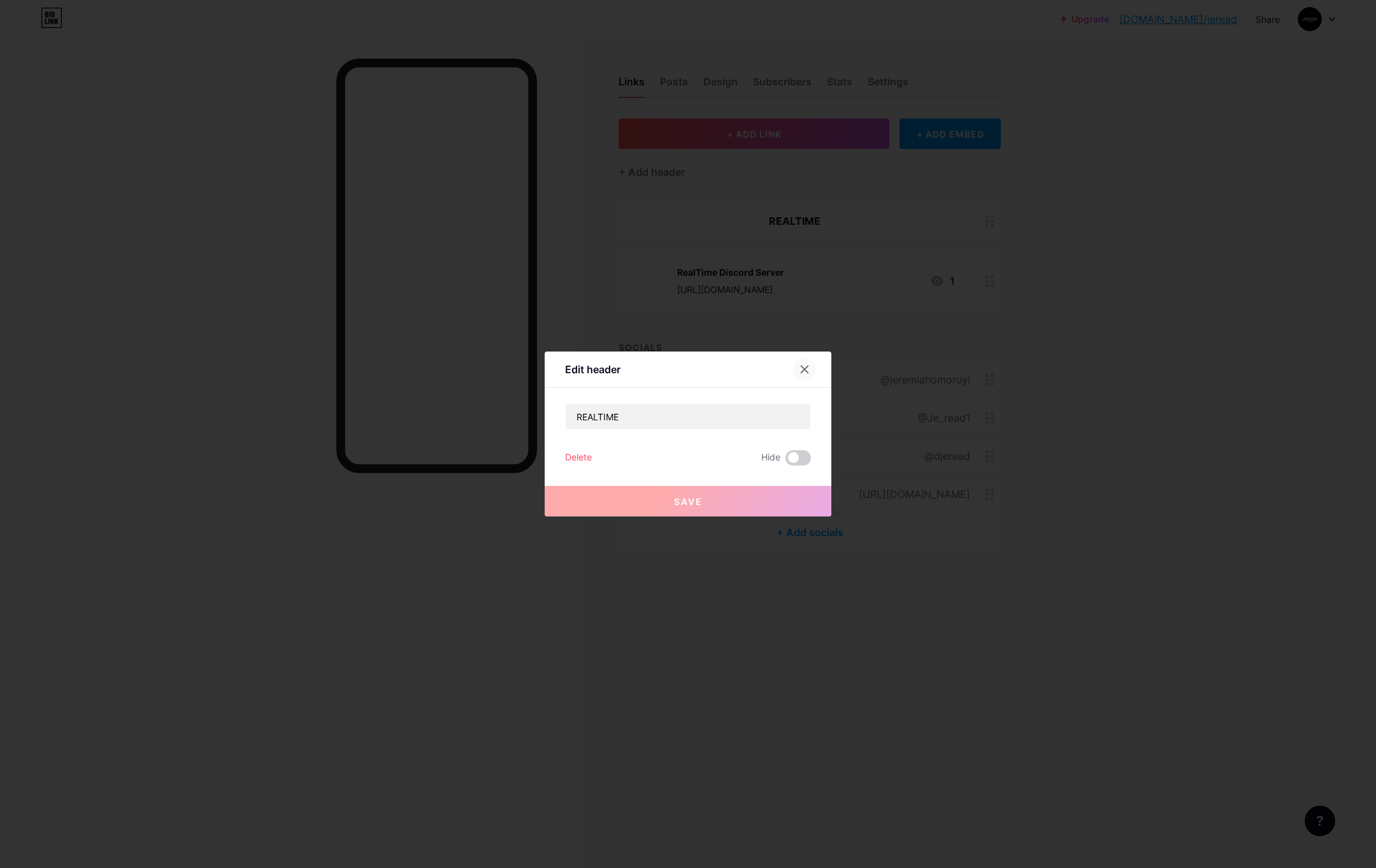
click at [799, 373] on icon at bounding box center [804, 369] width 10 height 10
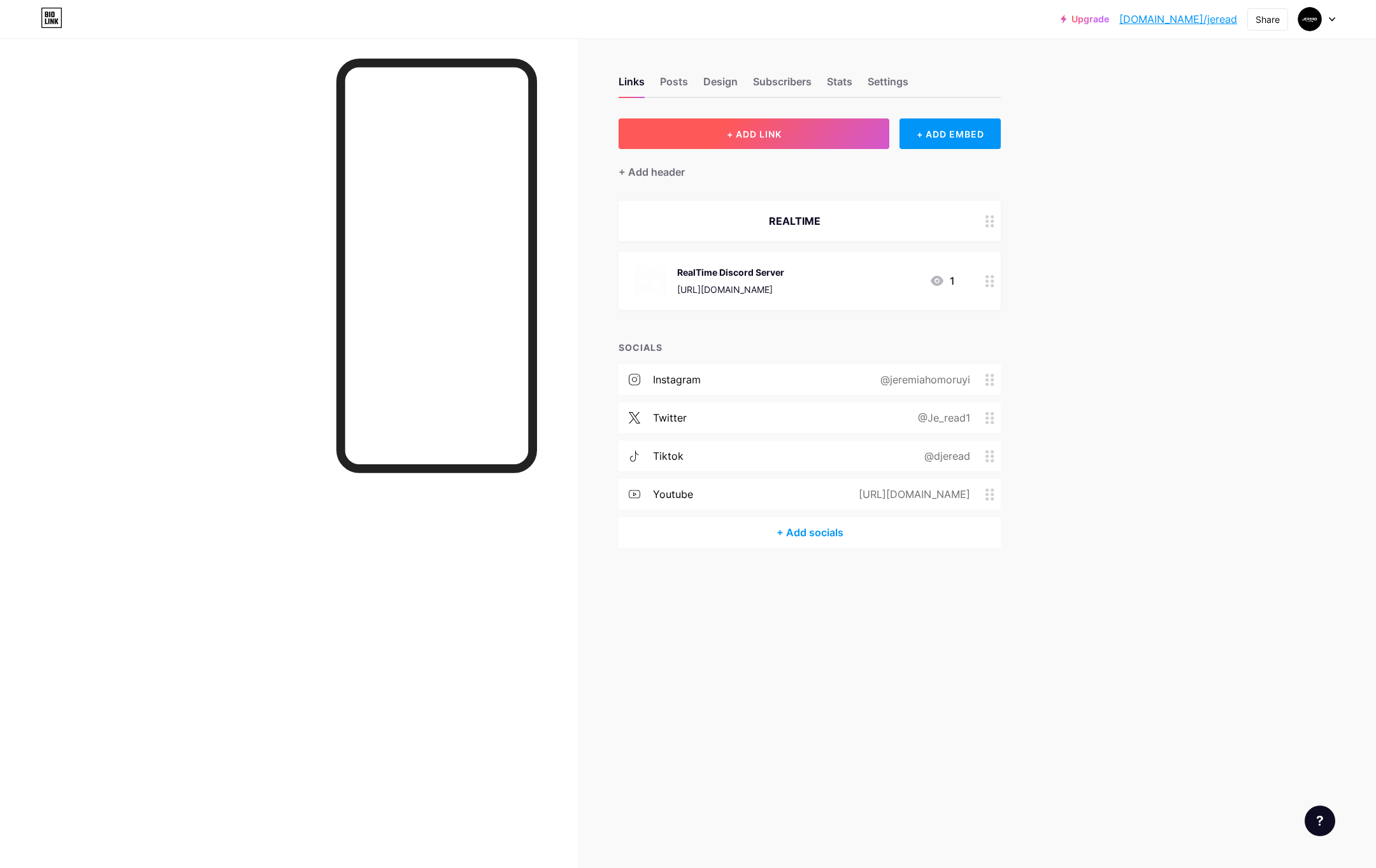
click at [869, 134] on button "+ ADD LINK" at bounding box center [753, 134] width 271 height 31
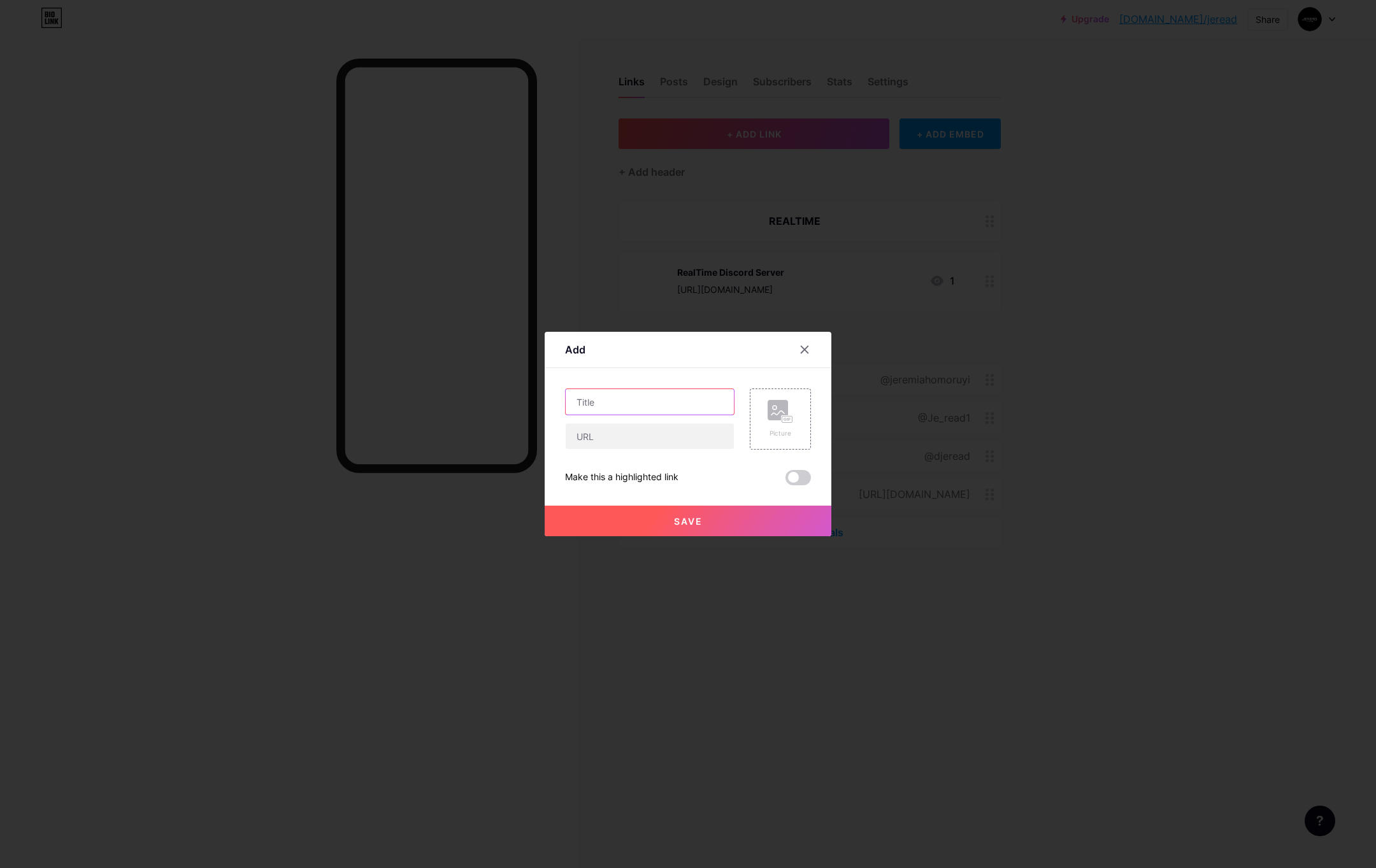
drag, startPoint x: 624, startPoint y: 402, endPoint x: 614, endPoint y: 413, distance: 14.9
click at [614, 413] on input "text" at bounding box center [650, 402] width 168 height 25
type input "x - Realtime"
click at [636, 436] on input "text" at bounding box center [650, 436] width 168 height 25
paste input "[URL][DOMAIN_NAME]"
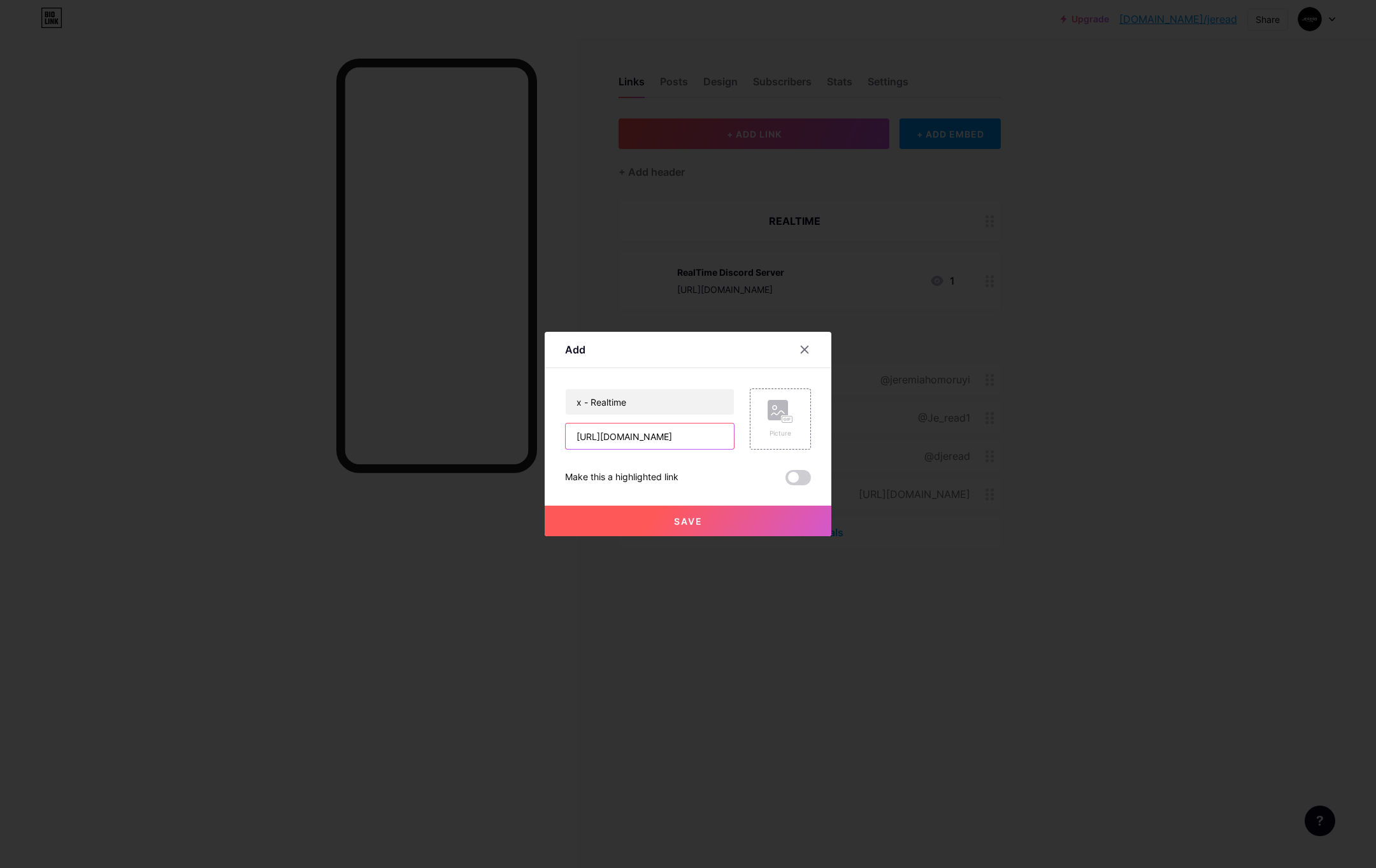
type input "[URL][DOMAIN_NAME]"
click at [732, 525] on button "Save" at bounding box center [688, 521] width 287 height 31
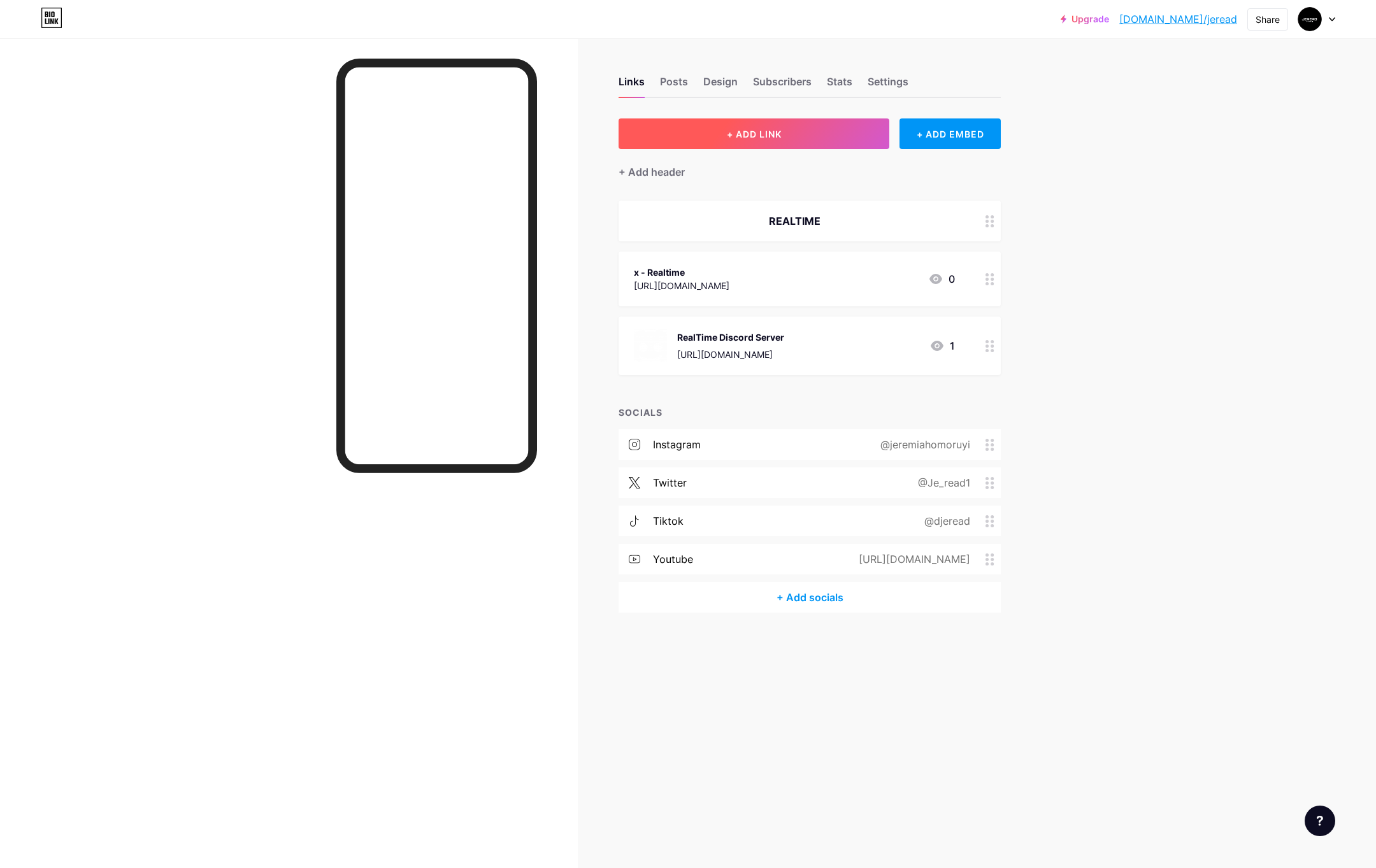
click at [776, 136] on span "+ ADD LINK" at bounding box center [754, 134] width 55 height 11
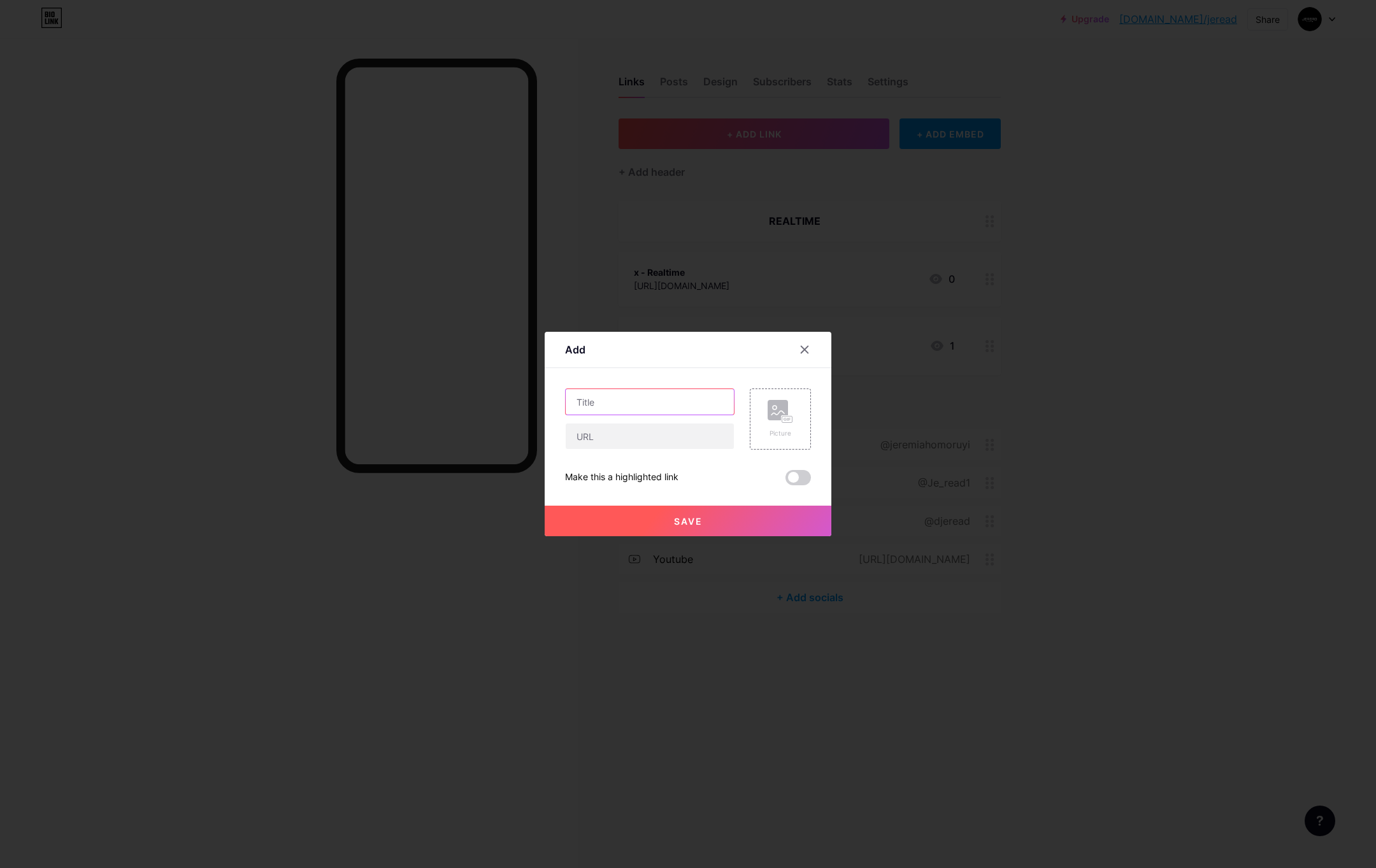
click at [664, 398] on input "text" at bounding box center [650, 402] width 168 height 25
type input "X"
type input "YoutTube - Realtime"
click at [675, 439] on input "text" at bounding box center [650, 436] width 168 height 25
paste input "[URL][DOMAIN_NAME]"
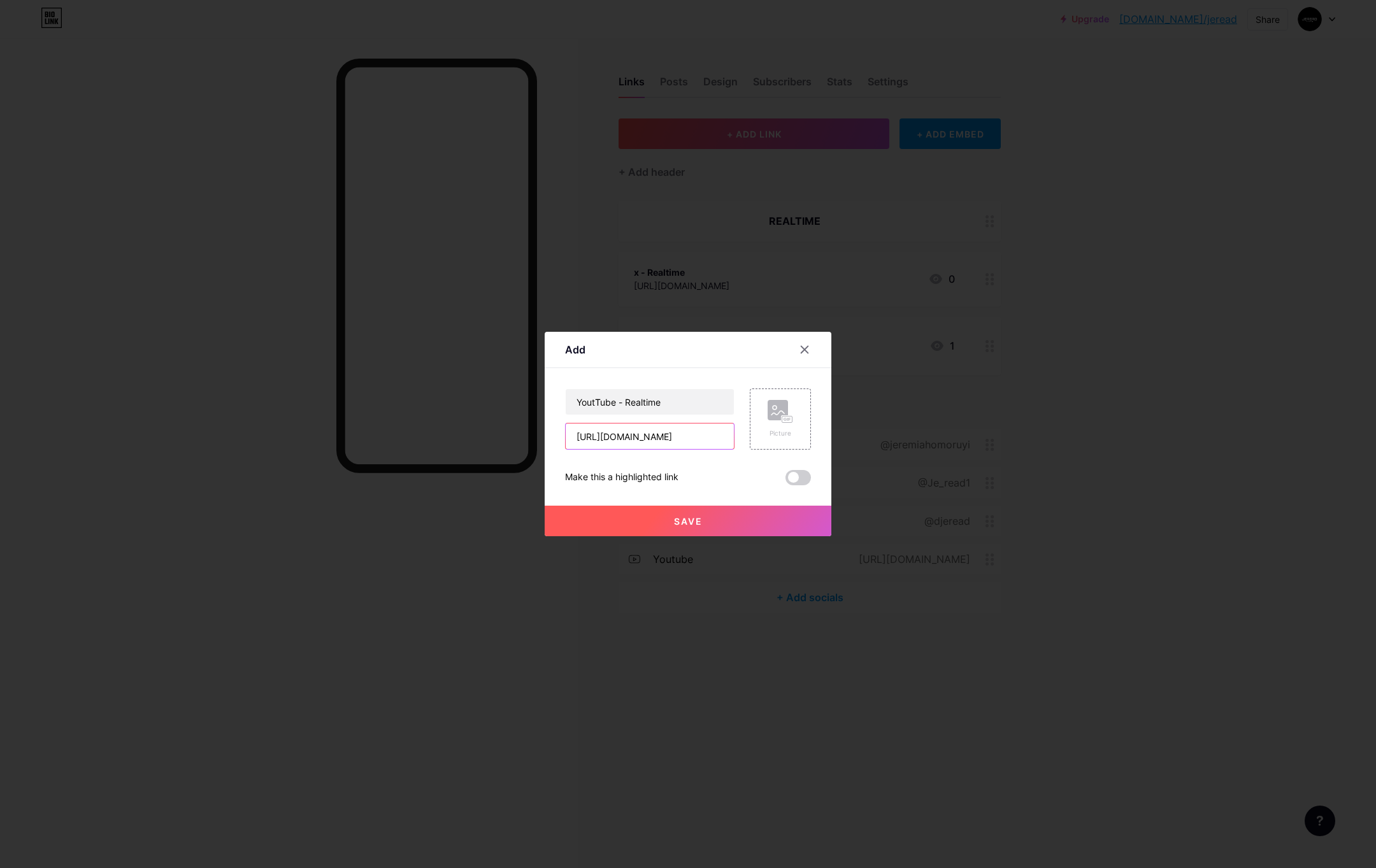
scroll to position [0, 88]
type input "[URL][DOMAIN_NAME]"
click at [701, 511] on button "Save" at bounding box center [688, 521] width 287 height 31
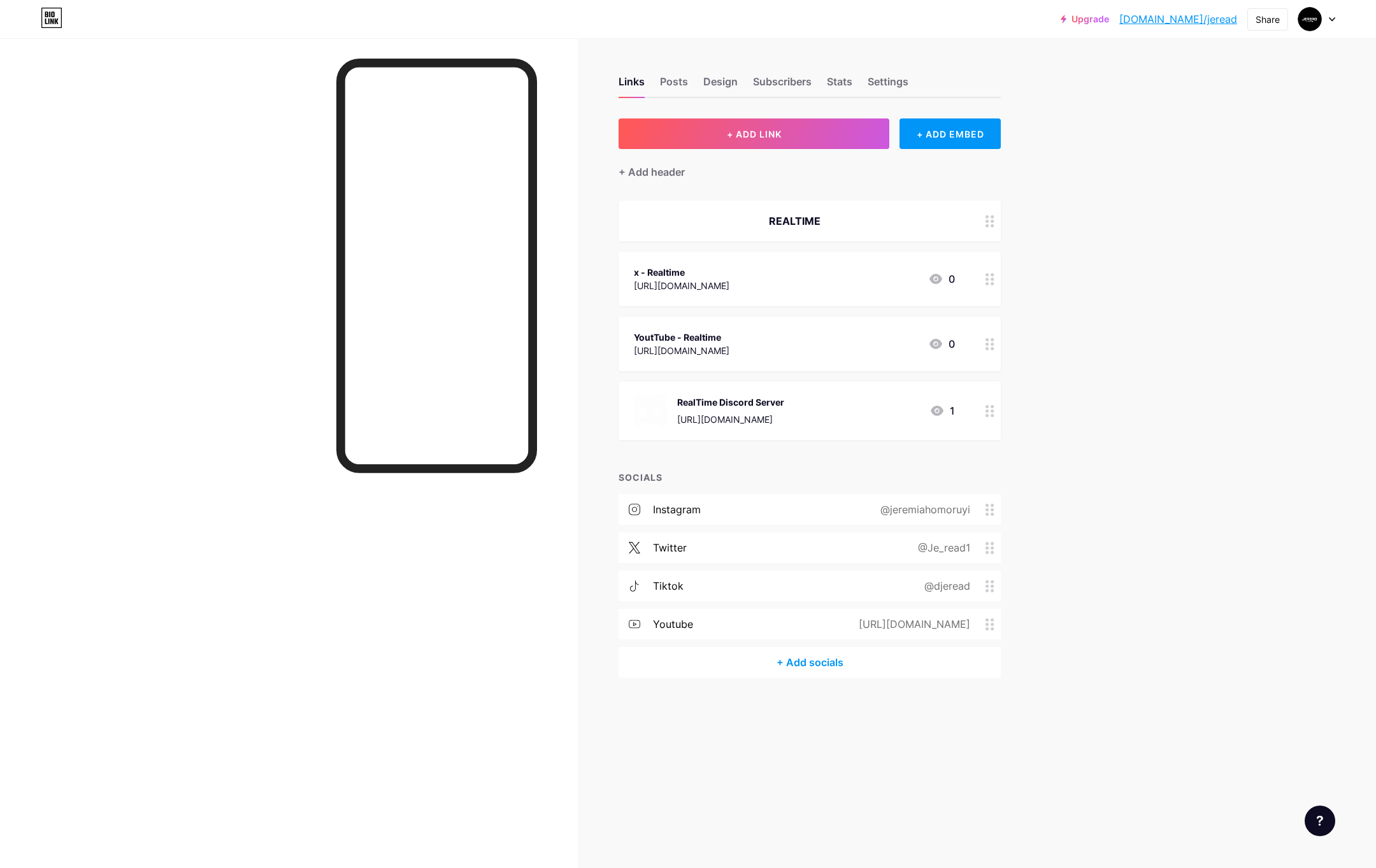
click at [857, 222] on div "REALTIME" at bounding box center [794, 221] width 321 height 15
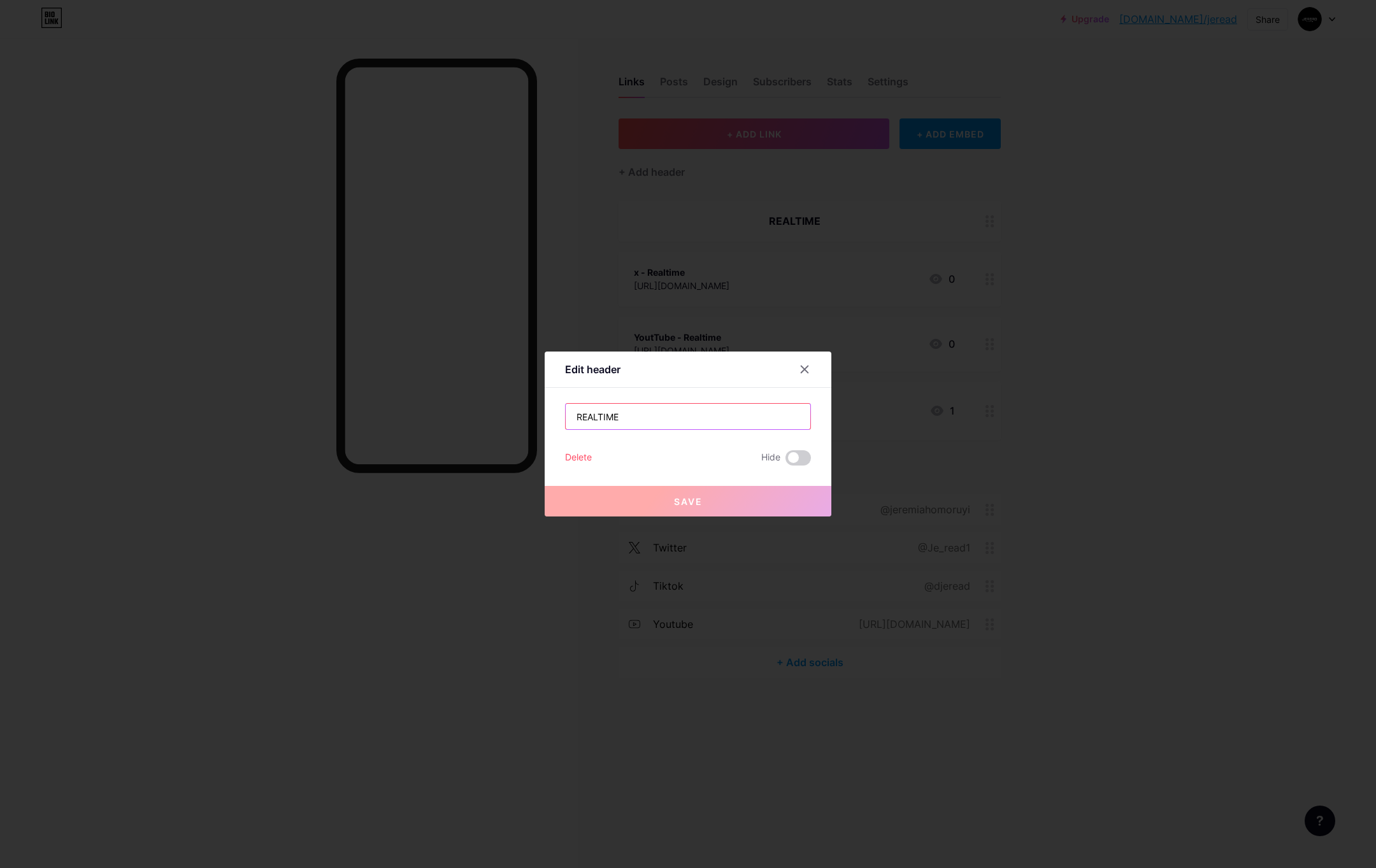
click at [691, 413] on input "REALTIME" at bounding box center [688, 416] width 244 height 25
type input "Realtime Socials"
click at [650, 508] on button "Save" at bounding box center [688, 502] width 287 height 31
